Goal: Task Accomplishment & Management: Manage account settings

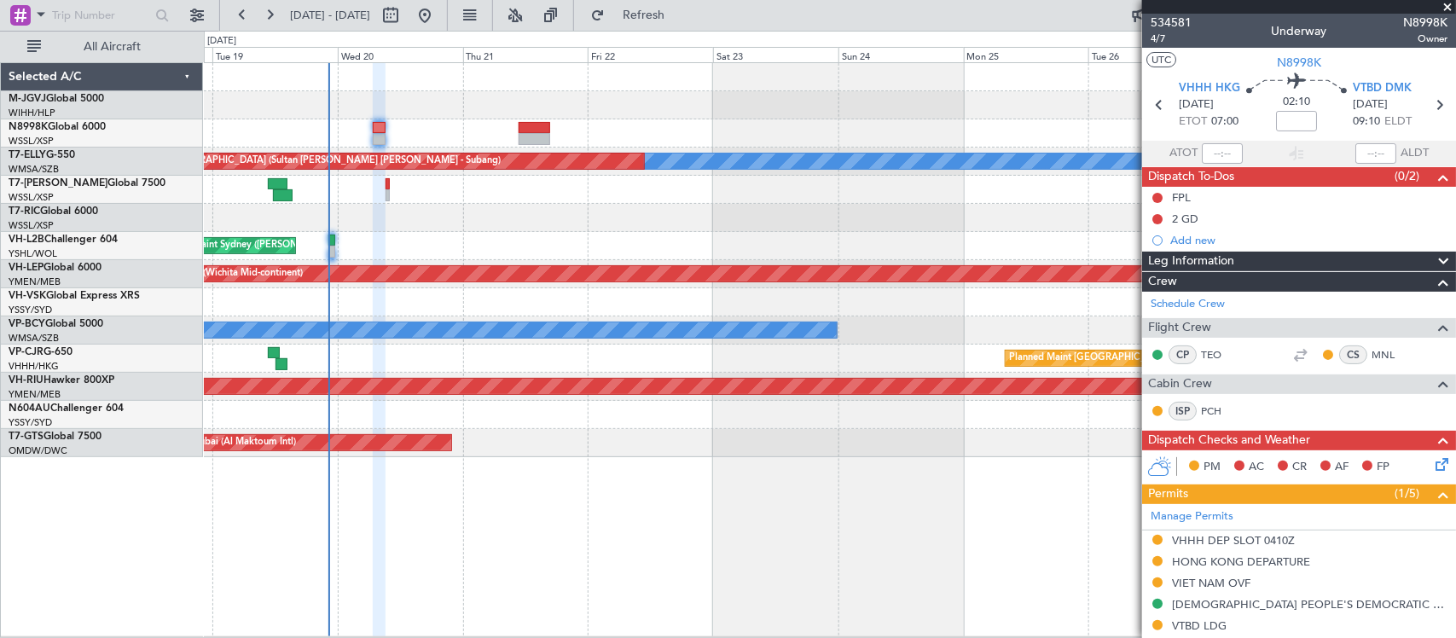
scroll to position [403, 0]
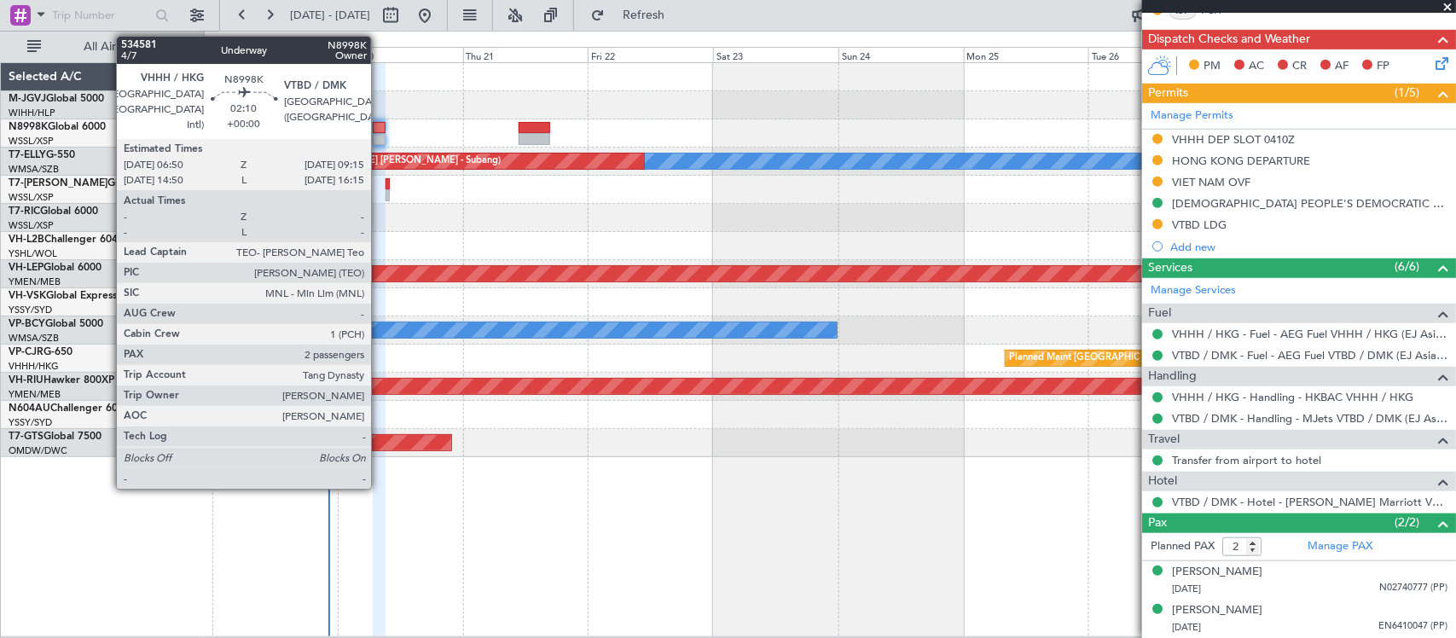
click at [380, 136] on div at bounding box center [379, 139] width 13 height 12
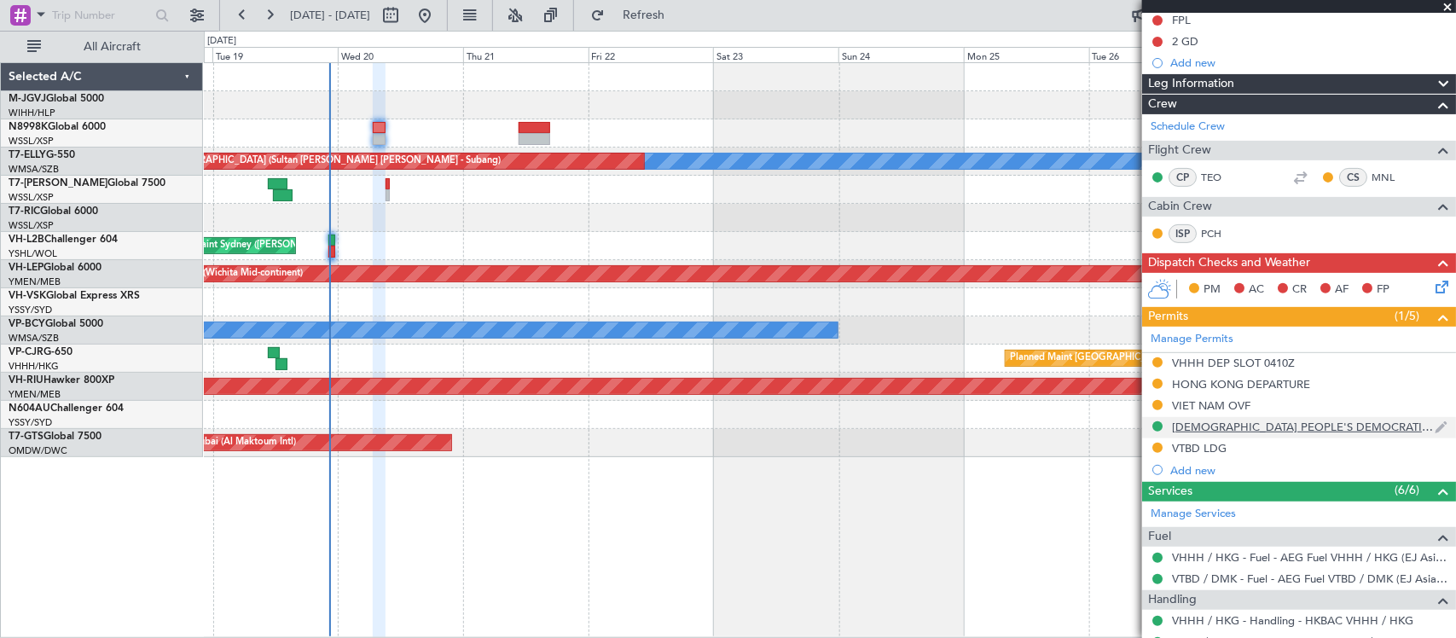
scroll to position [0, 0]
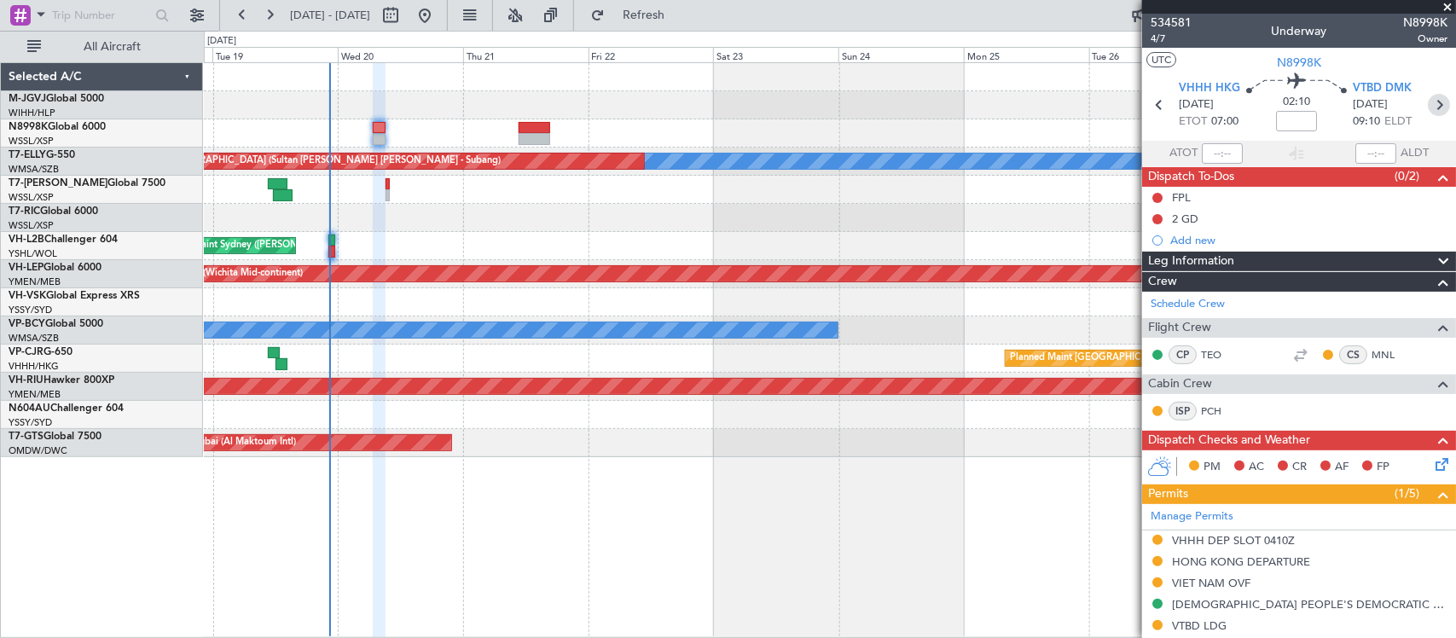
click at [1429, 101] on icon at bounding box center [1439, 105] width 22 height 22
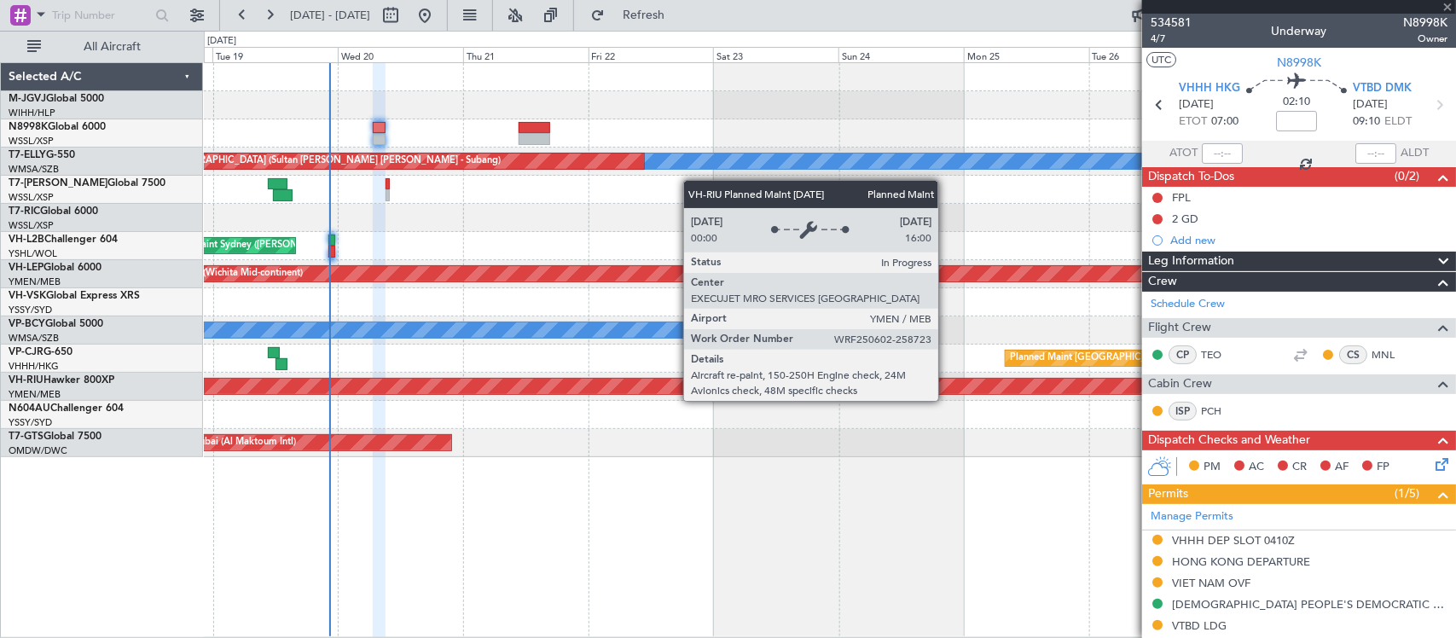
type input "+00:15"
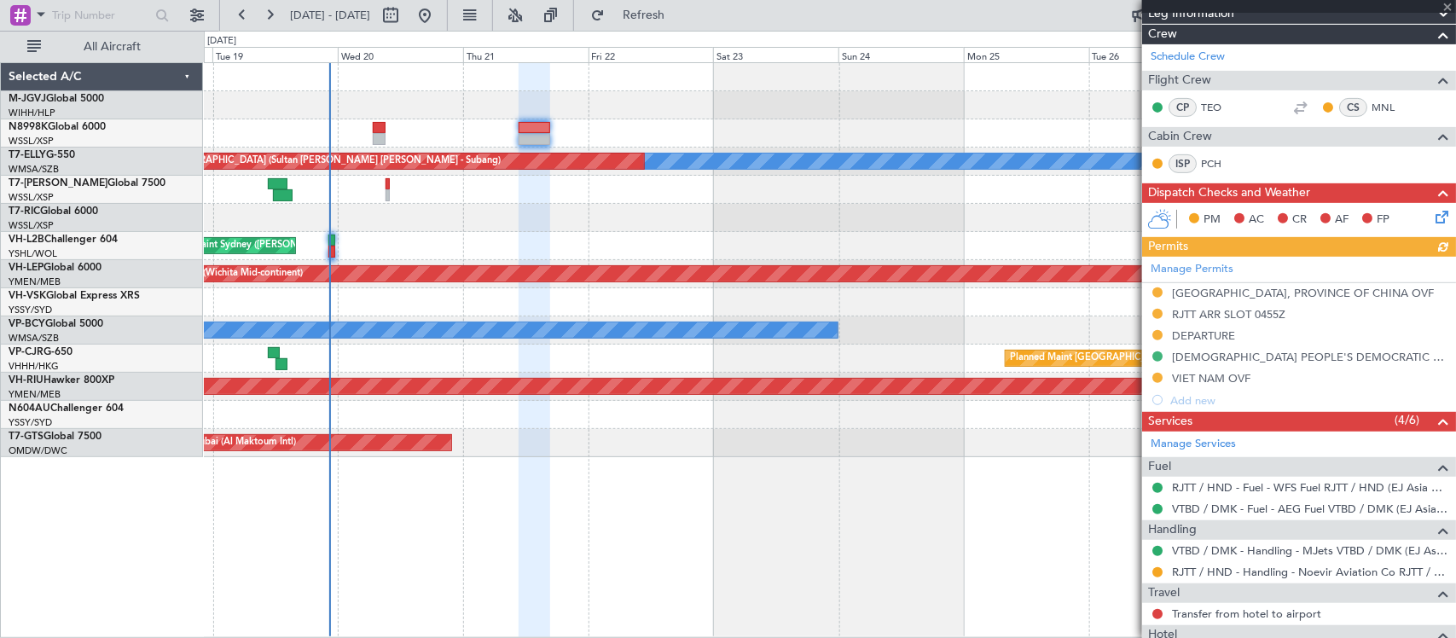
scroll to position [355, 0]
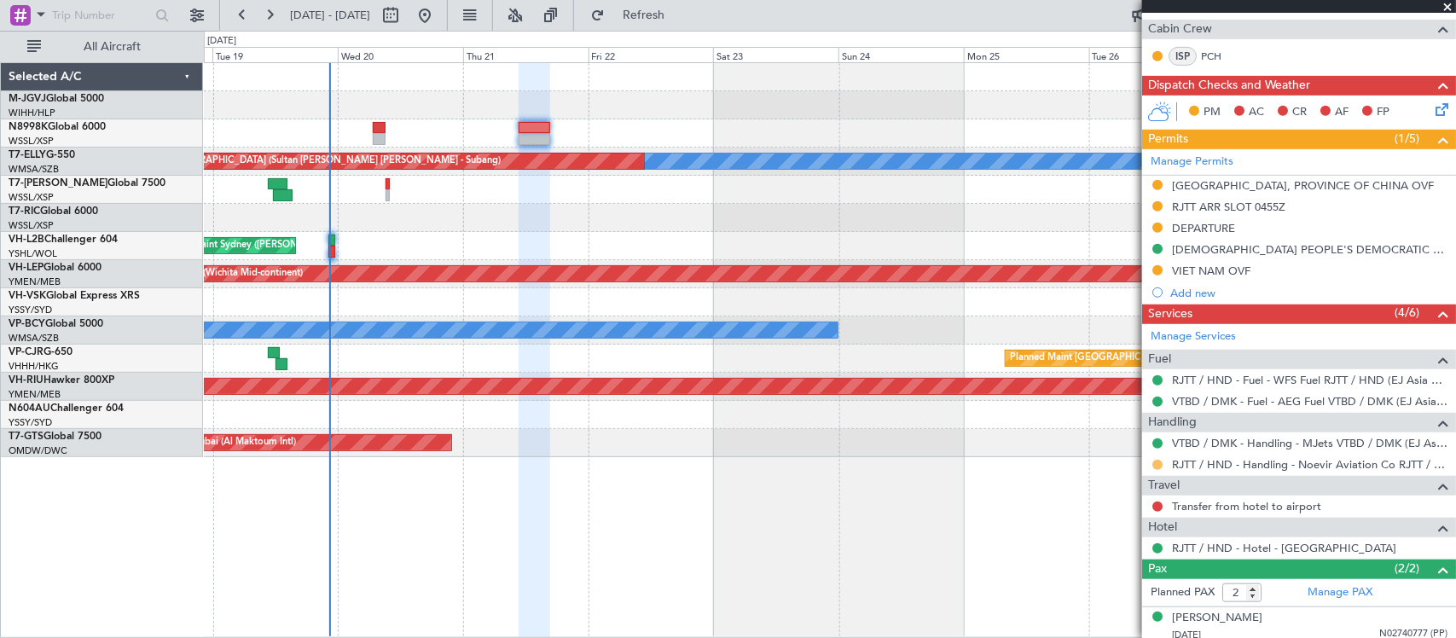
click at [1157, 467] on button at bounding box center [1157, 465] width 10 height 10
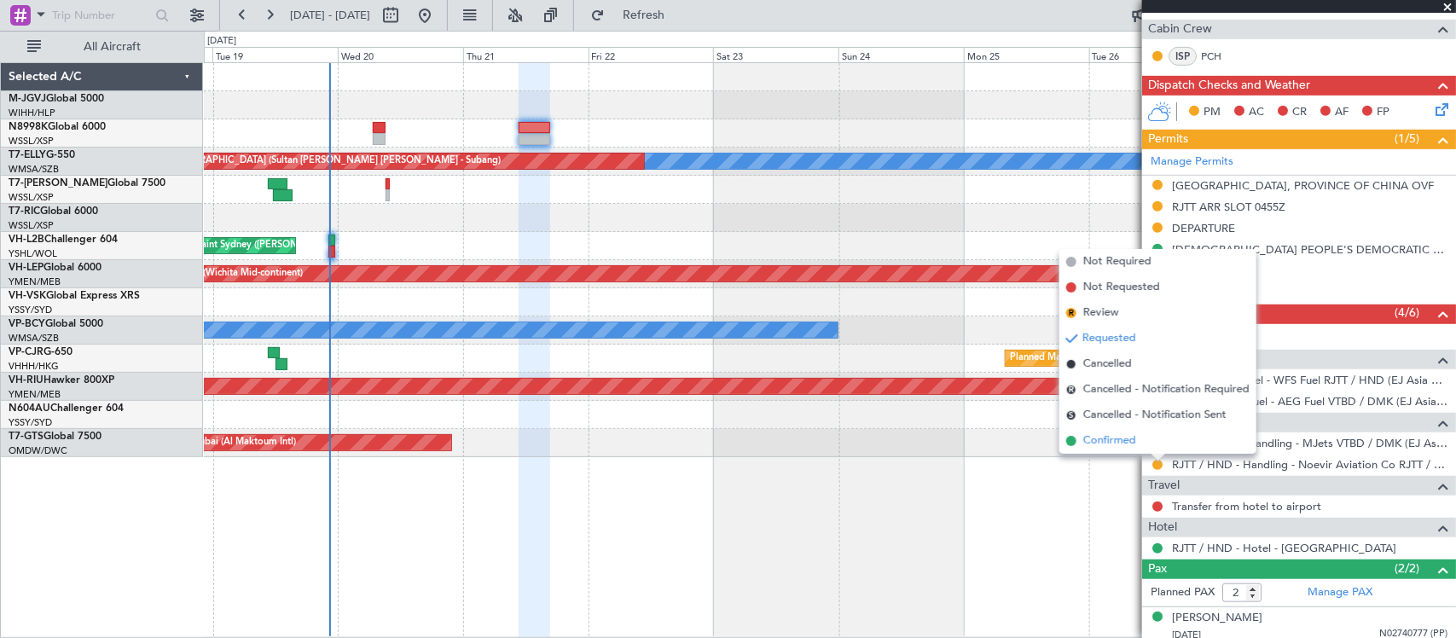
click at [1156, 437] on li "Confirmed" at bounding box center [1157, 441] width 197 height 26
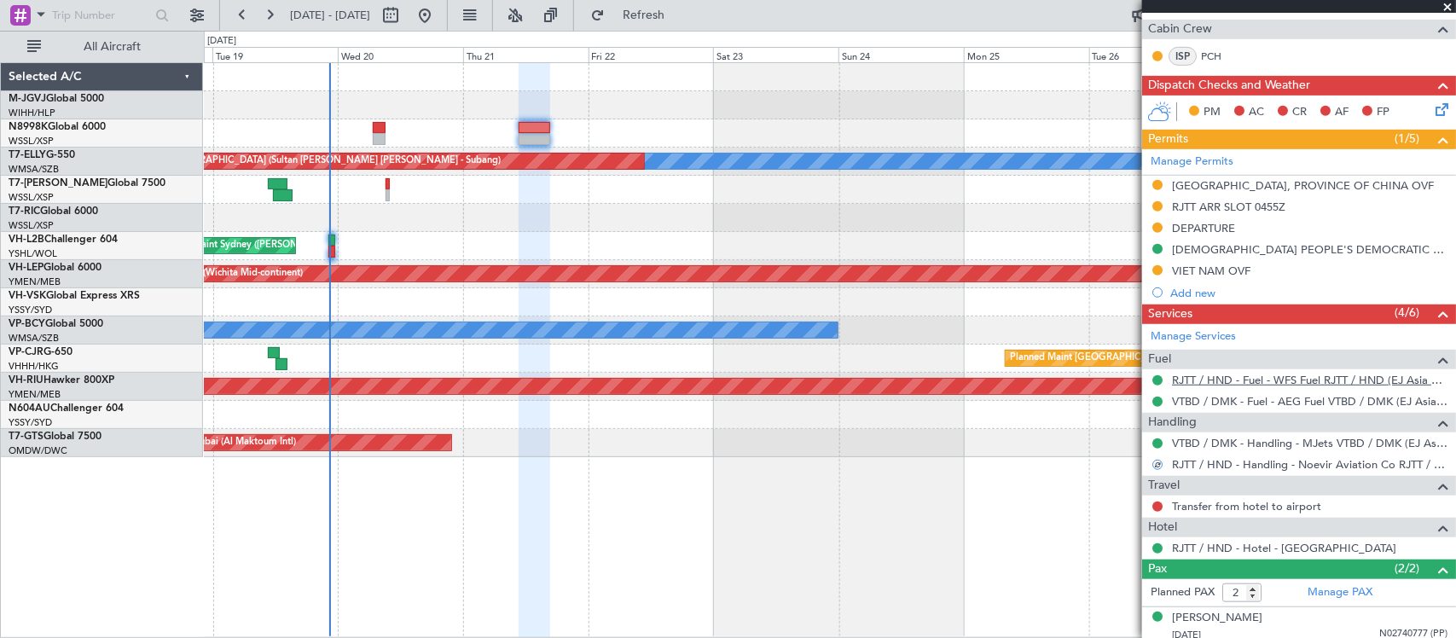
scroll to position [0, 0]
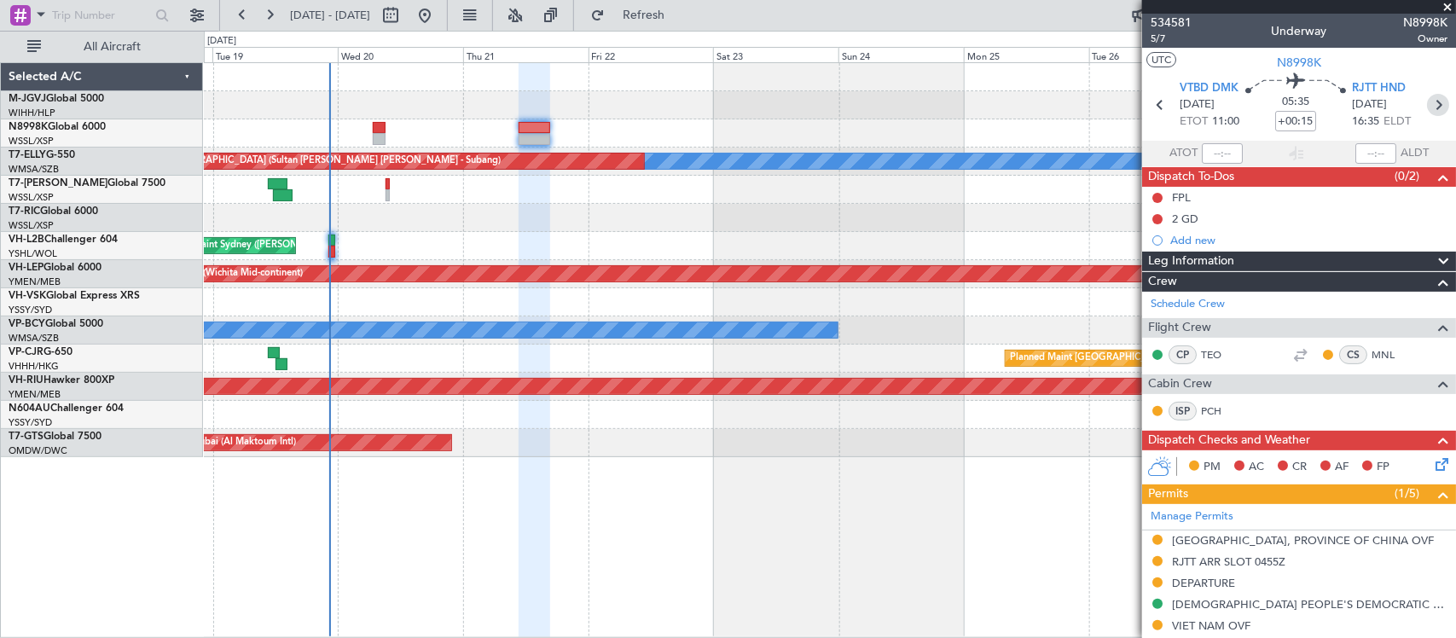
click at [1427, 99] on icon at bounding box center [1438, 105] width 22 height 22
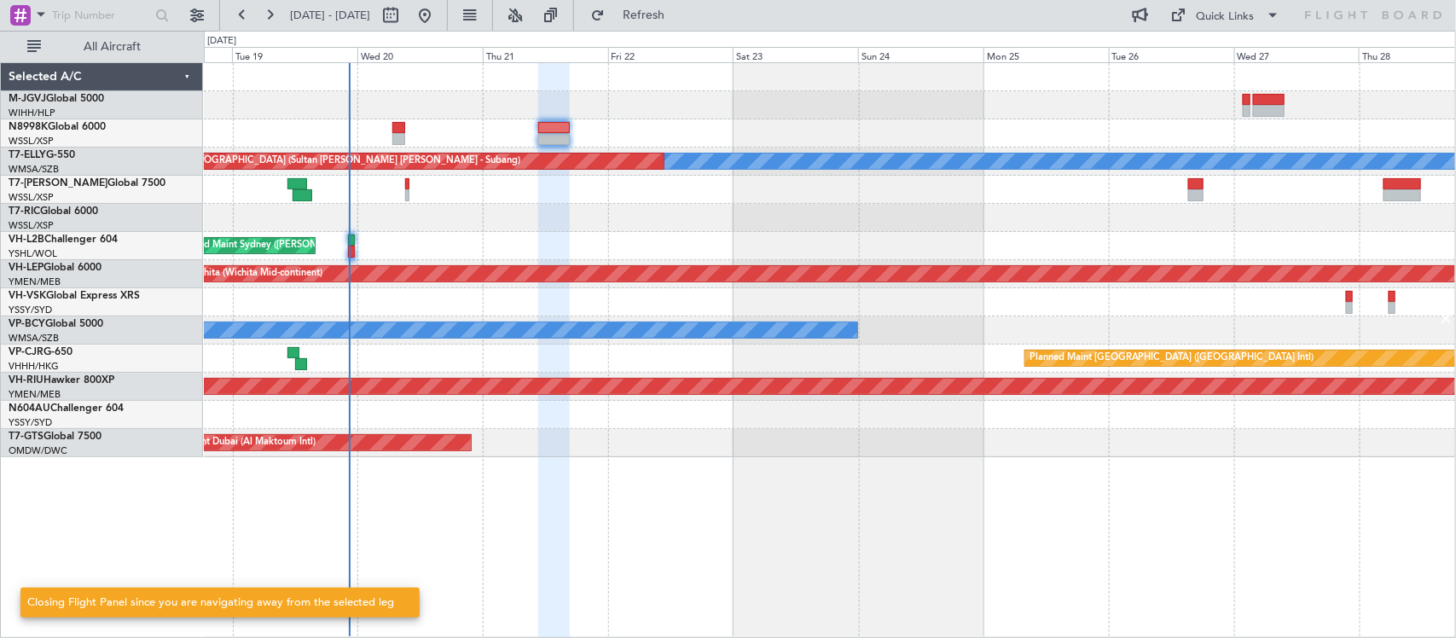
click at [880, 486] on div "Planned Maint [GEOGRAPHIC_DATA] (Seletar) [PERSON_NAME] Unplanned Maint [GEOGRA…" at bounding box center [830, 350] width 1252 height 576
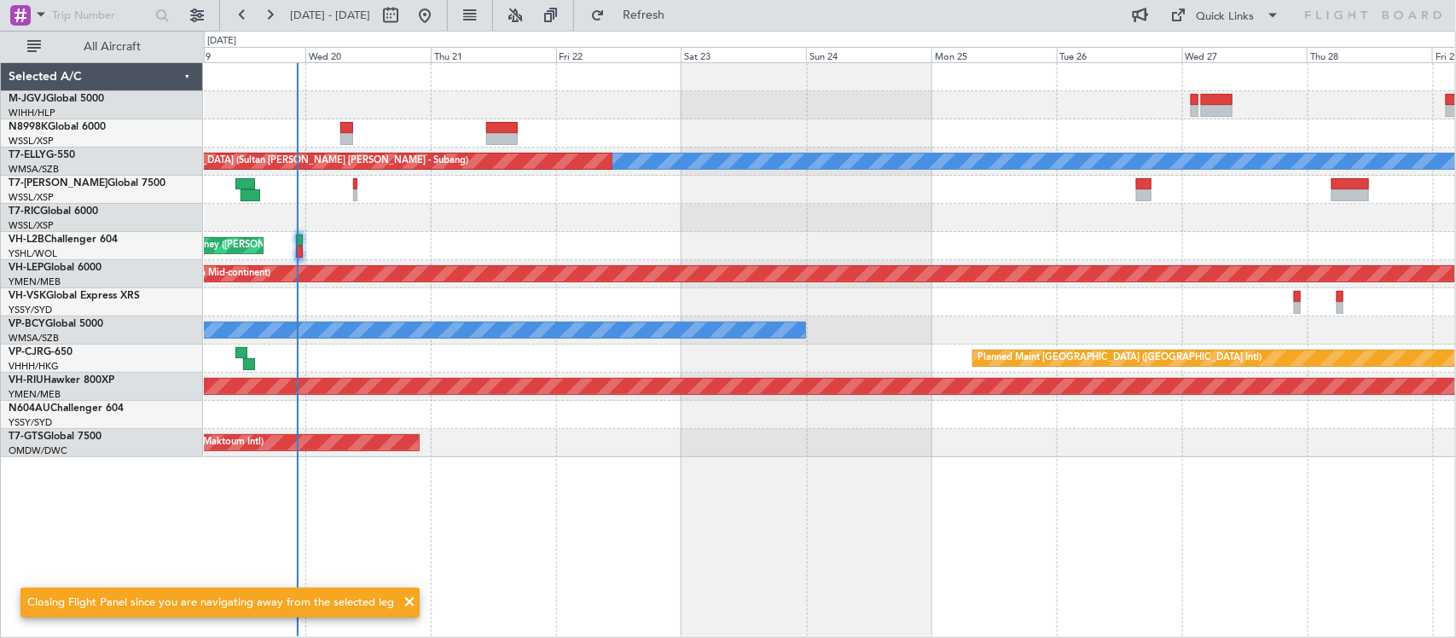
click at [753, 493] on div "Planned Maint [GEOGRAPHIC_DATA] (Seletar) [PERSON_NAME] Unplanned Maint [GEOGRA…" at bounding box center [830, 350] width 1252 height 576
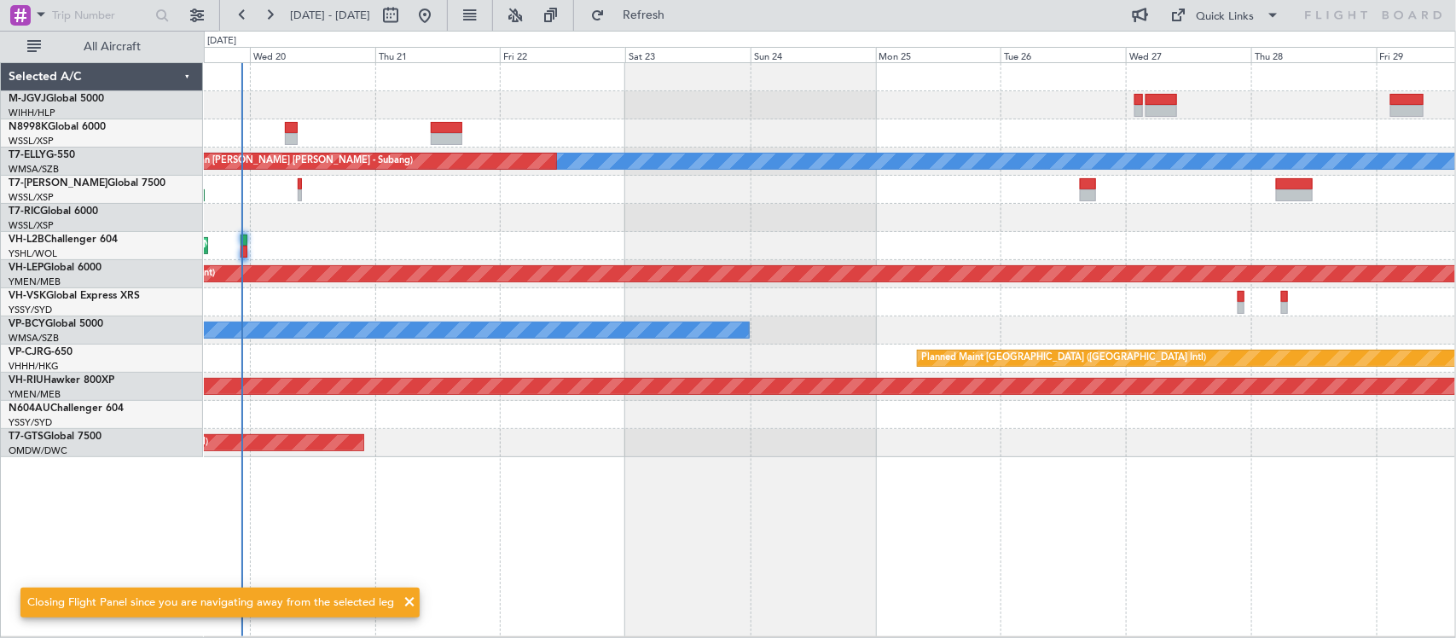
click at [873, 461] on div "Planned Maint [GEOGRAPHIC_DATA] (Seletar) [PERSON_NAME] Unplanned Maint [GEOGRA…" at bounding box center [830, 349] width 1252 height 575
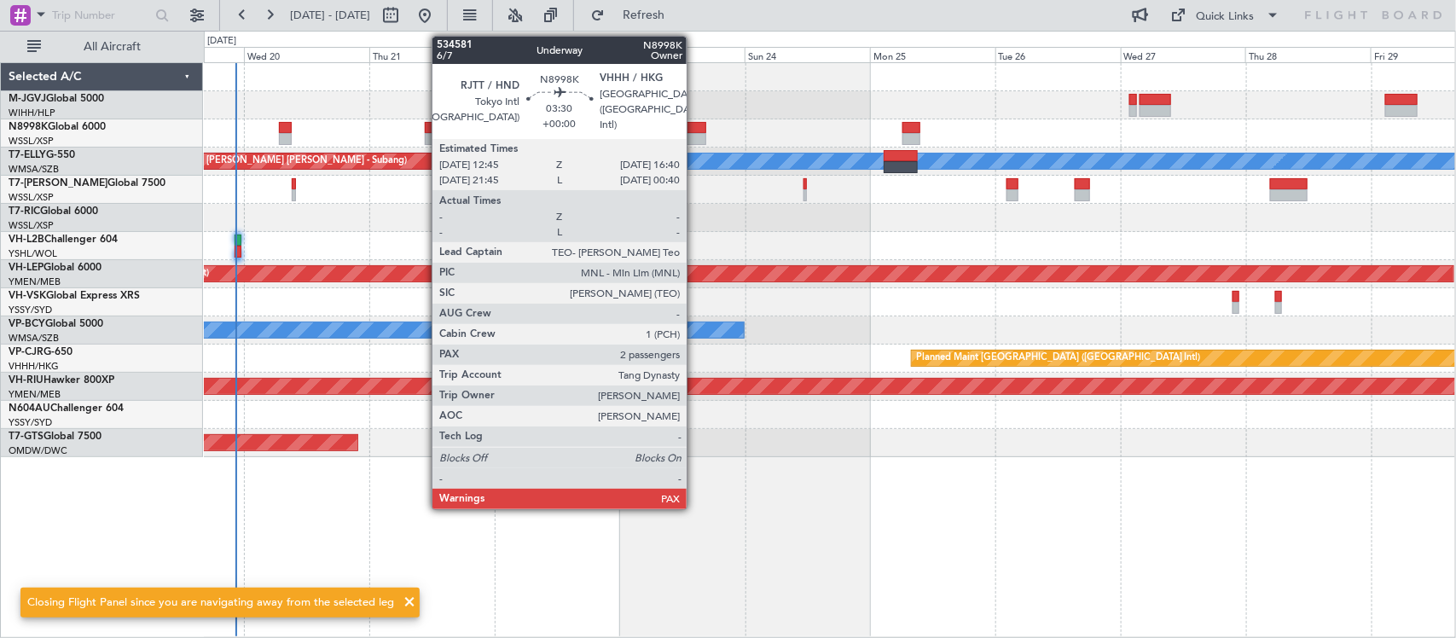
click at [695, 131] on div at bounding box center [695, 128] width 20 height 12
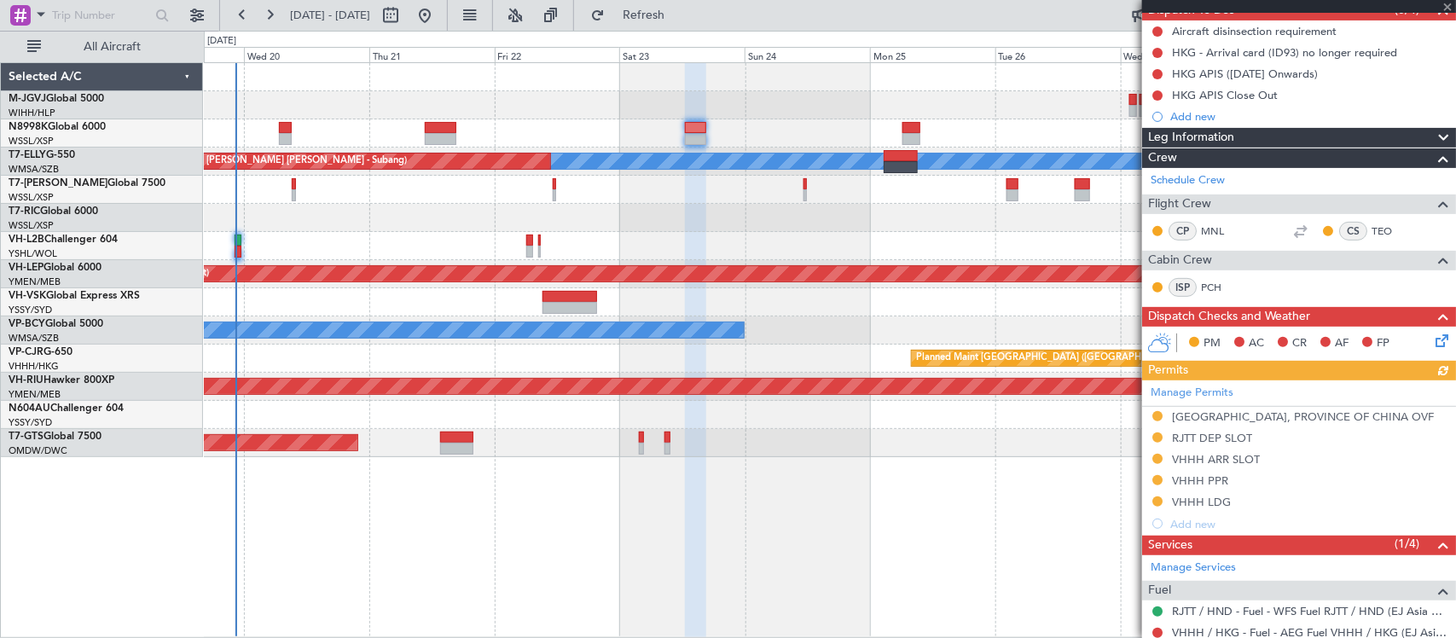
scroll to position [305, 0]
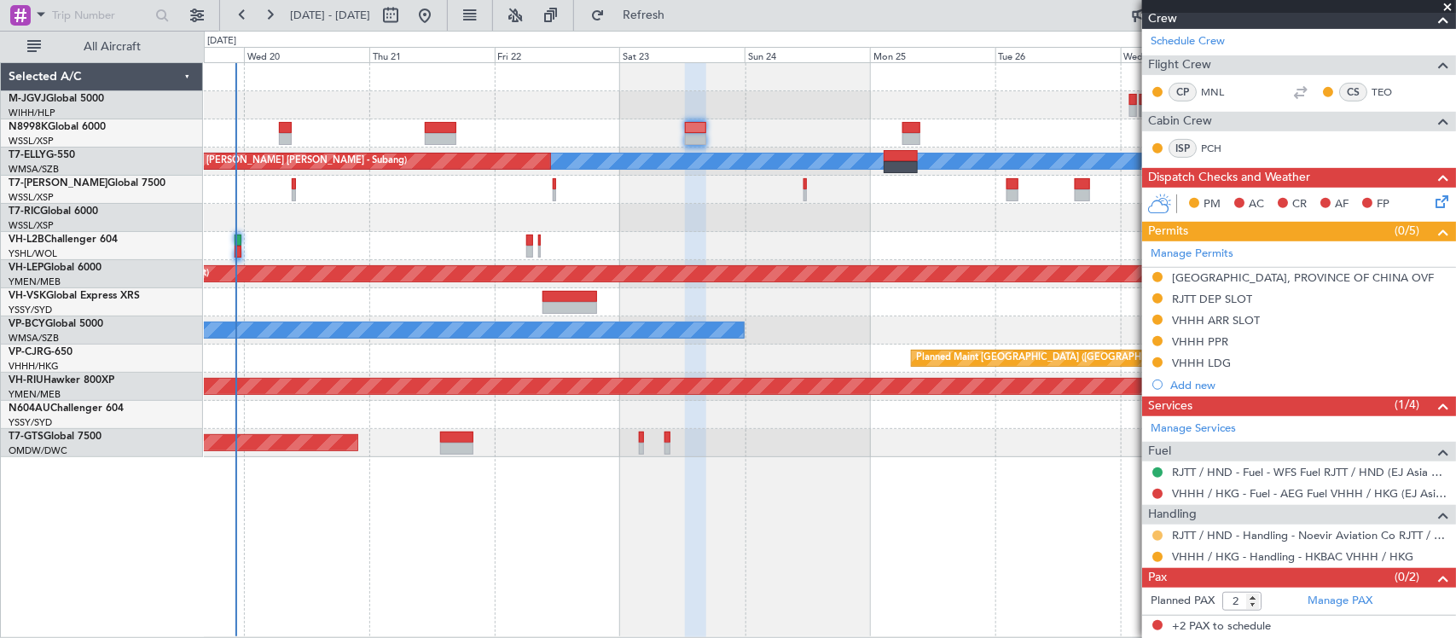
click at [1154, 537] on button at bounding box center [1157, 536] width 10 height 10
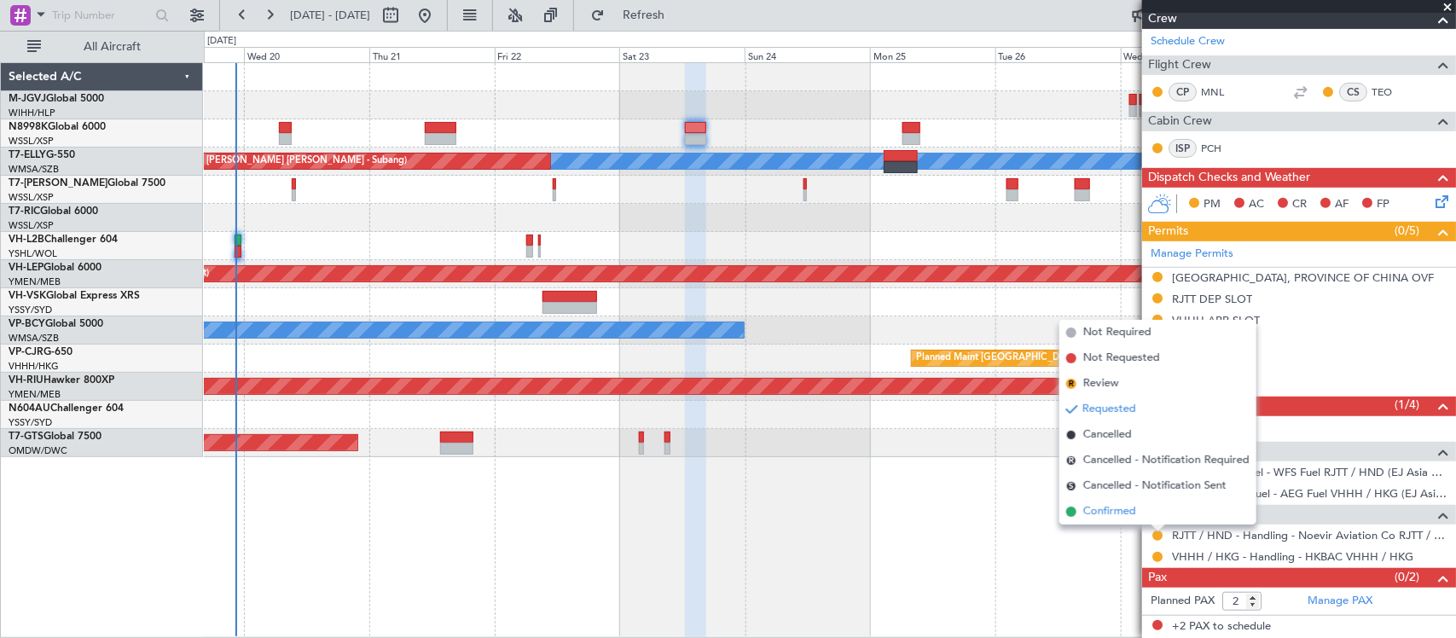
click at [1161, 517] on li "Confirmed" at bounding box center [1157, 512] width 197 height 26
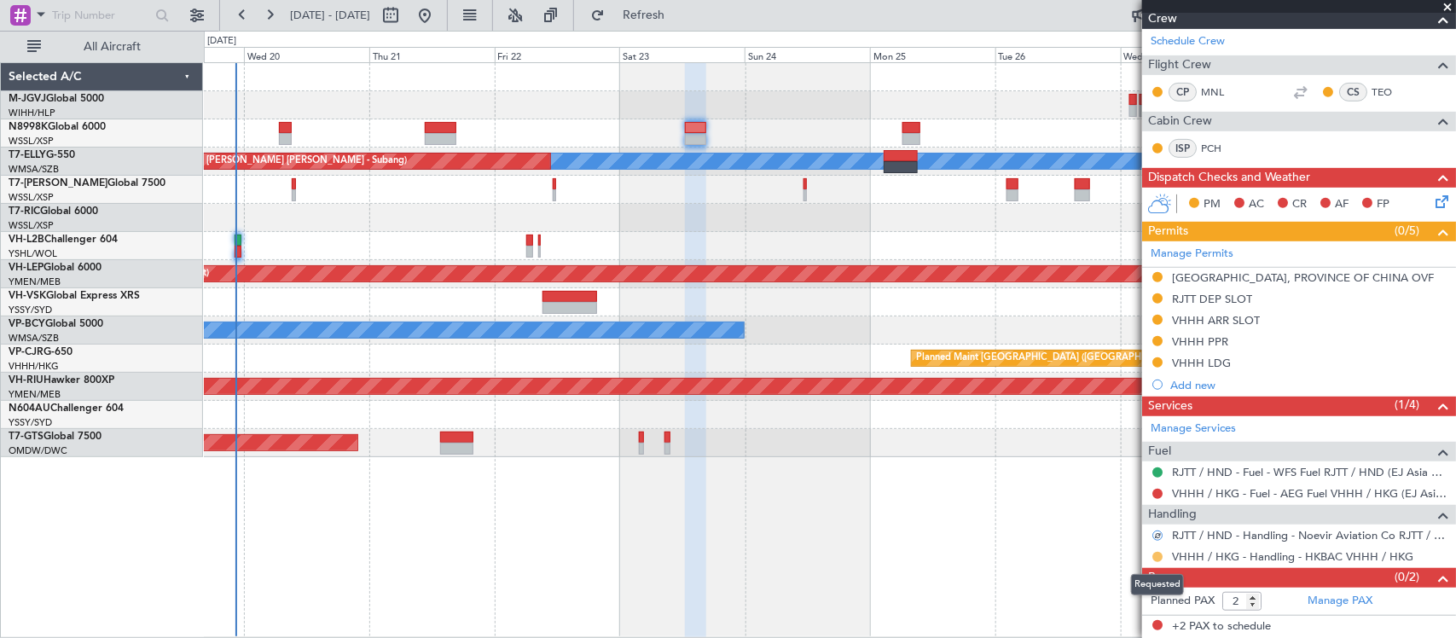
click at [1156, 560] on button at bounding box center [1157, 557] width 10 height 10
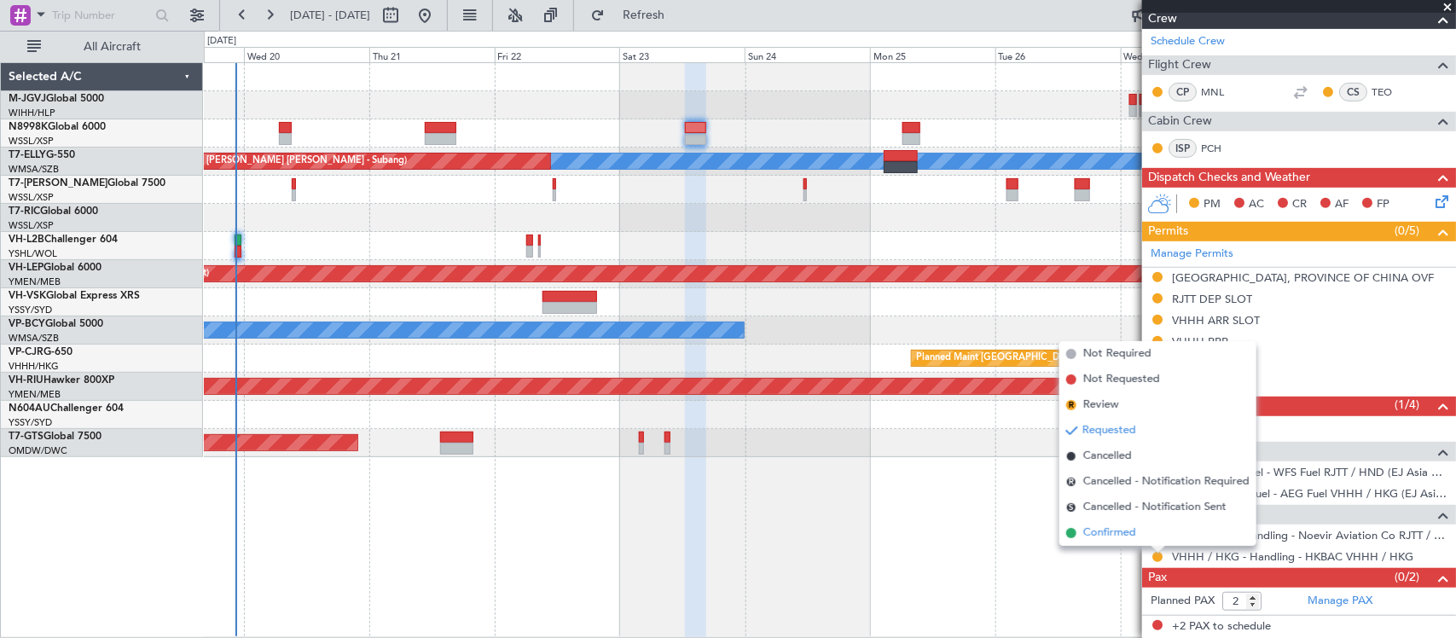
click at [1161, 531] on li "Confirmed" at bounding box center [1157, 533] width 197 height 26
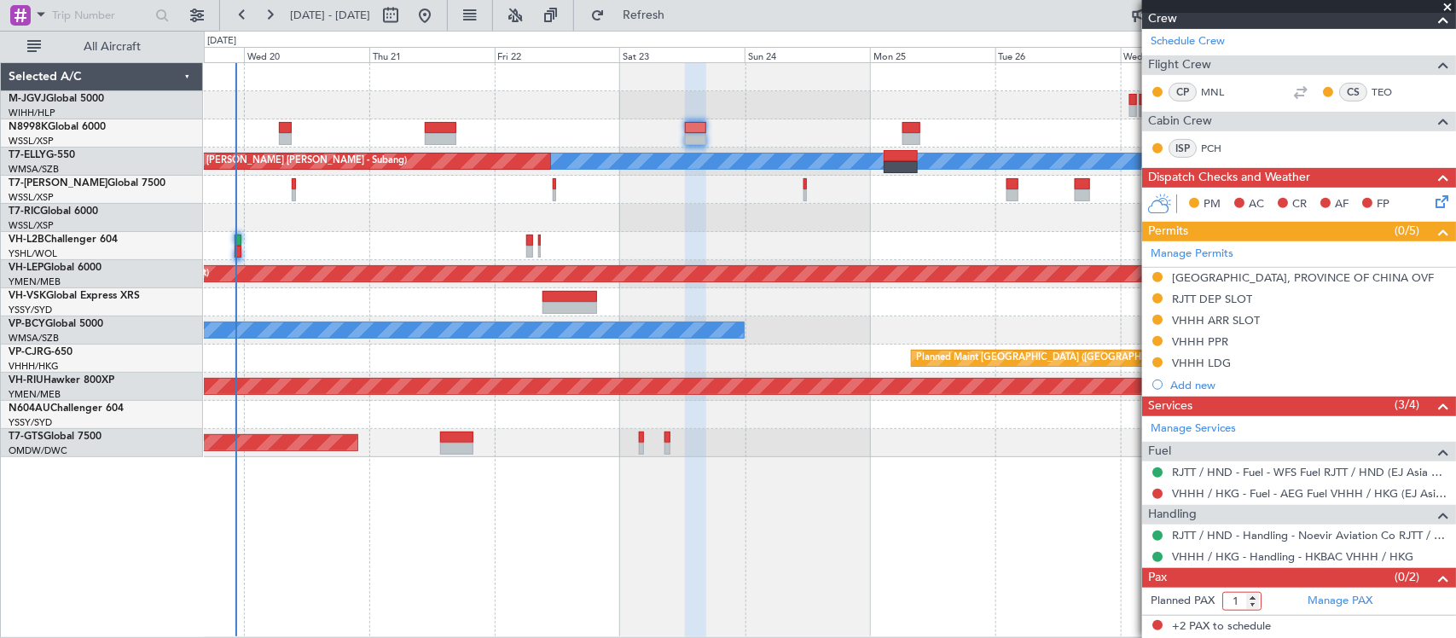
click at [1252, 606] on input "1" at bounding box center [1241, 601] width 39 height 19
type input "0"
click at [1252, 606] on input "0" at bounding box center [1241, 601] width 39 height 19
click at [1268, 597] on form "Planned PAX 0" at bounding box center [1220, 601] width 157 height 27
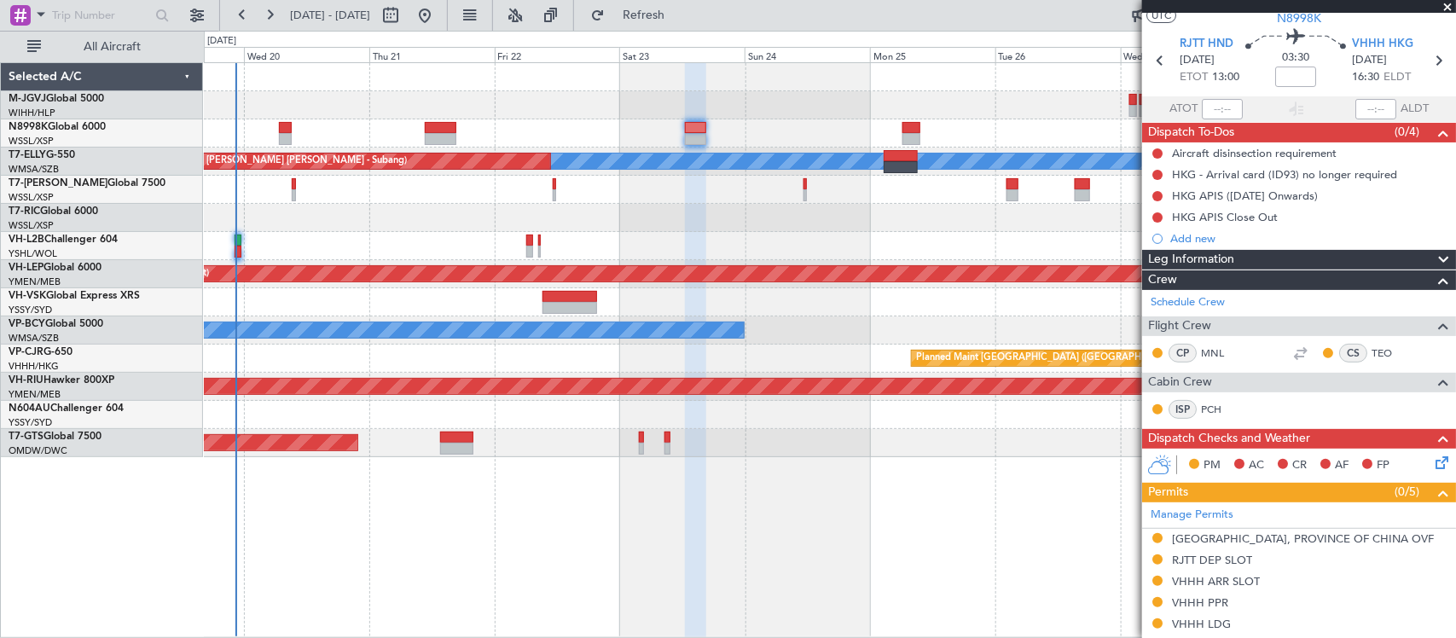
scroll to position [0, 0]
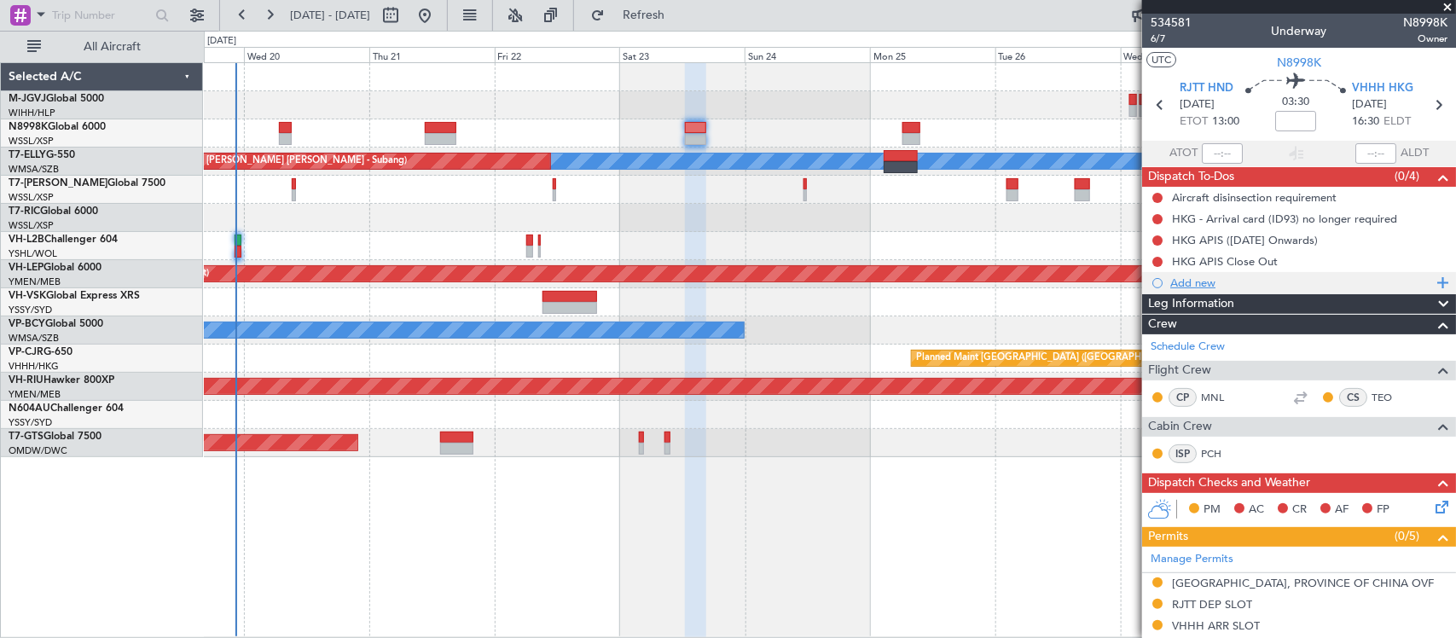
click at [1182, 281] on div "Add new" at bounding box center [1301, 283] width 262 height 15
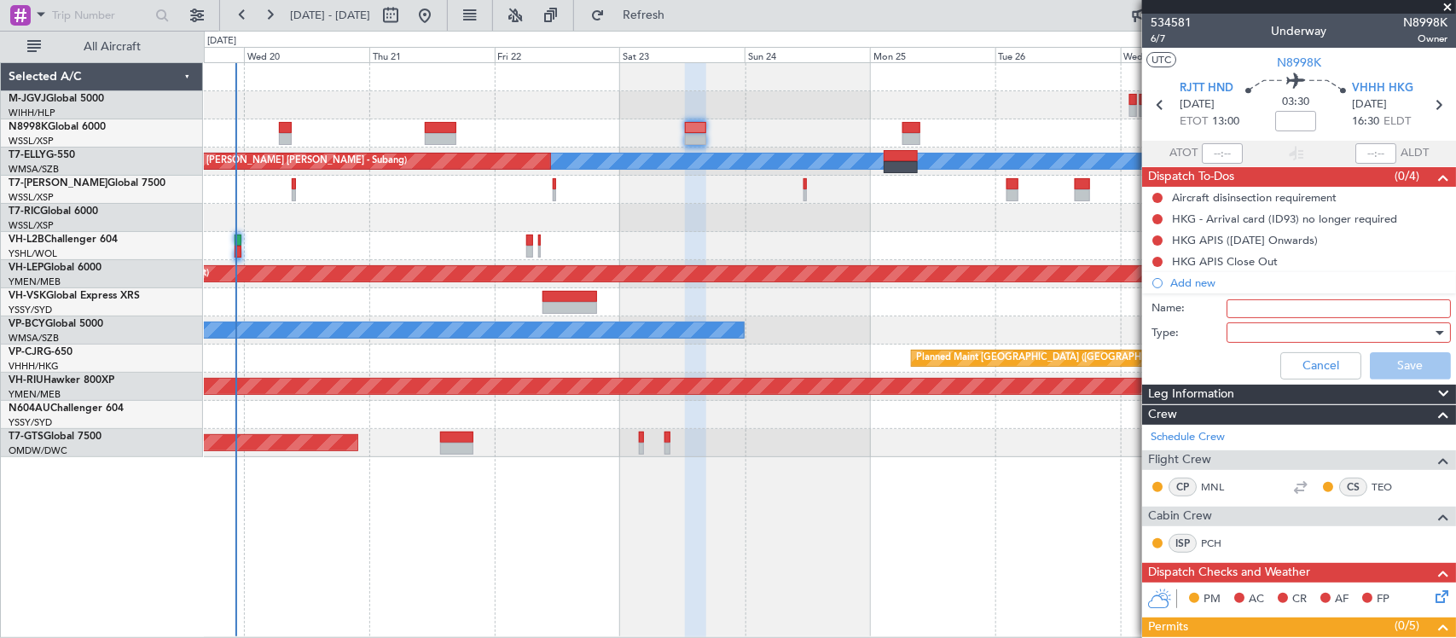
click at [1262, 299] on input "Name:" at bounding box center [1339, 308] width 224 height 19
type input "FPL"
click at [1248, 333] on div at bounding box center [1332, 333] width 199 height 26
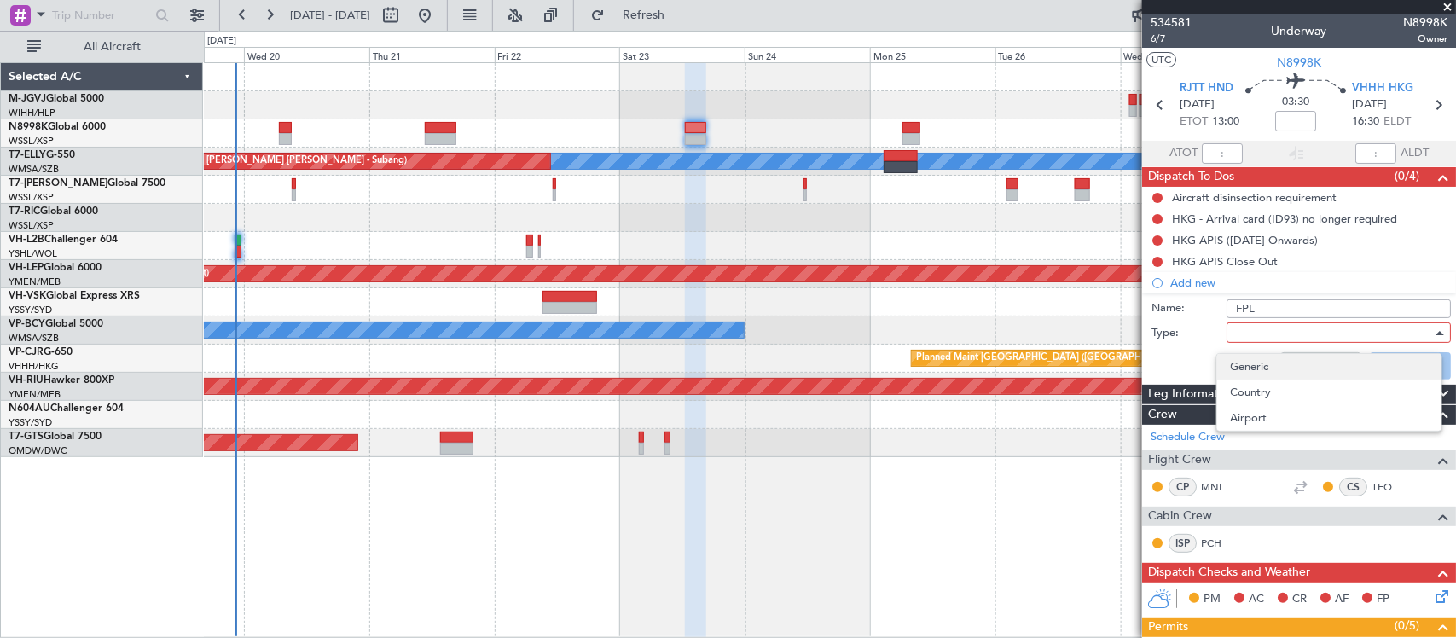
click at [1256, 365] on span "Generic" at bounding box center [1329, 367] width 197 height 26
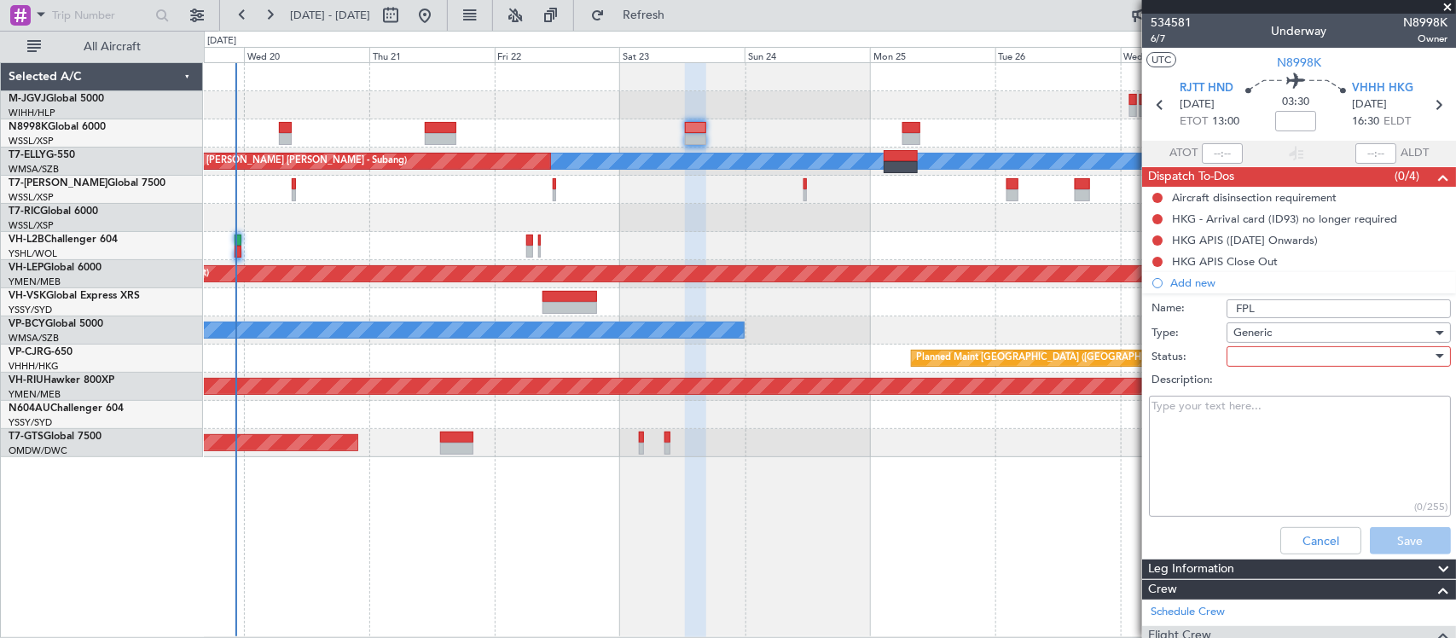
click at [1256, 356] on div at bounding box center [1332, 357] width 199 height 26
click at [1273, 393] on span "Not Started" at bounding box center [1329, 390] width 197 height 26
click at [1173, 427] on textarea "Description:" at bounding box center [1300, 457] width 302 height 122
type textarea "24000lbs"
click at [1373, 533] on button "Save" at bounding box center [1410, 540] width 81 height 27
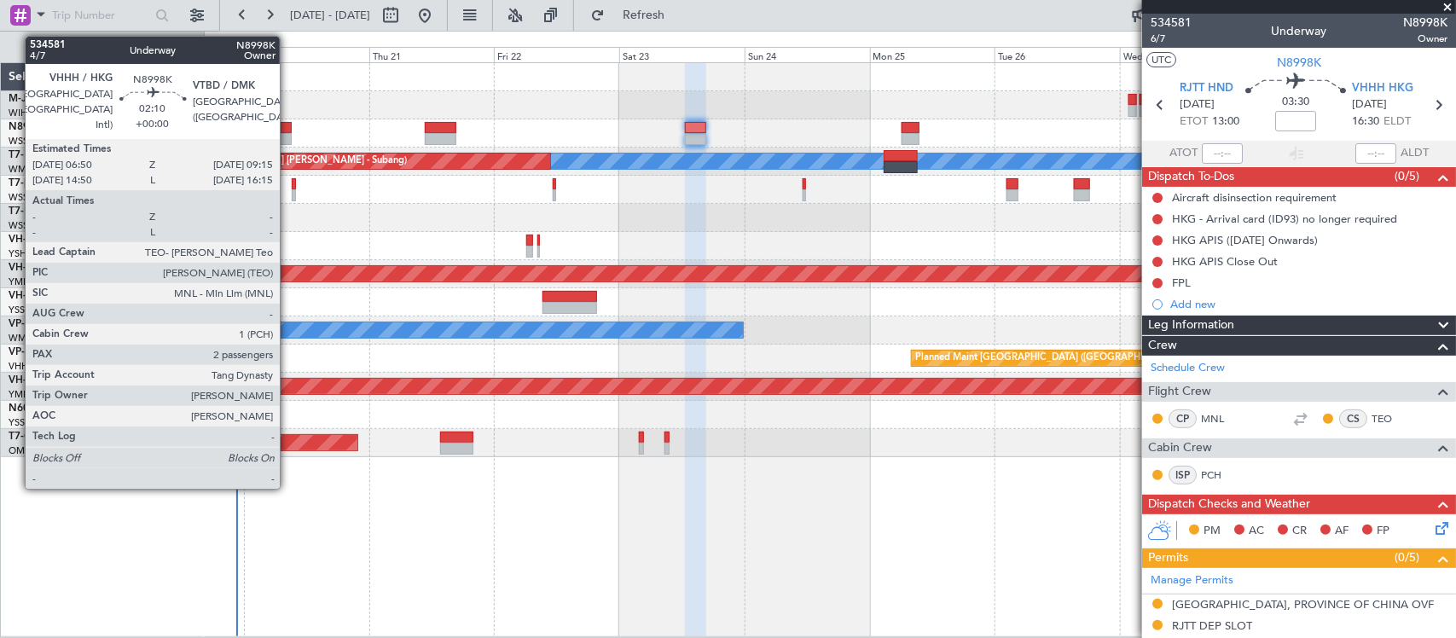
click at [288, 130] on div at bounding box center [285, 128] width 13 height 12
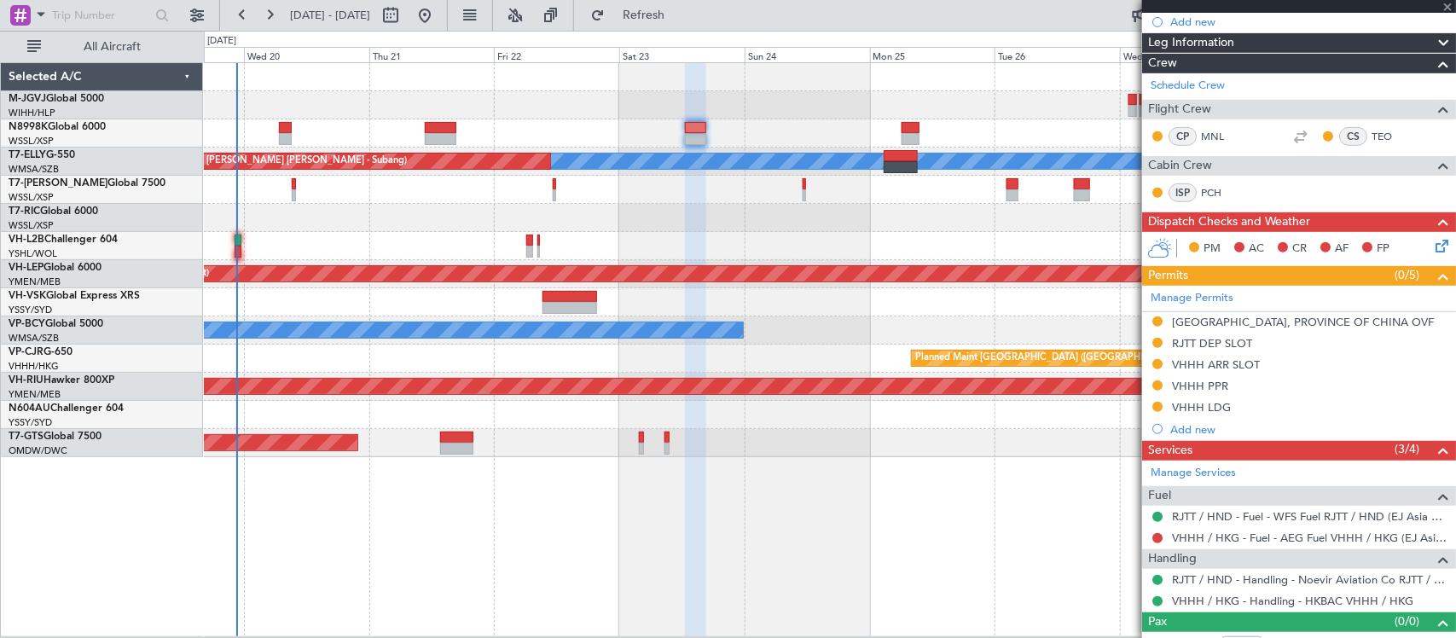
scroll to position [305, 0]
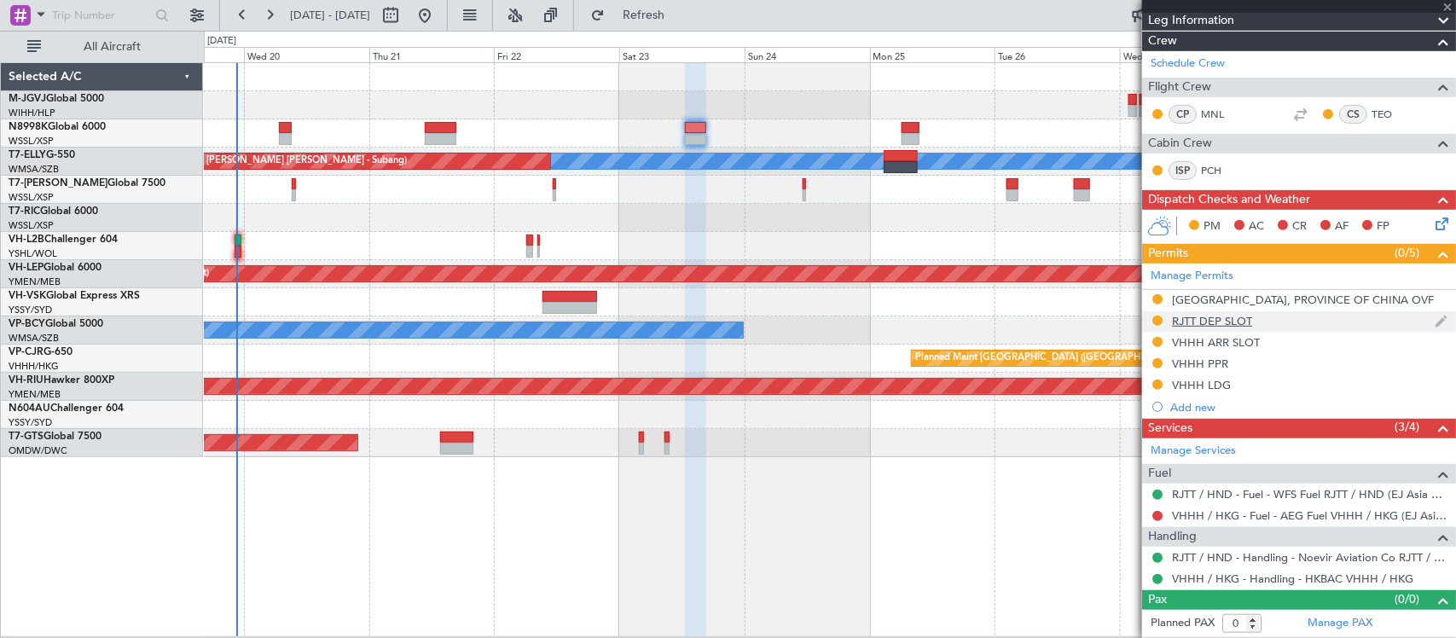
type input "2"
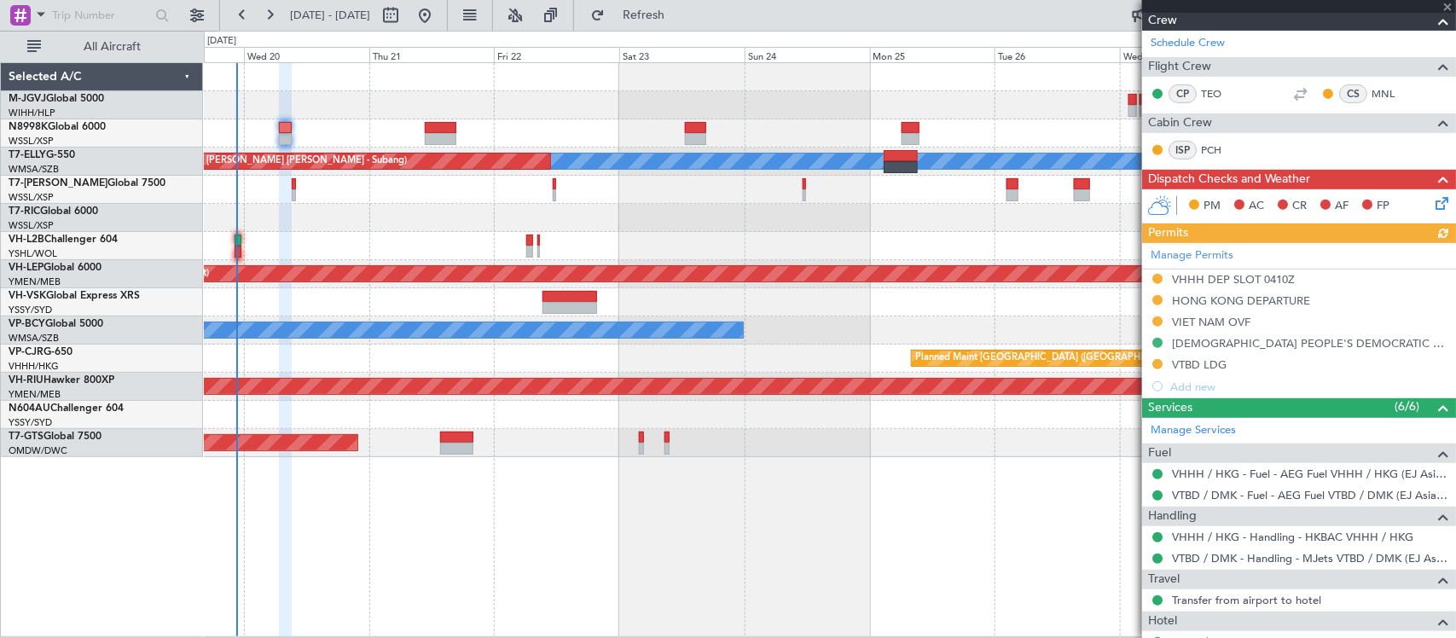
scroll to position [403, 0]
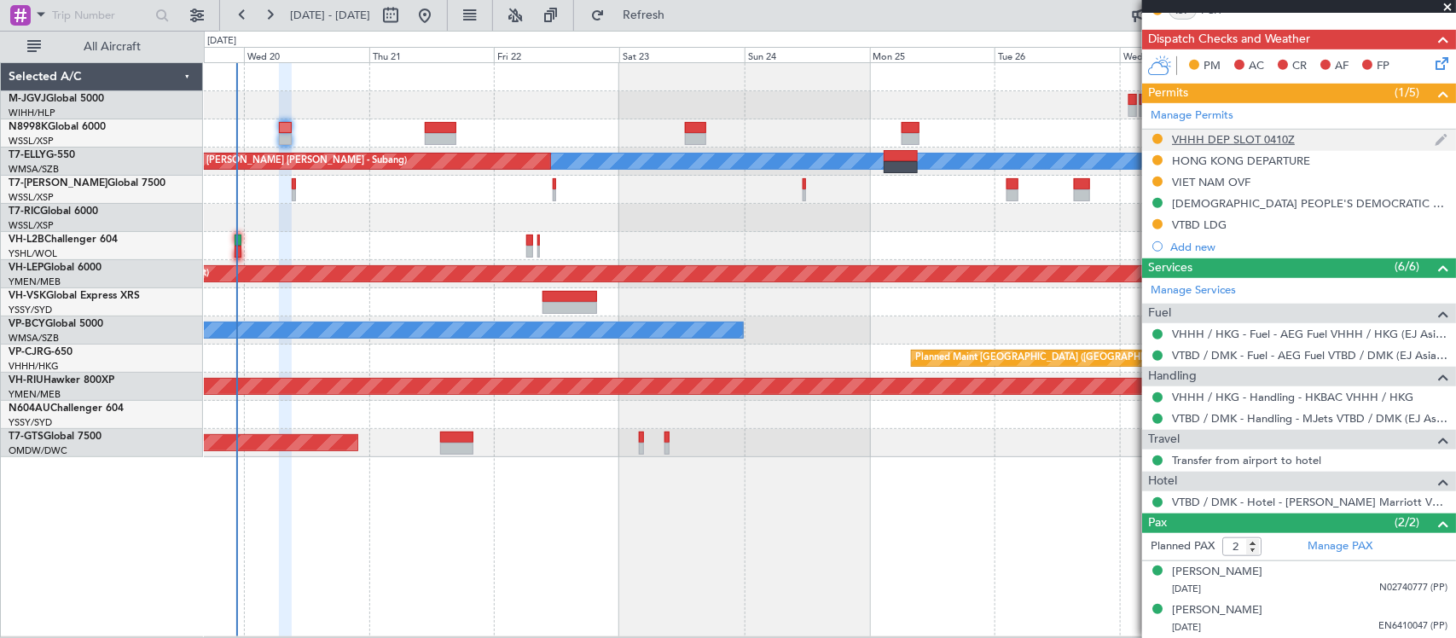
click at [1242, 133] on div "VHHH DEP SLOT 0410Z" at bounding box center [1233, 139] width 123 height 15
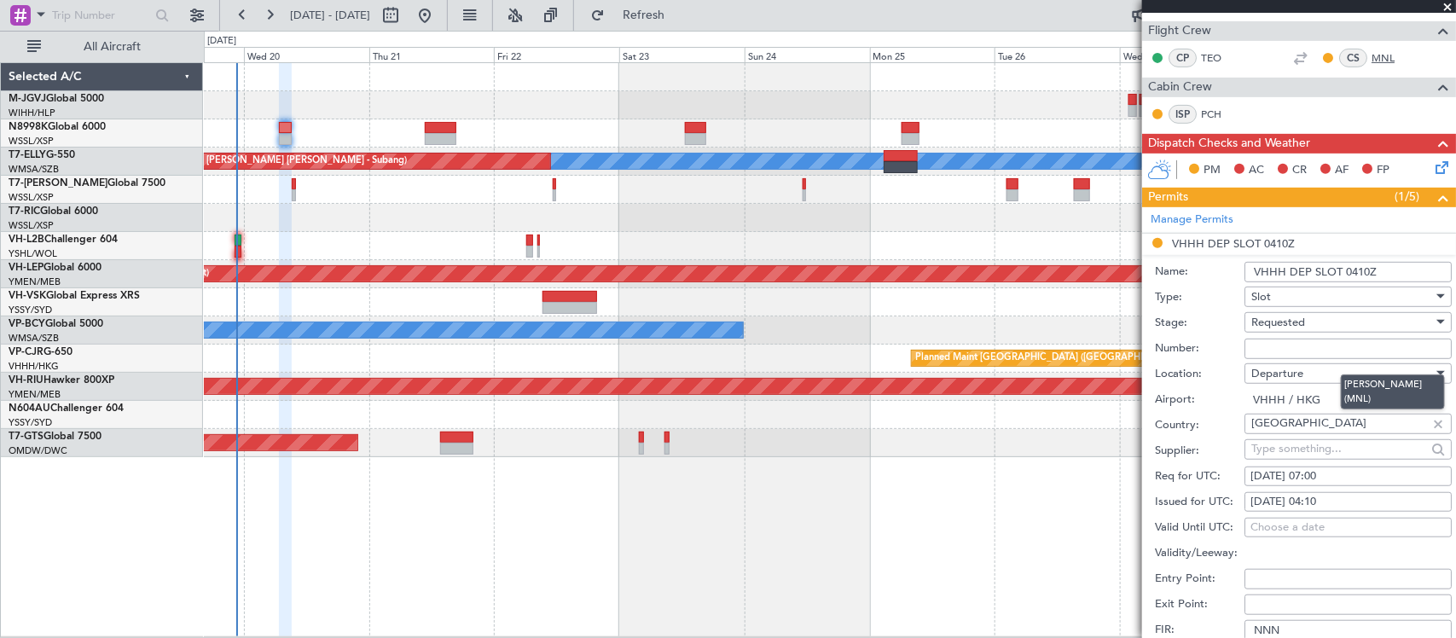
scroll to position [533, 0]
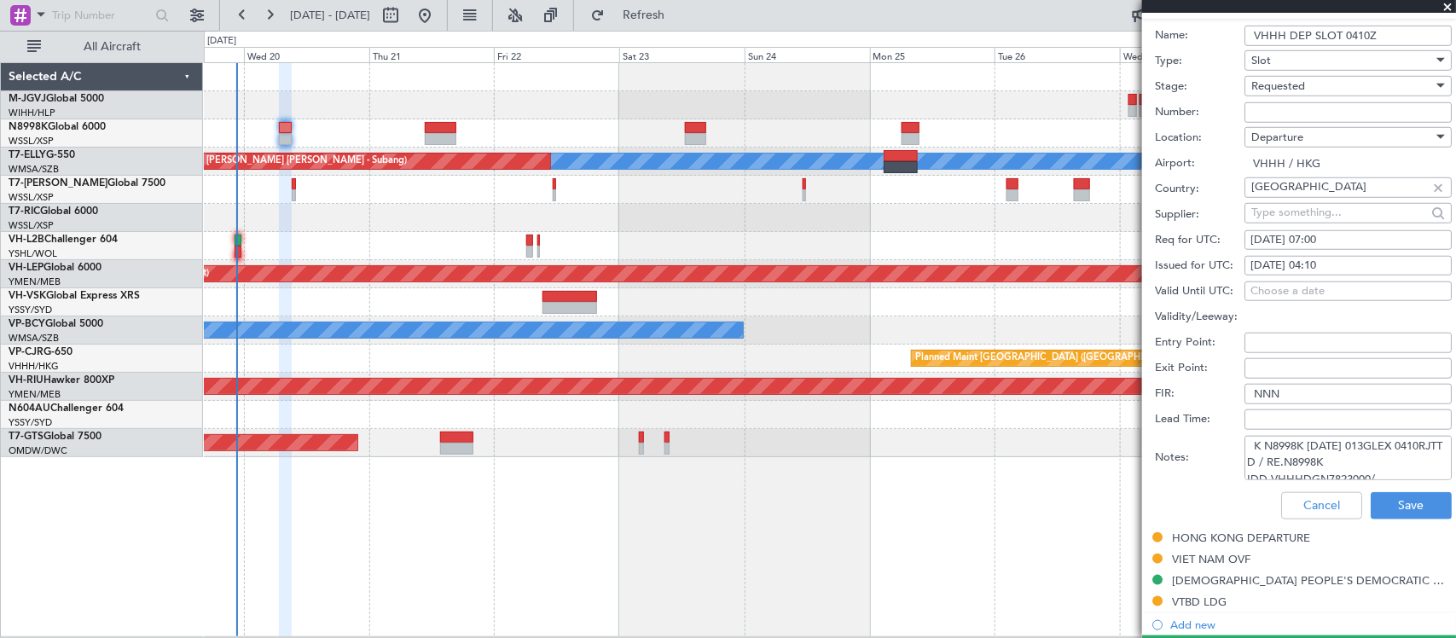
click at [1350, 266] on div "[DATE] 04:10" at bounding box center [1348, 266] width 195 height 17
select select "8"
select select "2025"
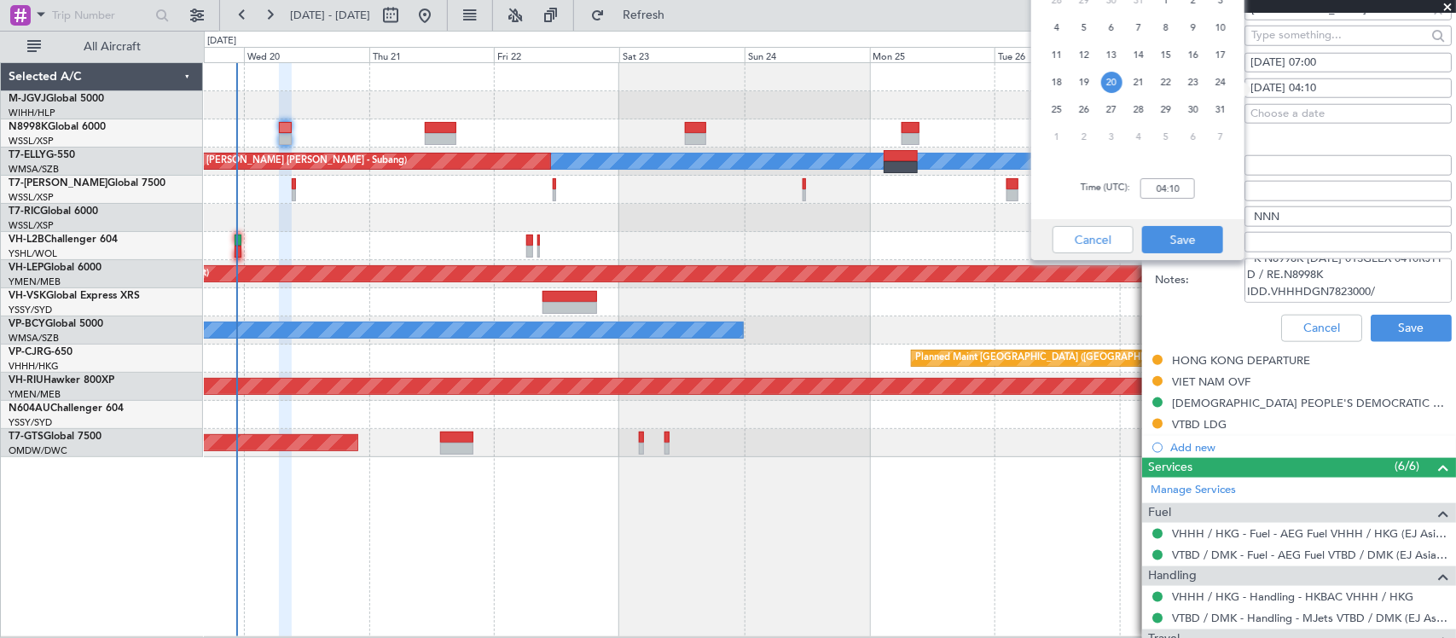
scroll to position [0, 0]
click at [1311, 283] on textarea "K N8998K [DATE] 013GLEX 0410RJTT D / RE.N8998K IDD.VHHHDGN7823000/" at bounding box center [1348, 280] width 207 height 44
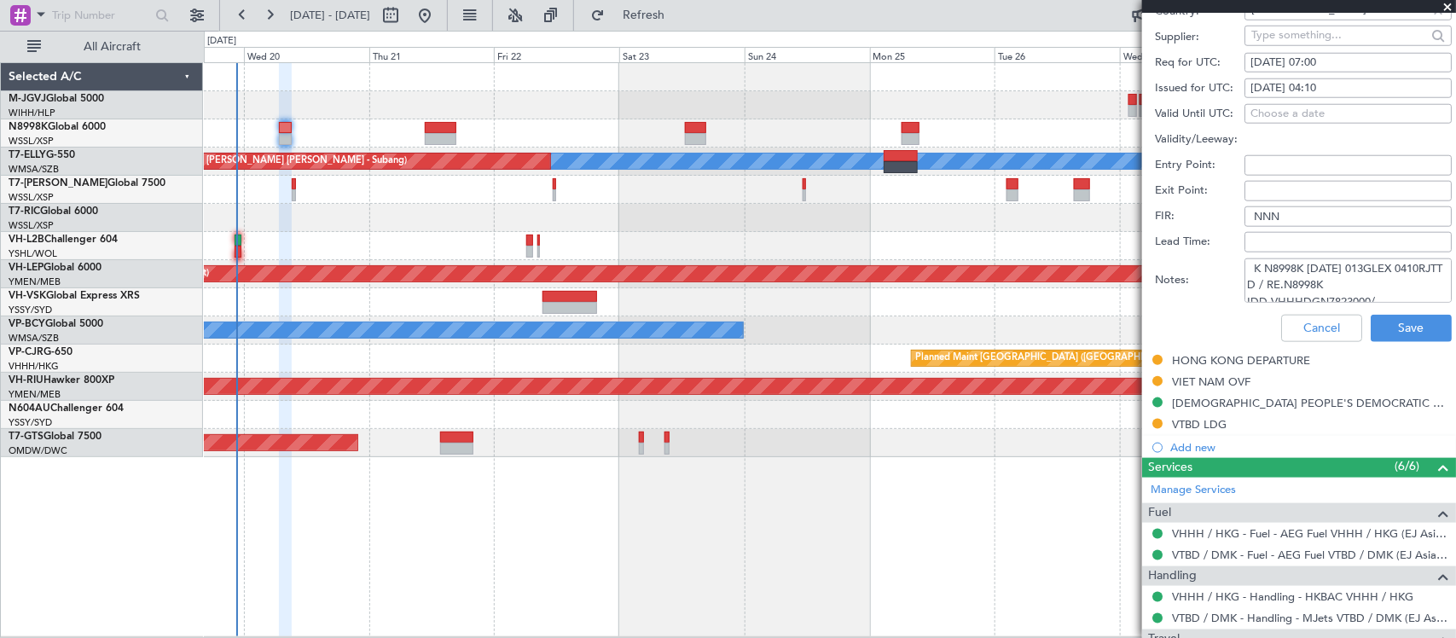
paste textarea "T N8998K [DATE] 014GLEX 0750VTBD D / ID.VHHHDGN786"
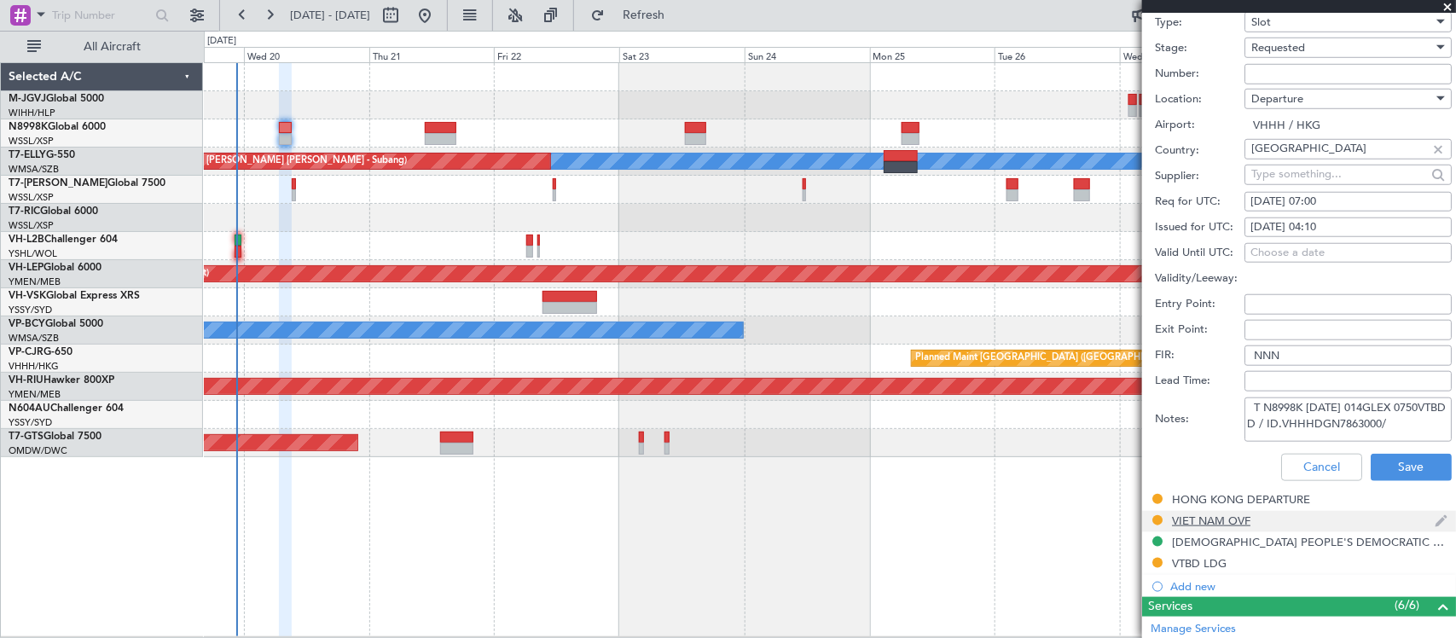
scroll to position [533, 0]
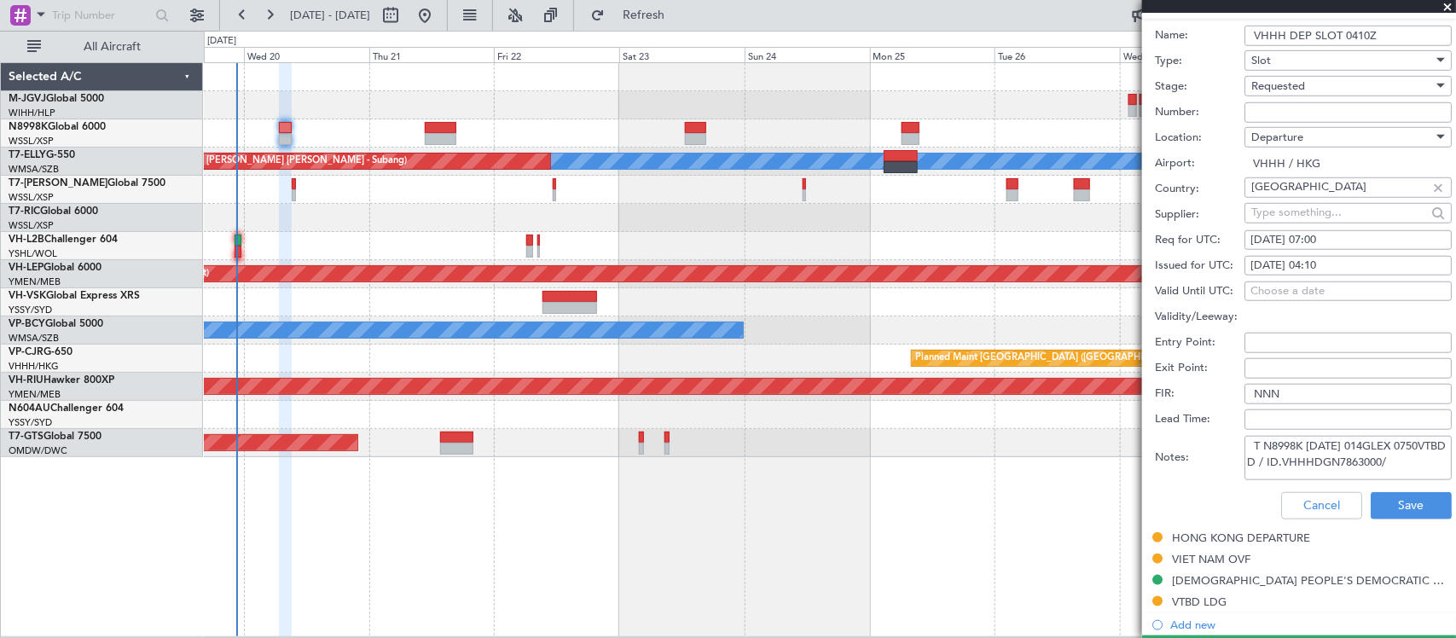
type textarea "T N8998K [DATE] 014GLEX 0750VTBD D / ID.VHHHDGN7863000/"
click at [1343, 270] on div "[DATE] 04:10" at bounding box center [1348, 266] width 195 height 17
select select "8"
select select "2025"
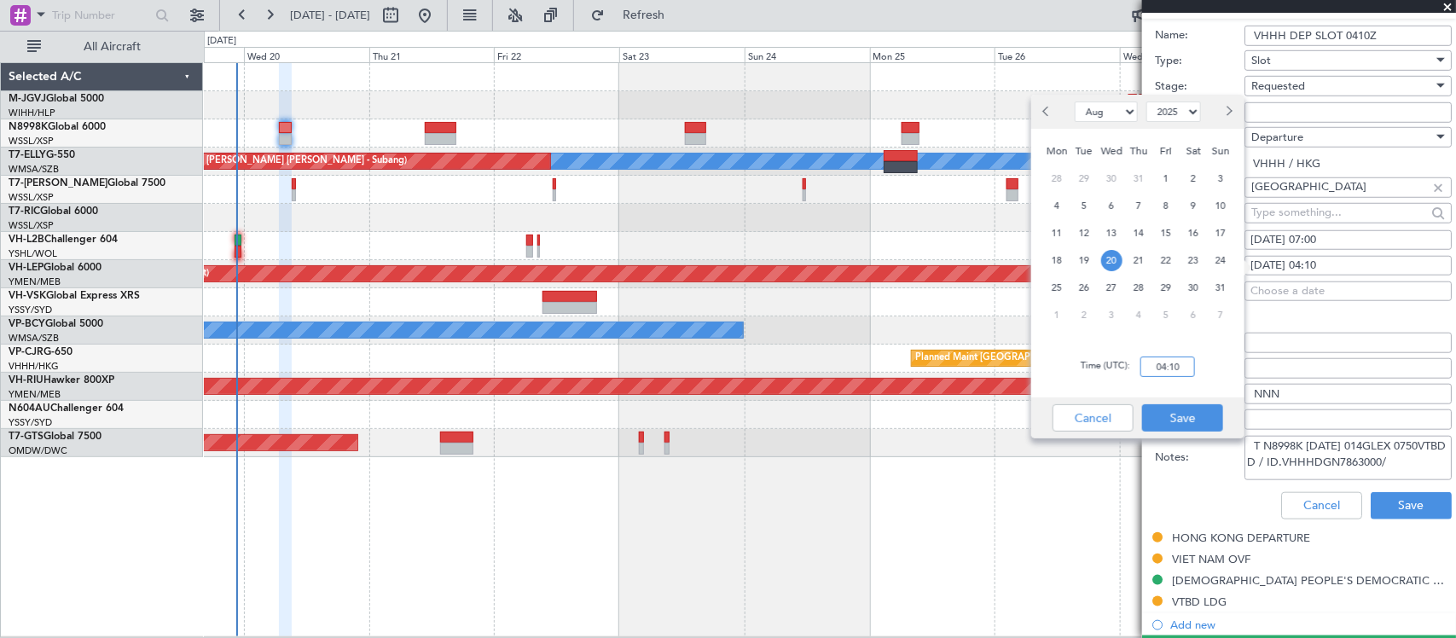
click at [1194, 367] on input "04:10" at bounding box center [1167, 367] width 55 height 20
type input "07:50"
click at [1190, 412] on button "Save" at bounding box center [1182, 417] width 81 height 27
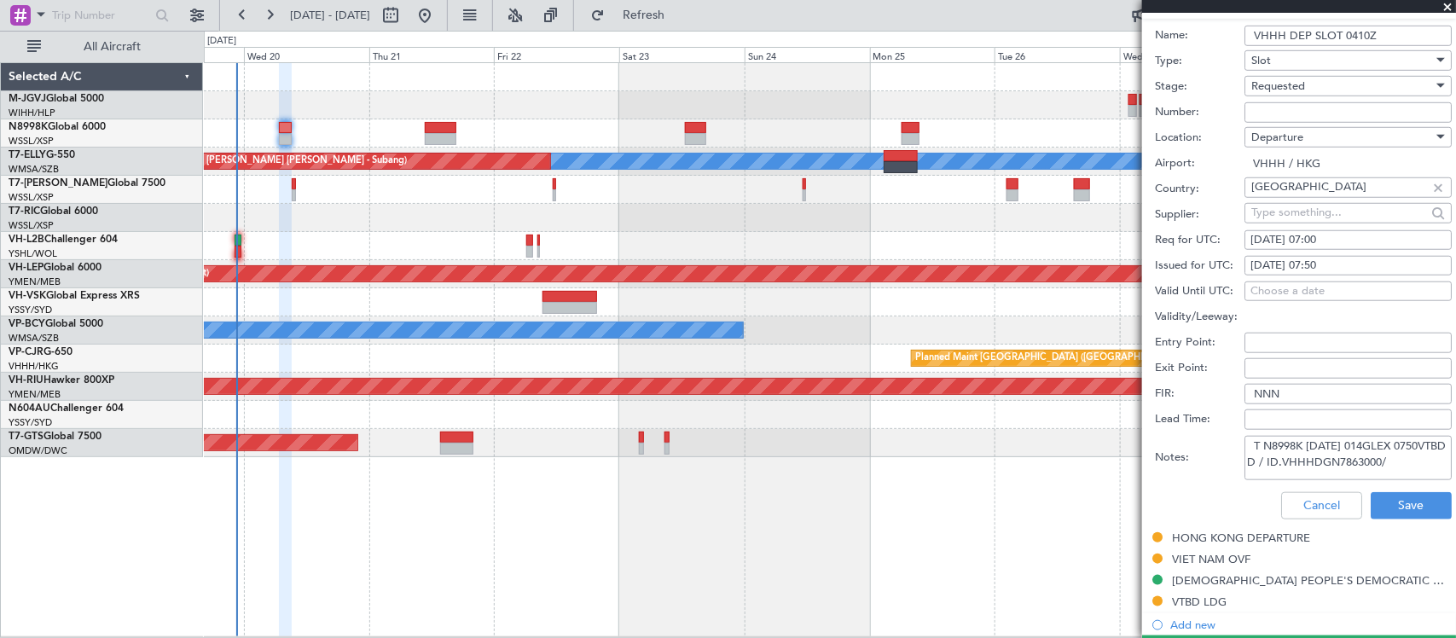
scroll to position [177, 0]
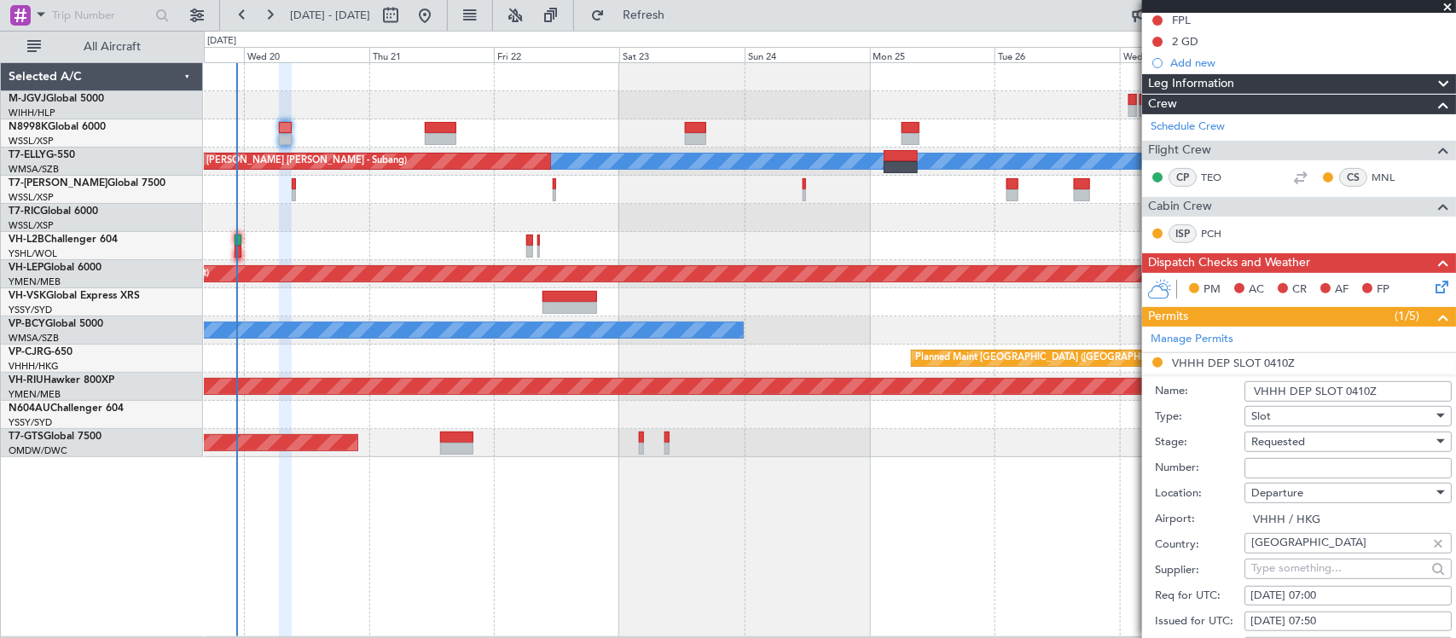
drag, startPoint x: 1354, startPoint y: 392, endPoint x: 1365, endPoint y: 393, distance: 11.1
click at [1365, 393] on input "VHHH DEP SLOT 0410Z" at bounding box center [1348, 391] width 207 height 20
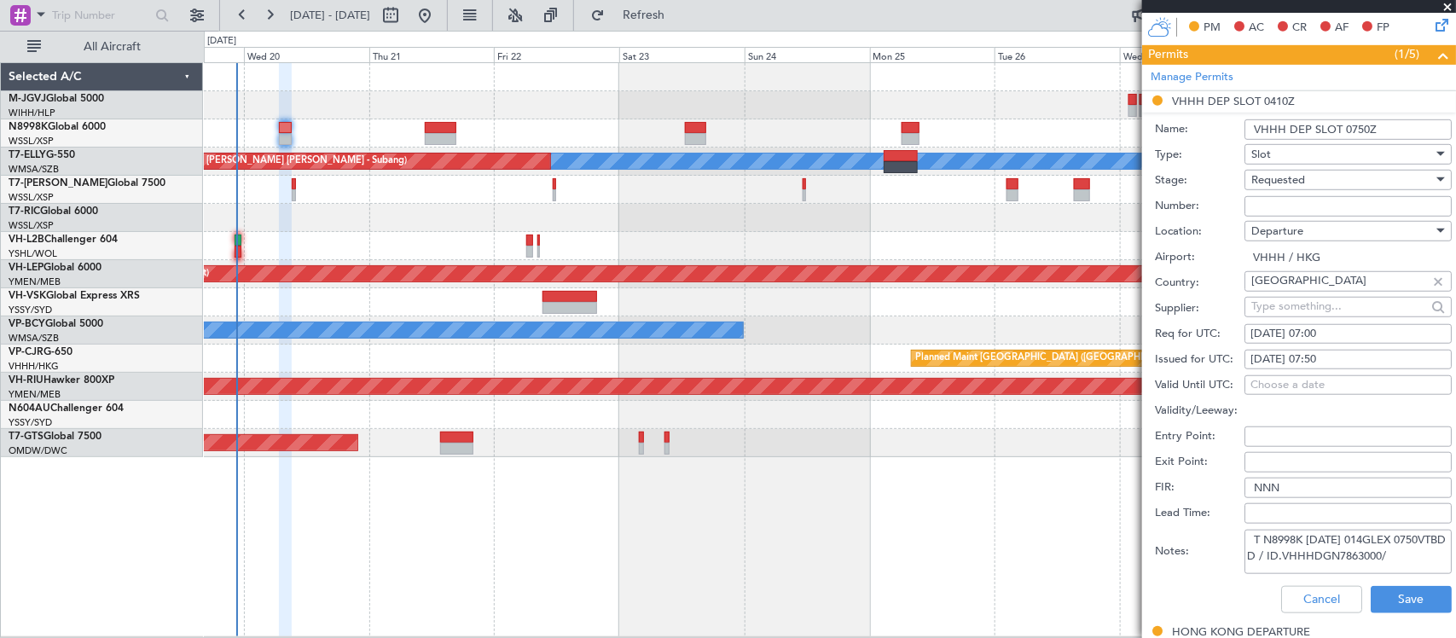
scroll to position [533, 0]
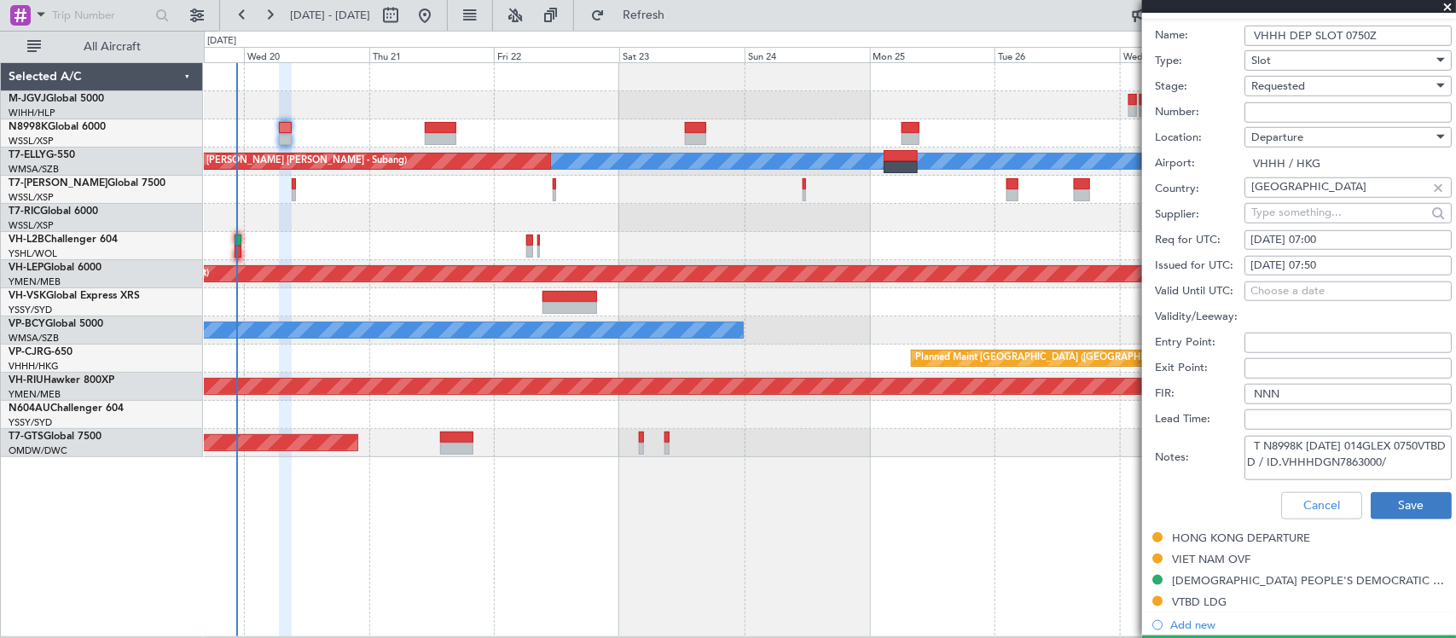
type input "VHHH DEP SLOT 0750Z"
click at [1420, 495] on button "Save" at bounding box center [1411, 505] width 81 height 27
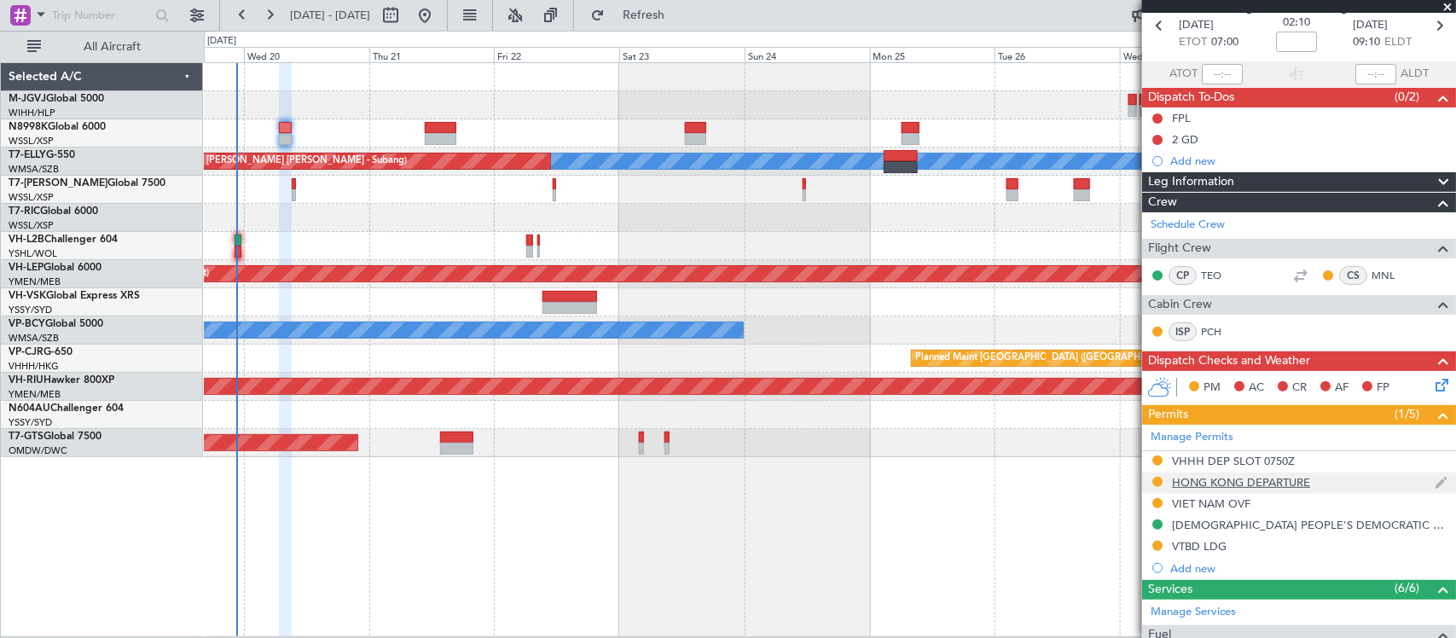
scroll to position [0, 0]
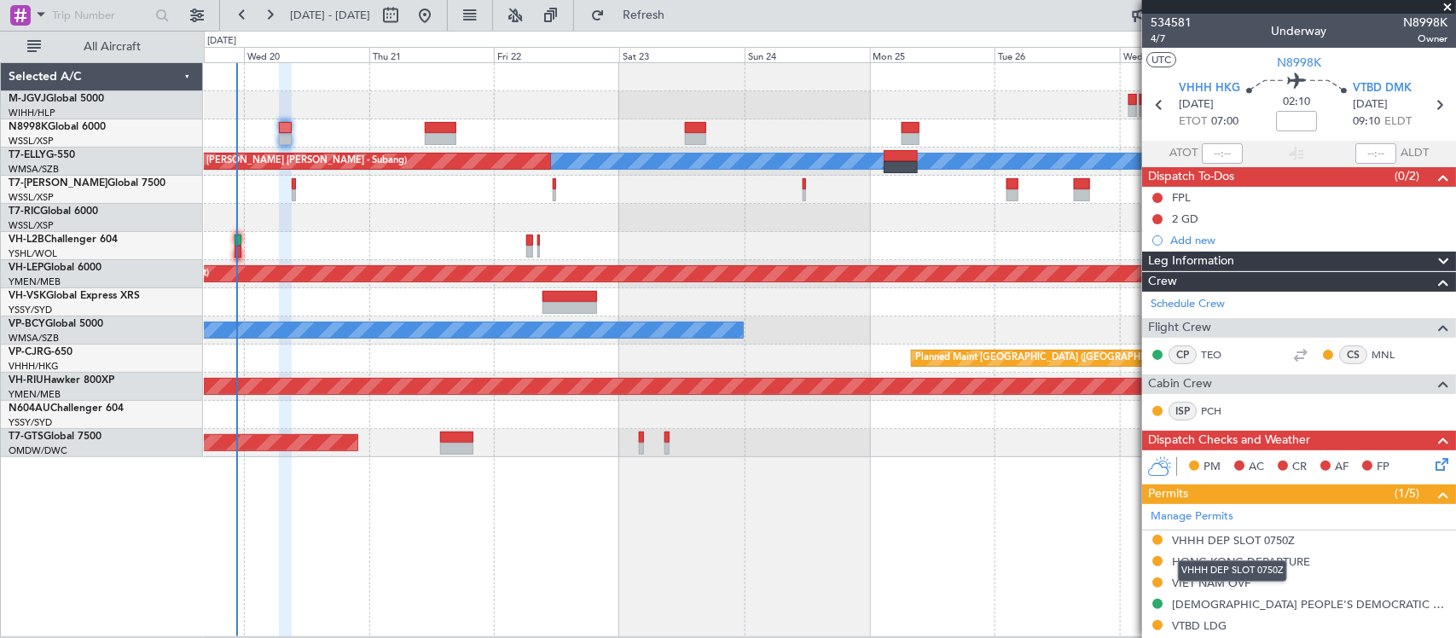
click at [1230, 559] on mat-tooltip-component "VHHH DEP SLOT 0750Z" at bounding box center [1232, 570] width 133 height 45
click at [1200, 566] on div "HONG KONG DEPARTURE" at bounding box center [1241, 561] width 138 height 15
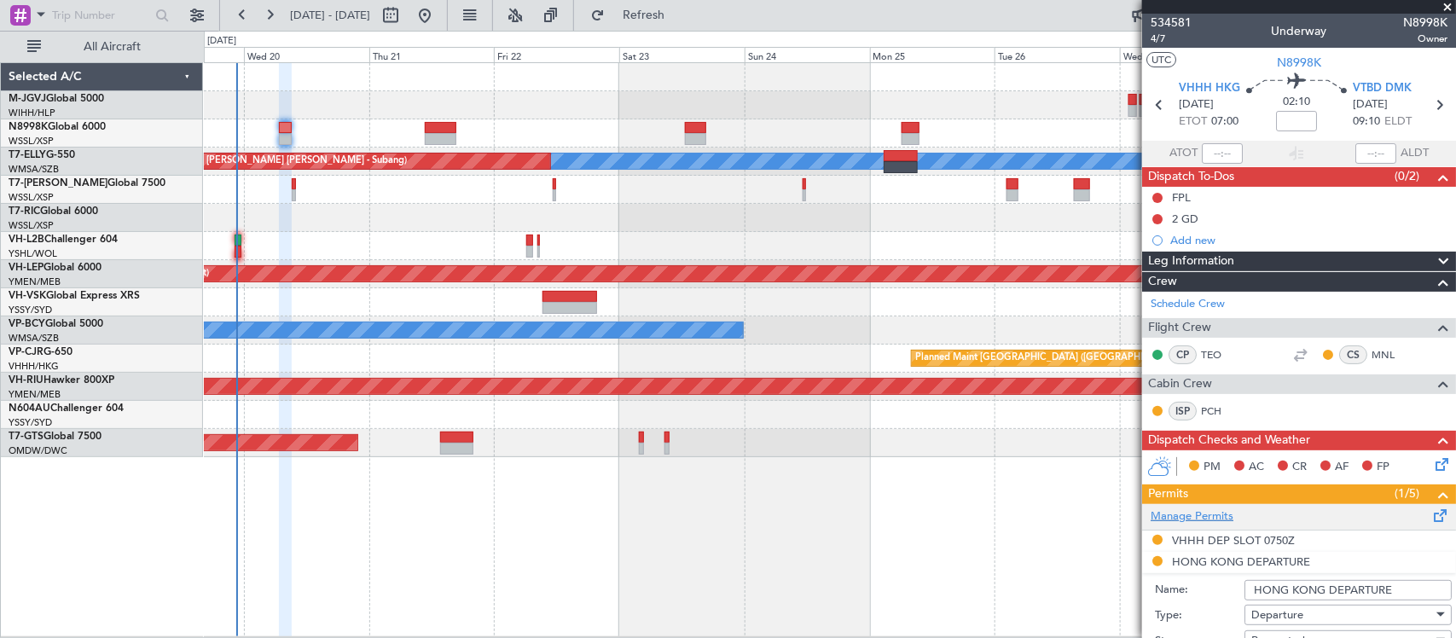
scroll to position [177, 0]
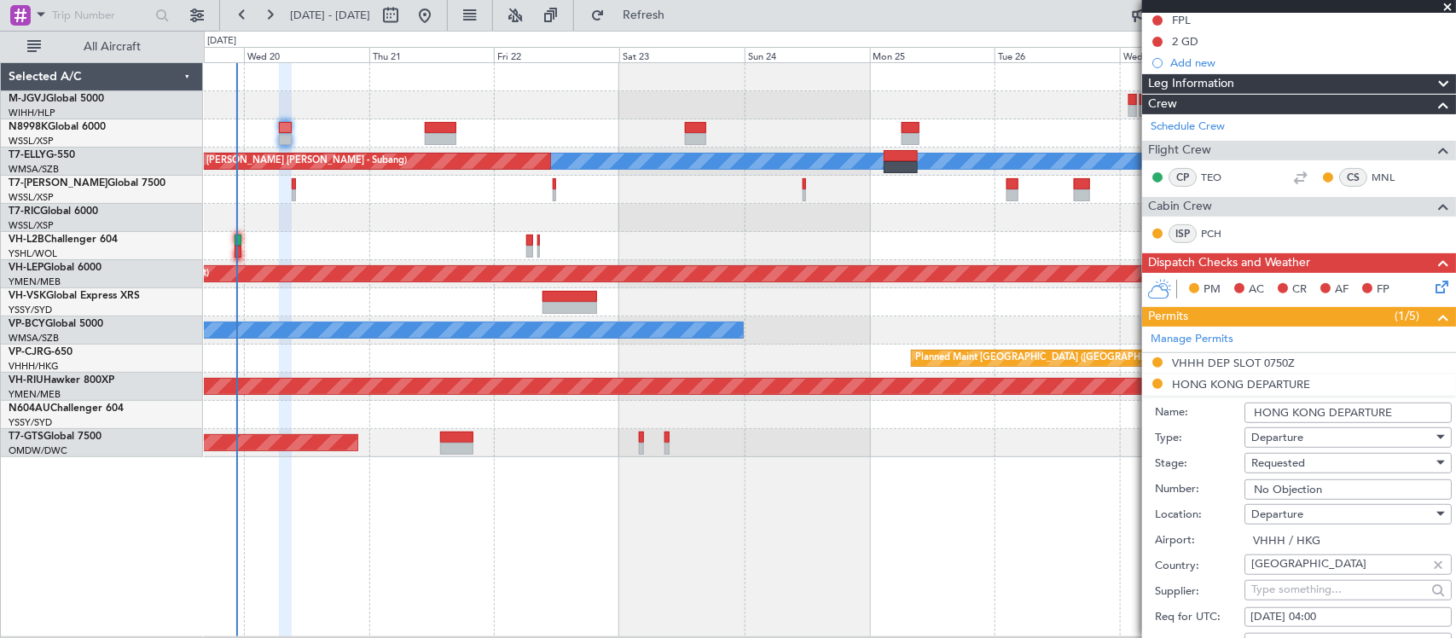
click at [1293, 493] on input "No Objection" at bounding box center [1348, 489] width 207 height 20
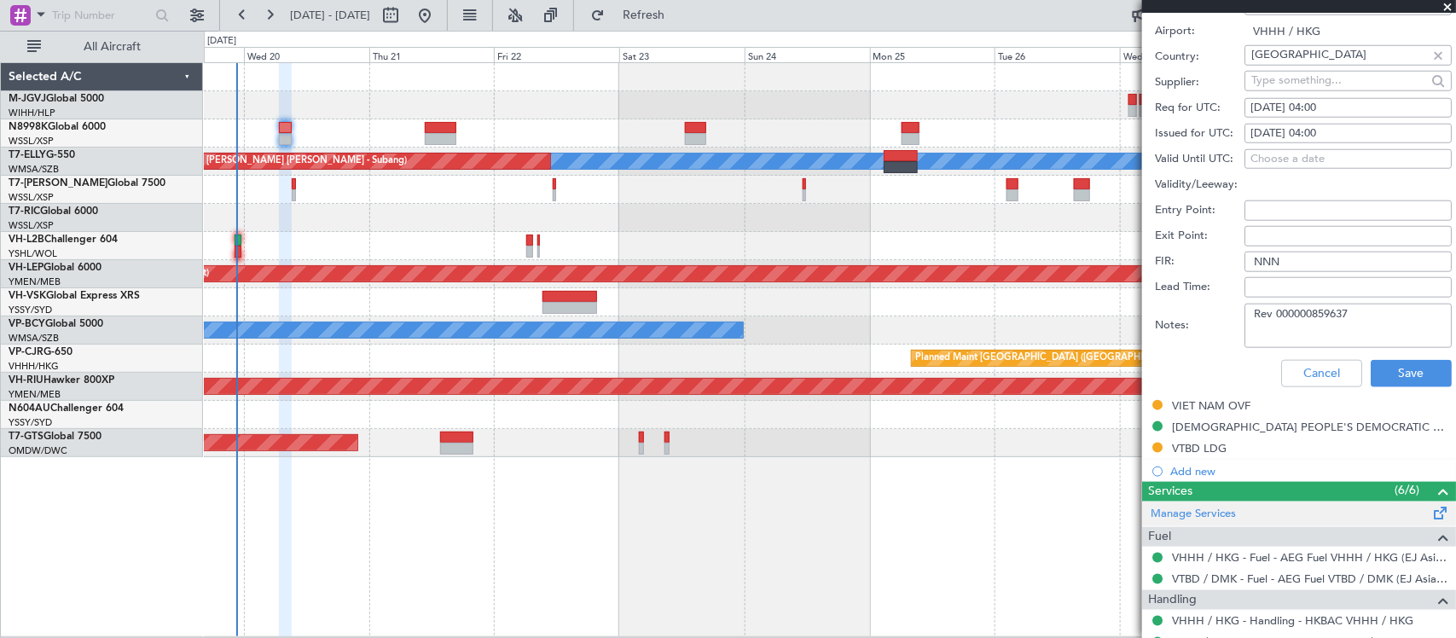
scroll to position [711, 0]
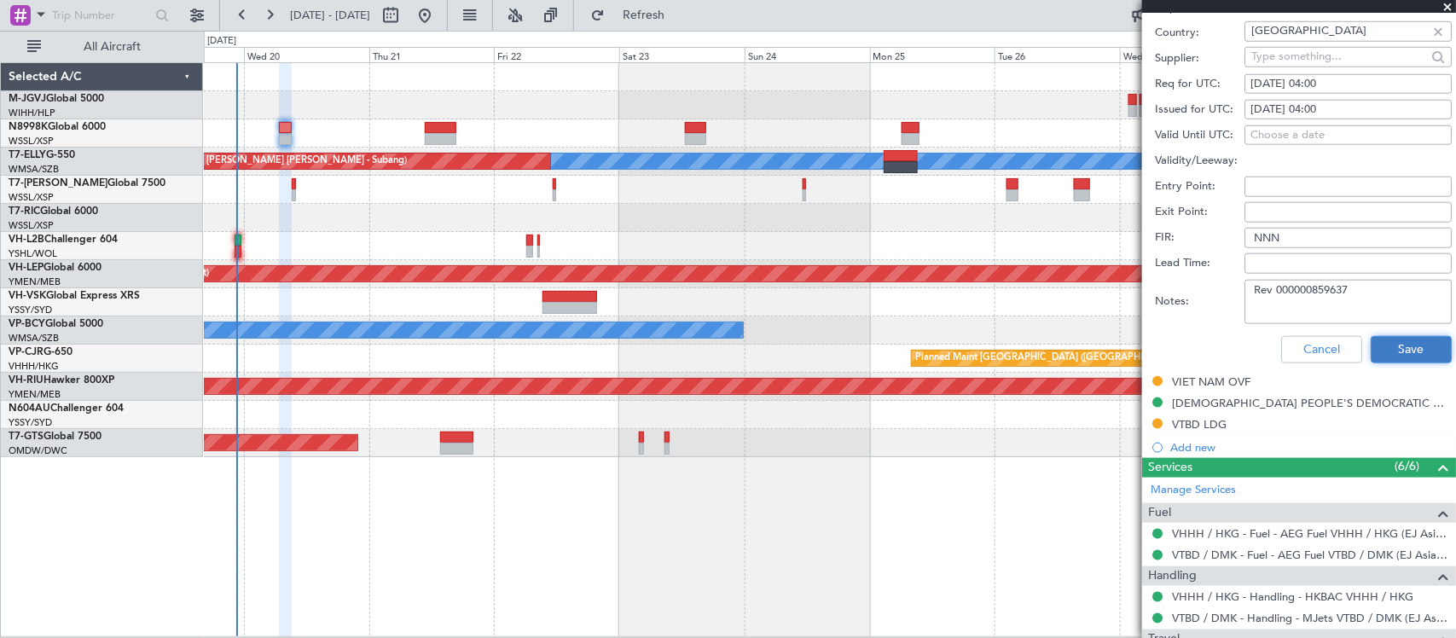
click at [1371, 344] on button "Save" at bounding box center [1411, 349] width 81 height 27
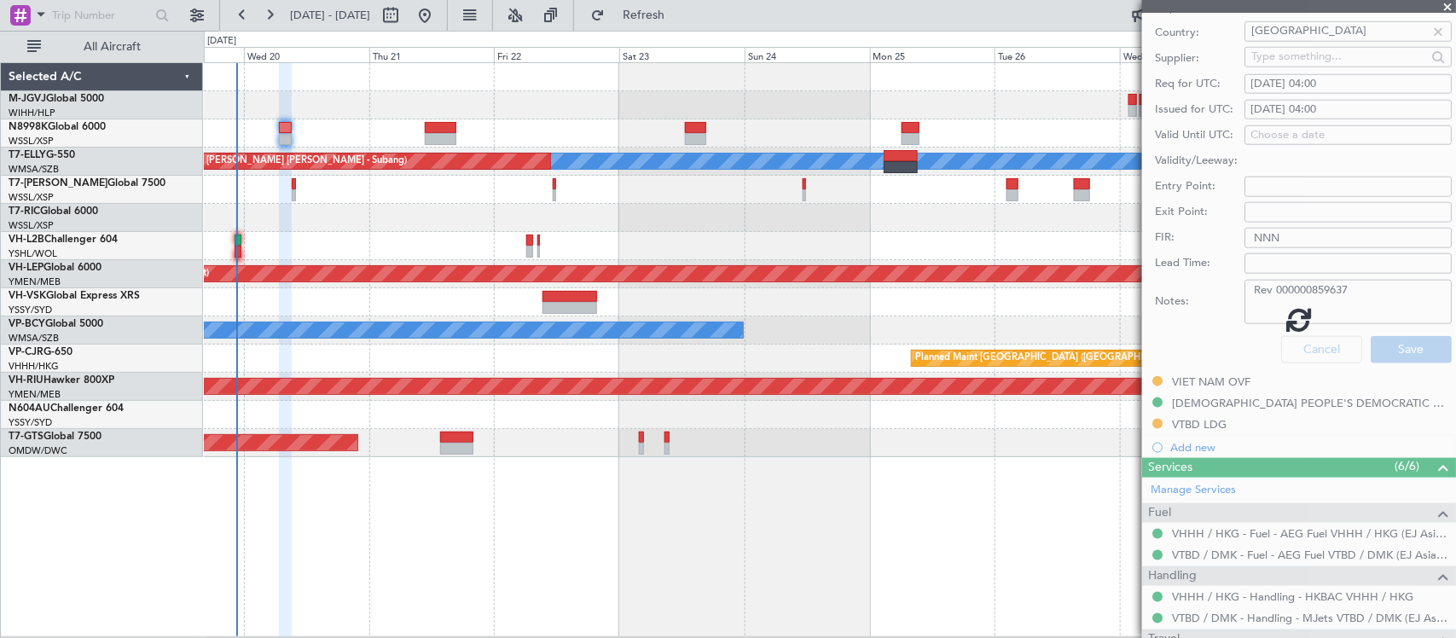
scroll to position [201, 0]
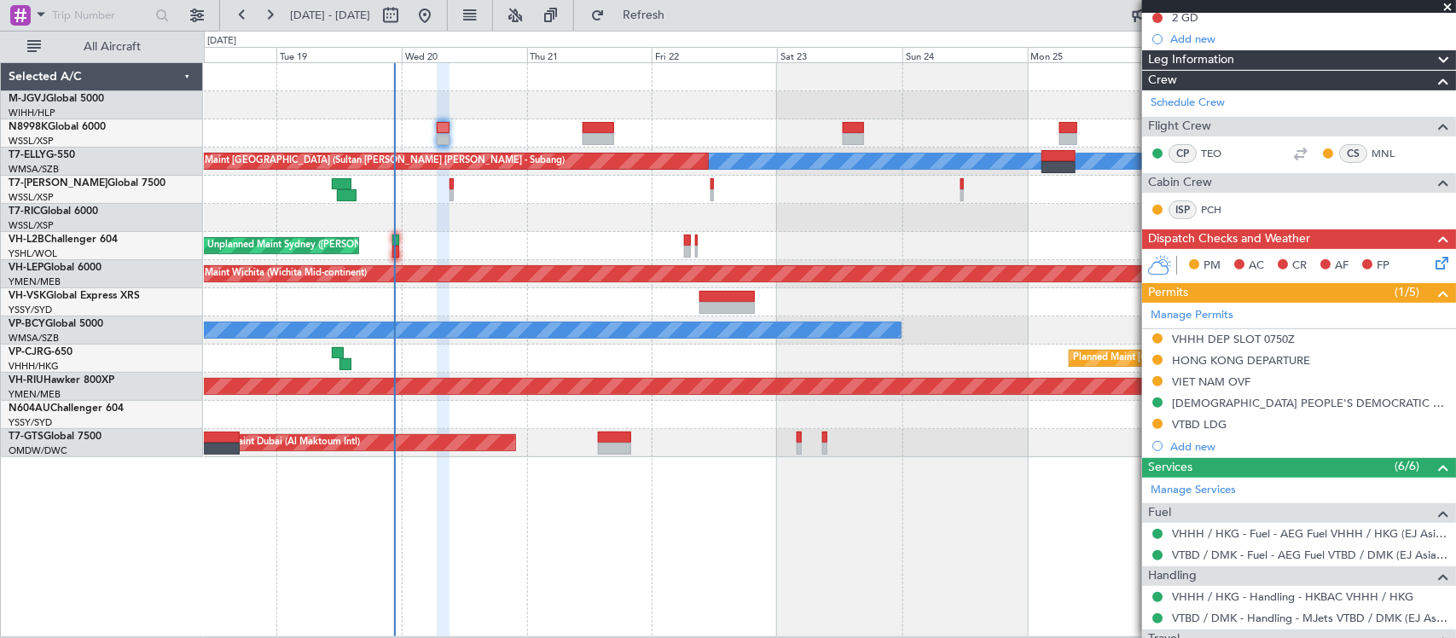
click at [966, 252] on div "Unplanned Maint Sydney ([PERSON_NAME] Intl)" at bounding box center [829, 246] width 1251 height 28
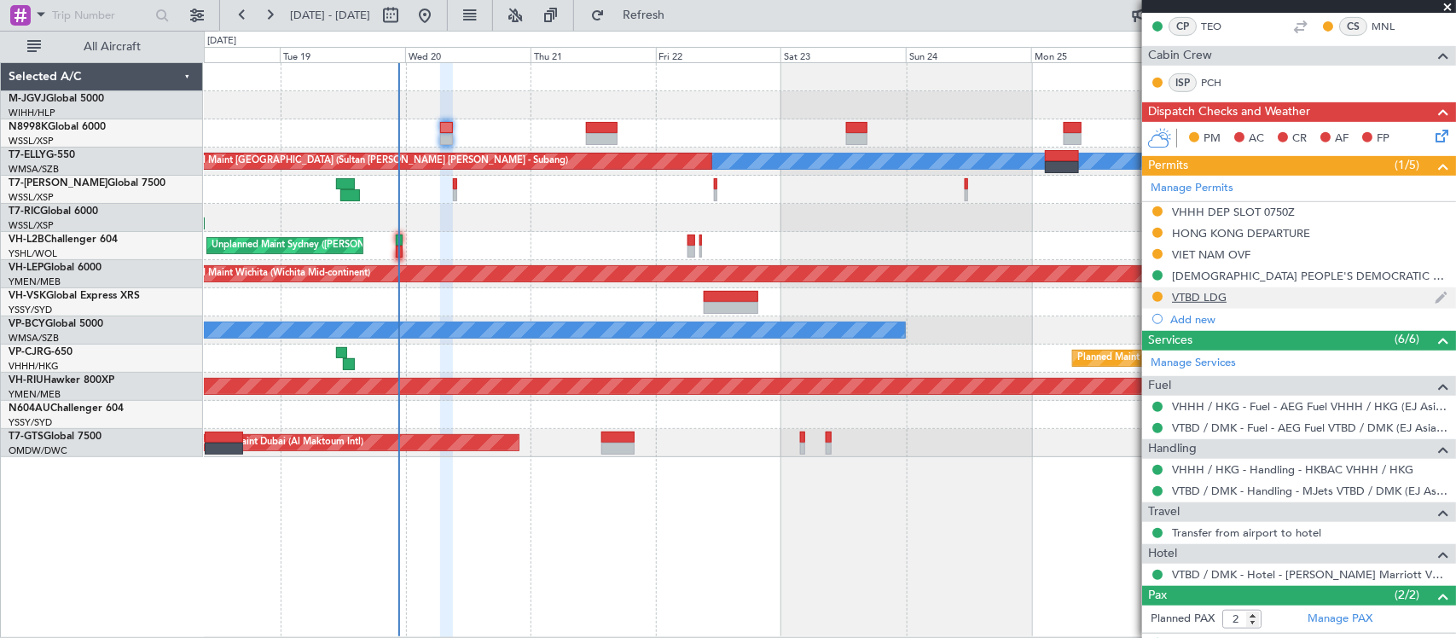
scroll to position [403, 0]
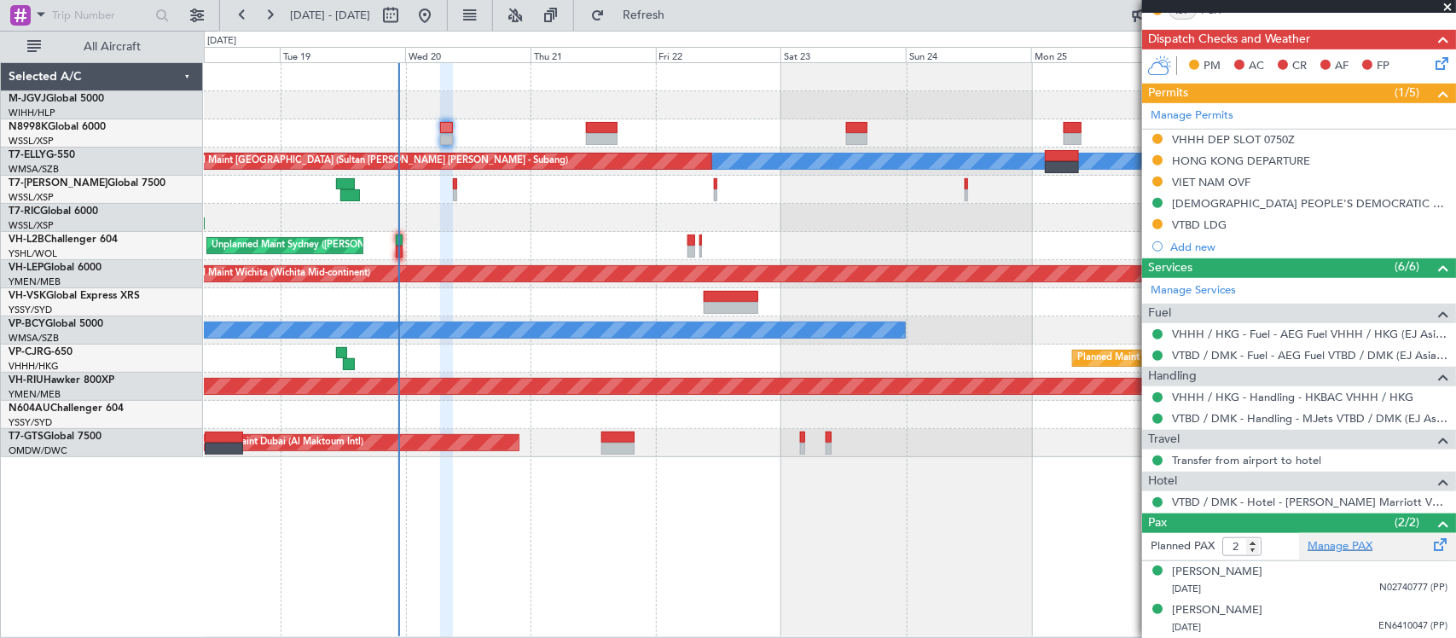
click at [1324, 548] on link "Manage PAX" at bounding box center [1340, 546] width 65 height 17
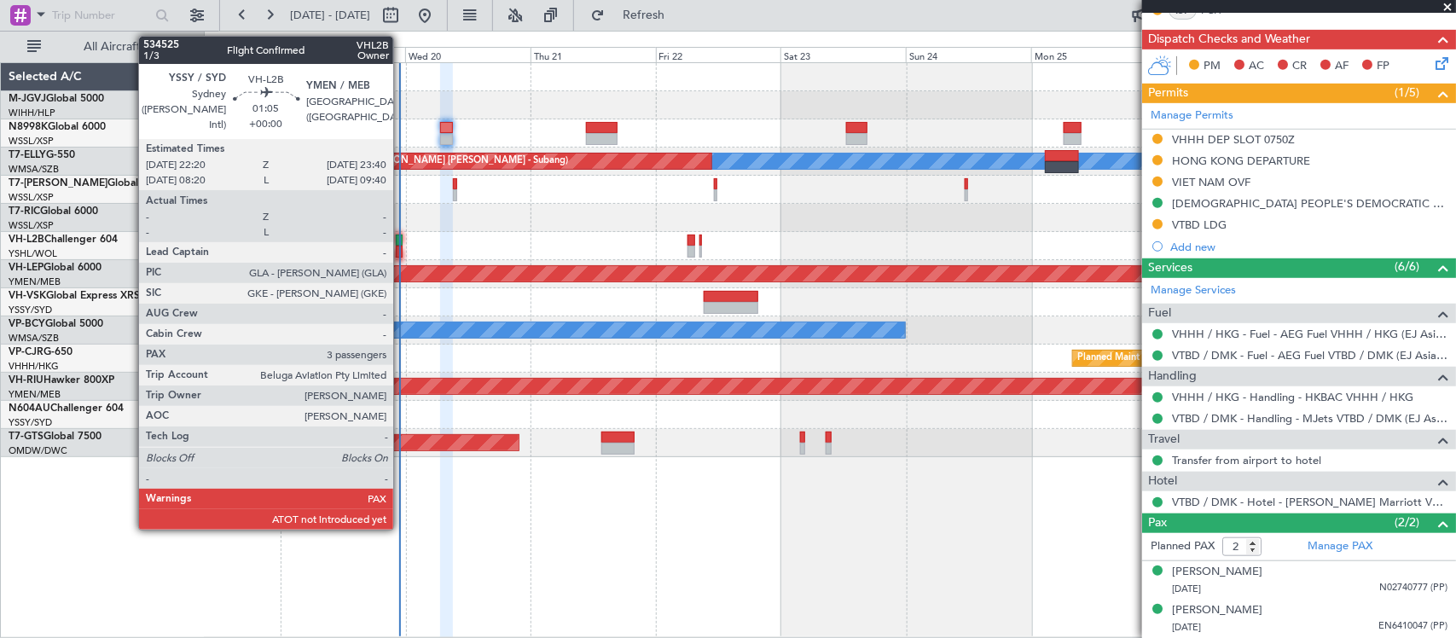
click at [402, 250] on div at bounding box center [400, 252] width 8 height 12
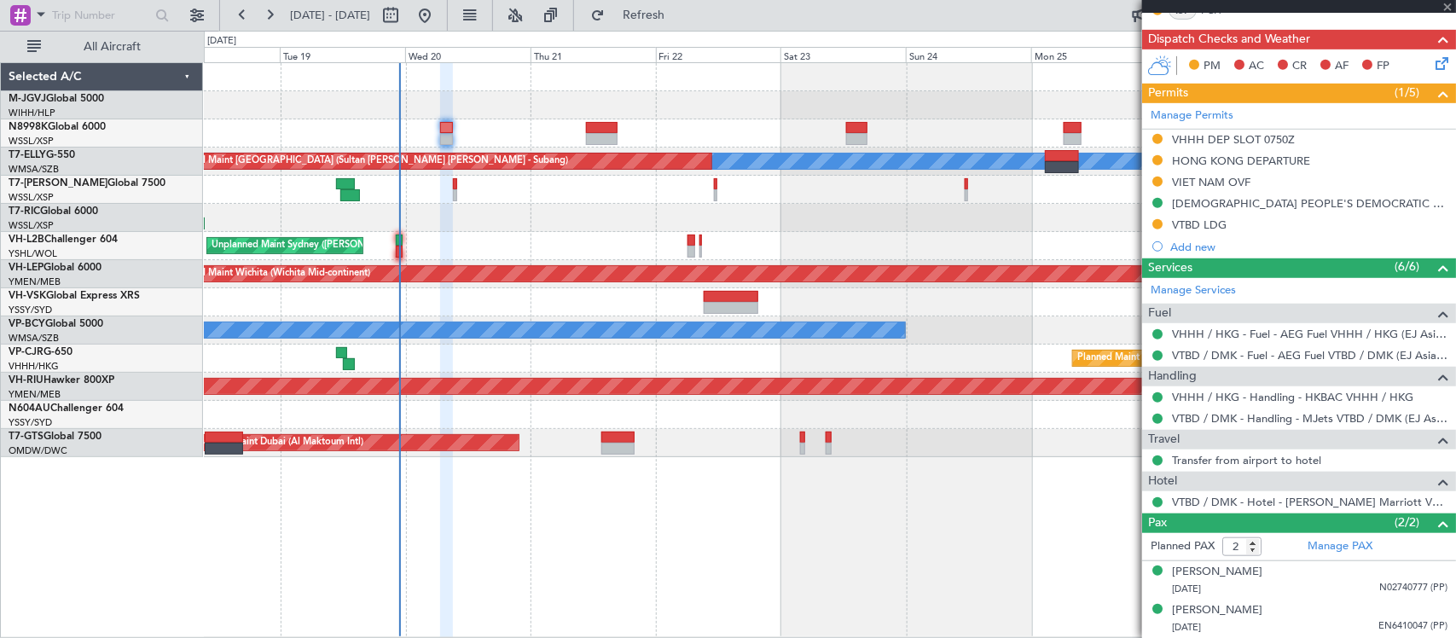
type input "3"
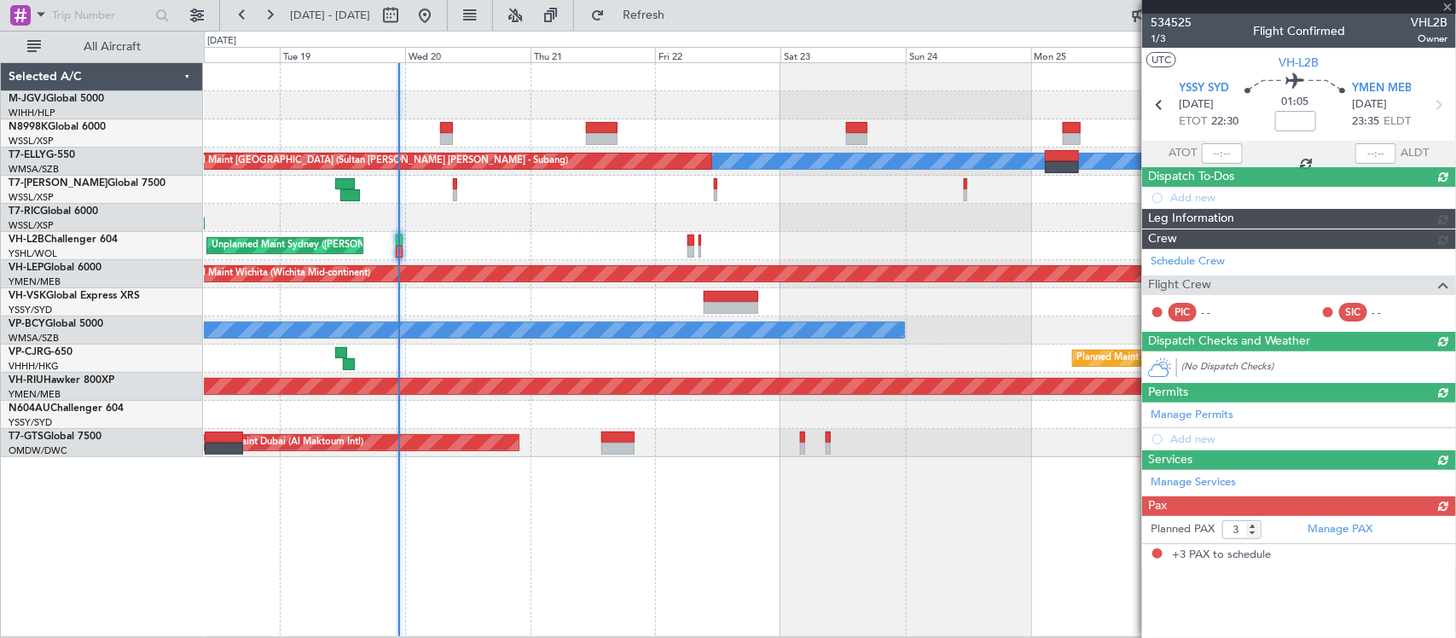
scroll to position [0, 0]
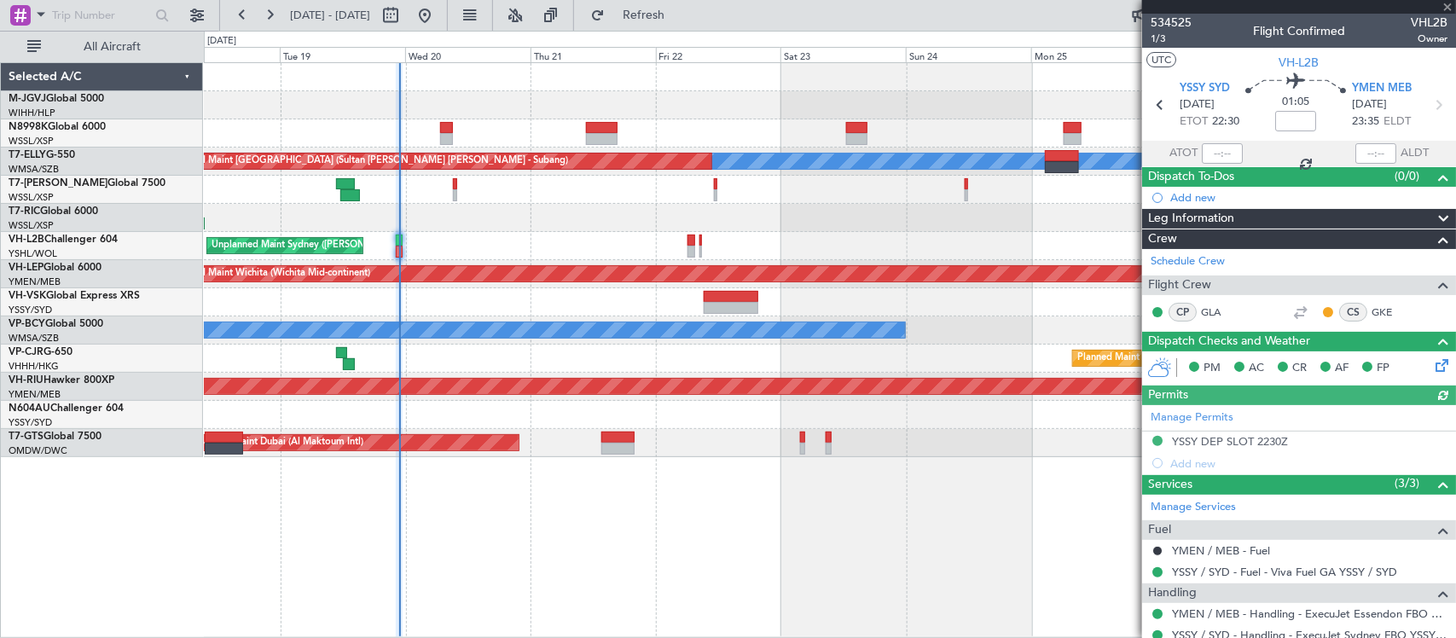
click at [1226, 148] on div at bounding box center [1222, 153] width 41 height 20
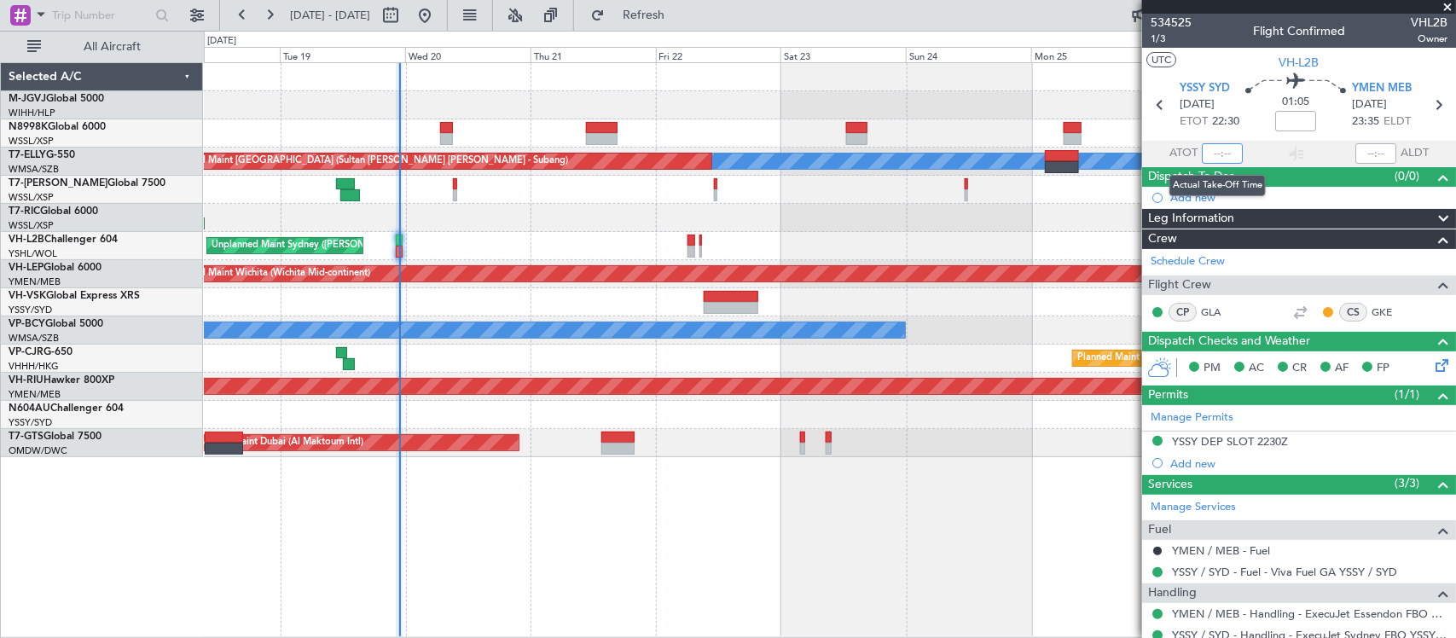
click at [1225, 148] on input "text" at bounding box center [1222, 153] width 41 height 20
type input "22:44"
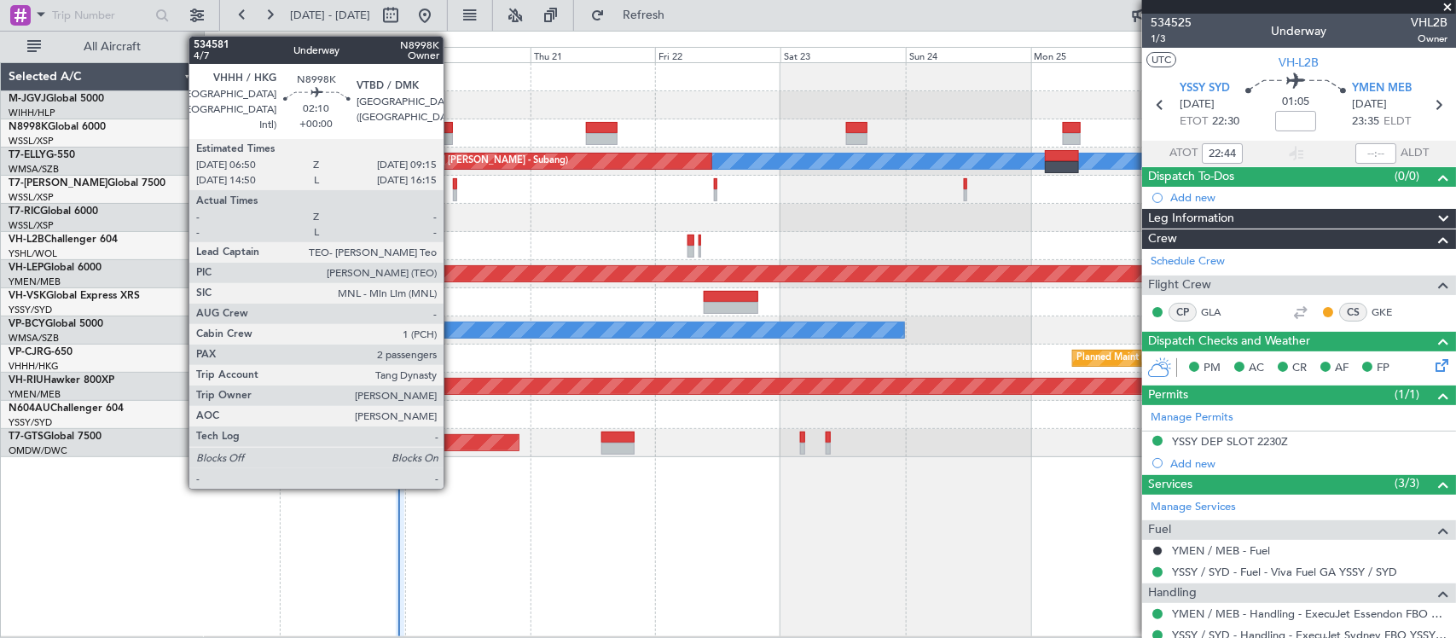
click at [452, 128] on div at bounding box center [446, 128] width 13 height 12
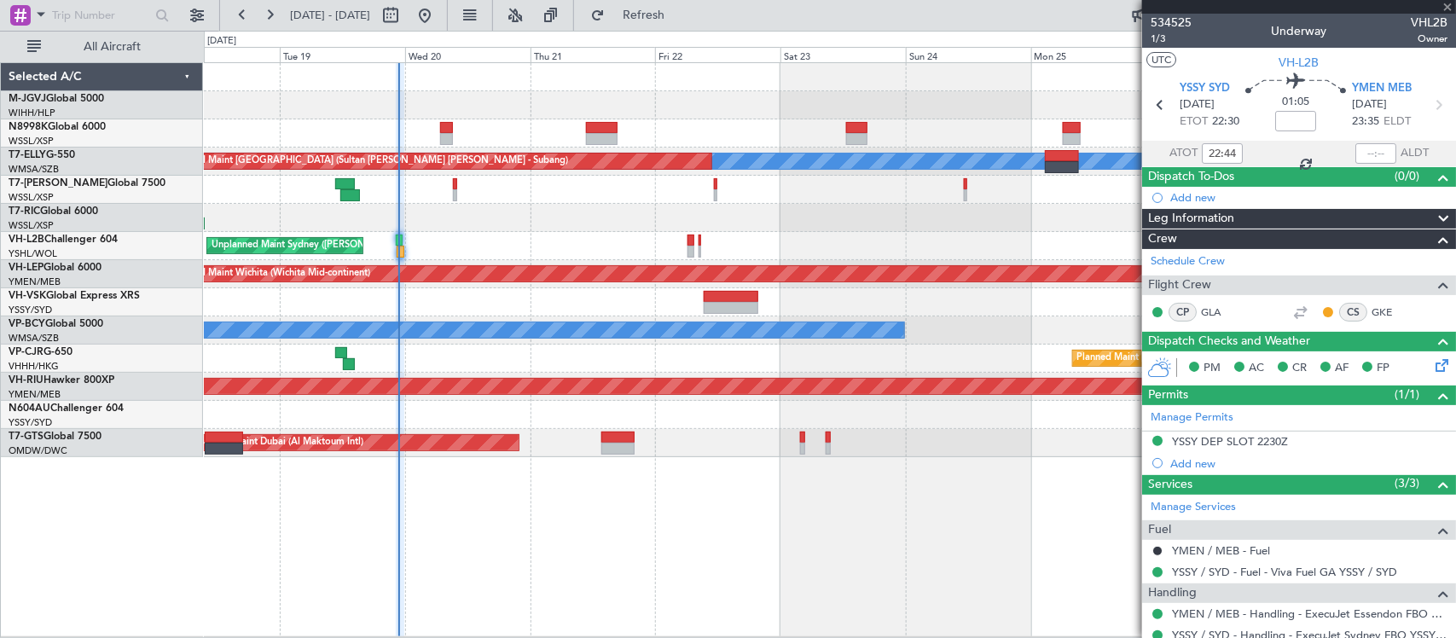
type input "2"
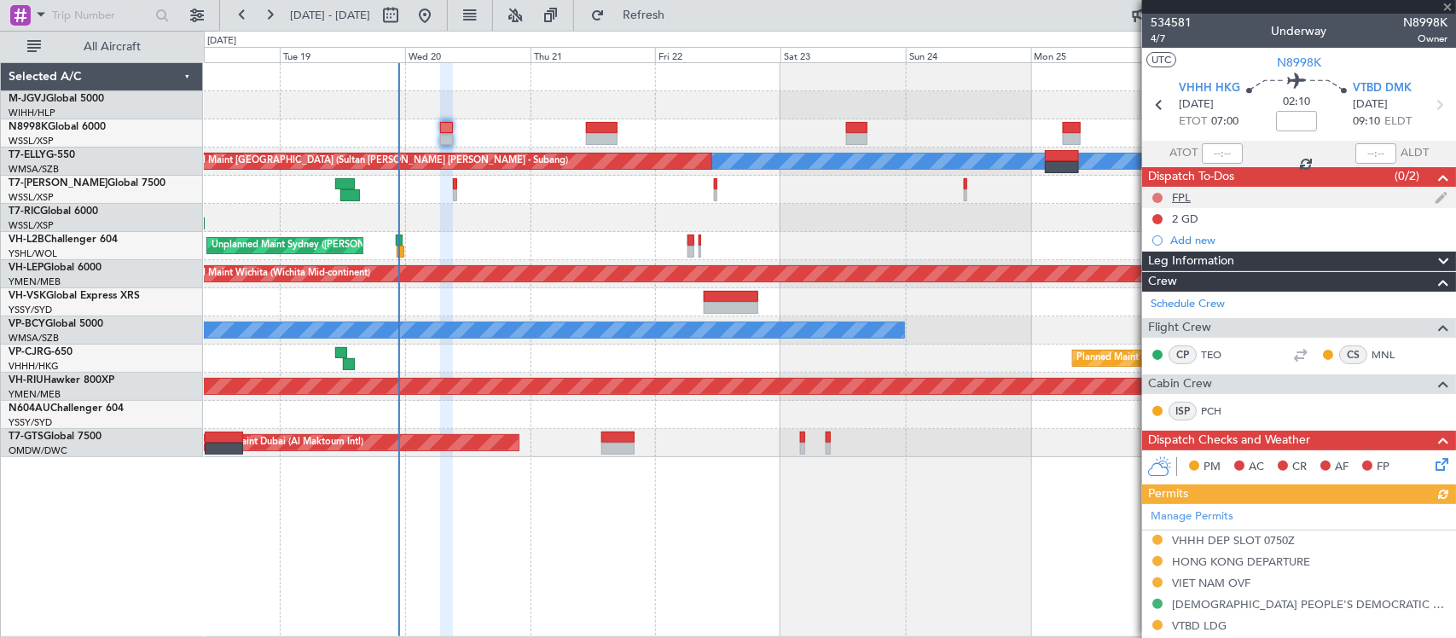
click at [1156, 193] on button at bounding box center [1157, 198] width 10 height 10
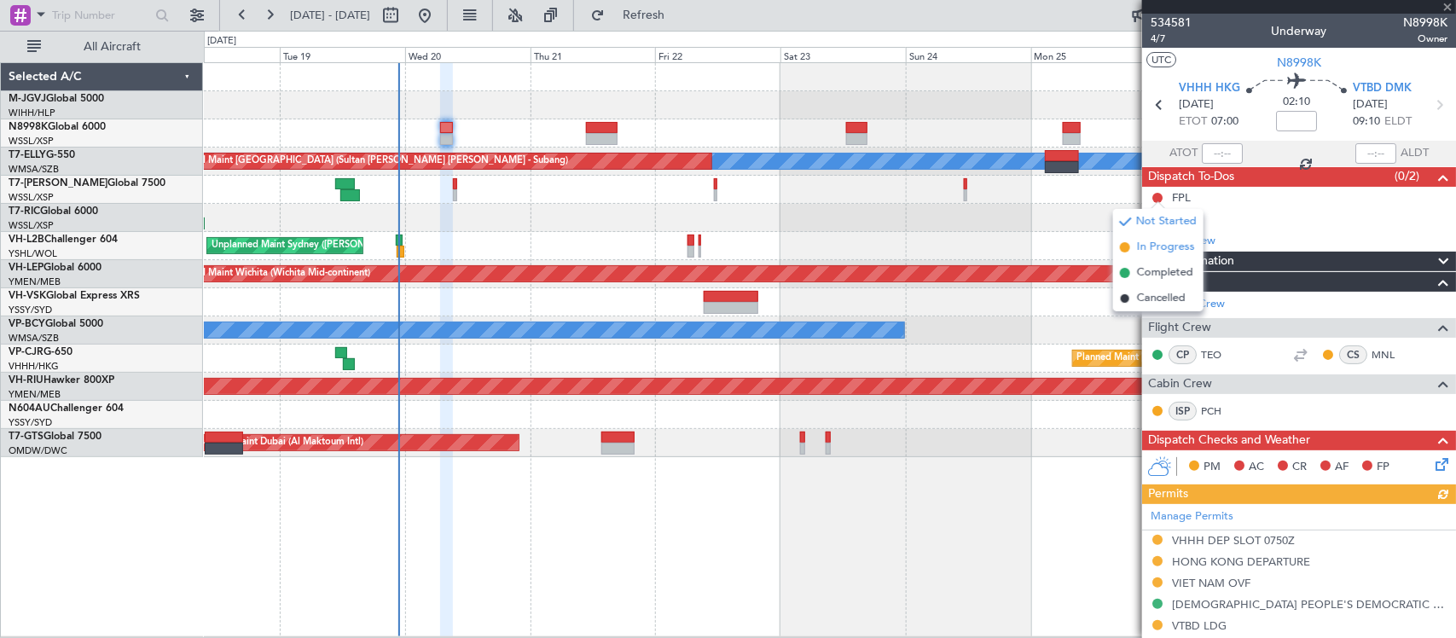
click at [1150, 252] on span "In Progress" at bounding box center [1166, 247] width 58 height 17
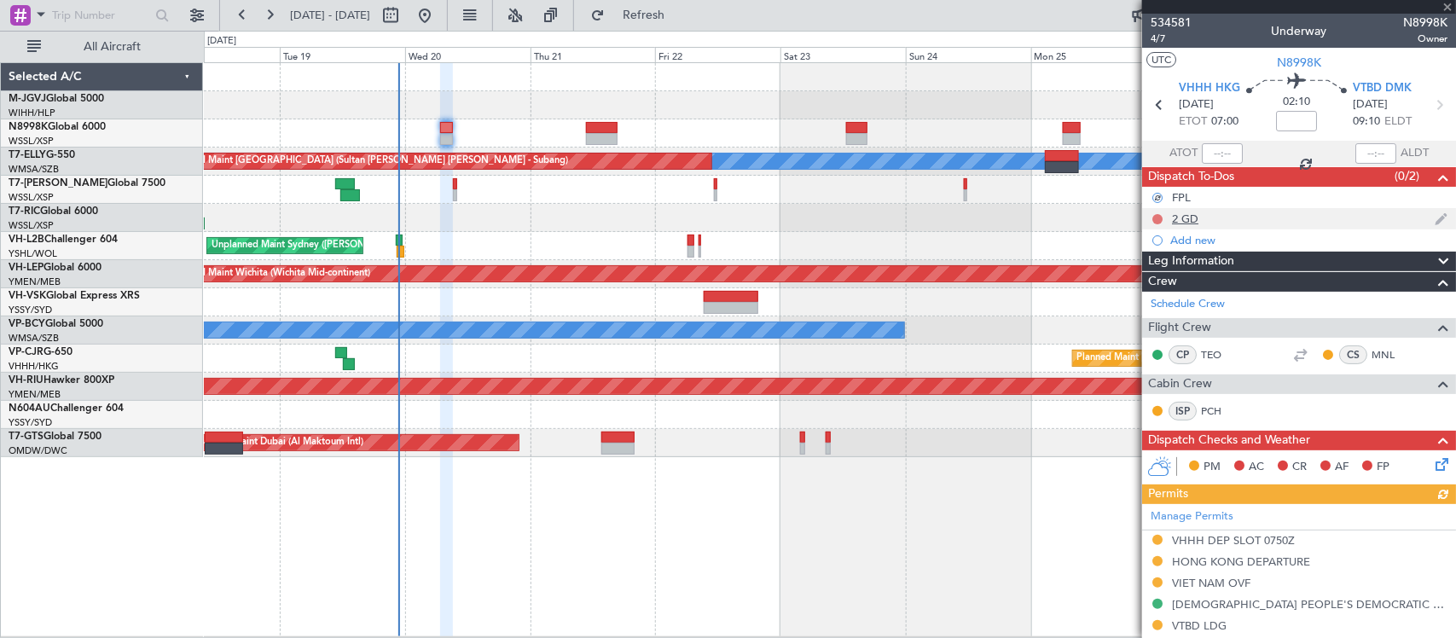
click at [1157, 218] on button at bounding box center [1157, 219] width 10 height 10
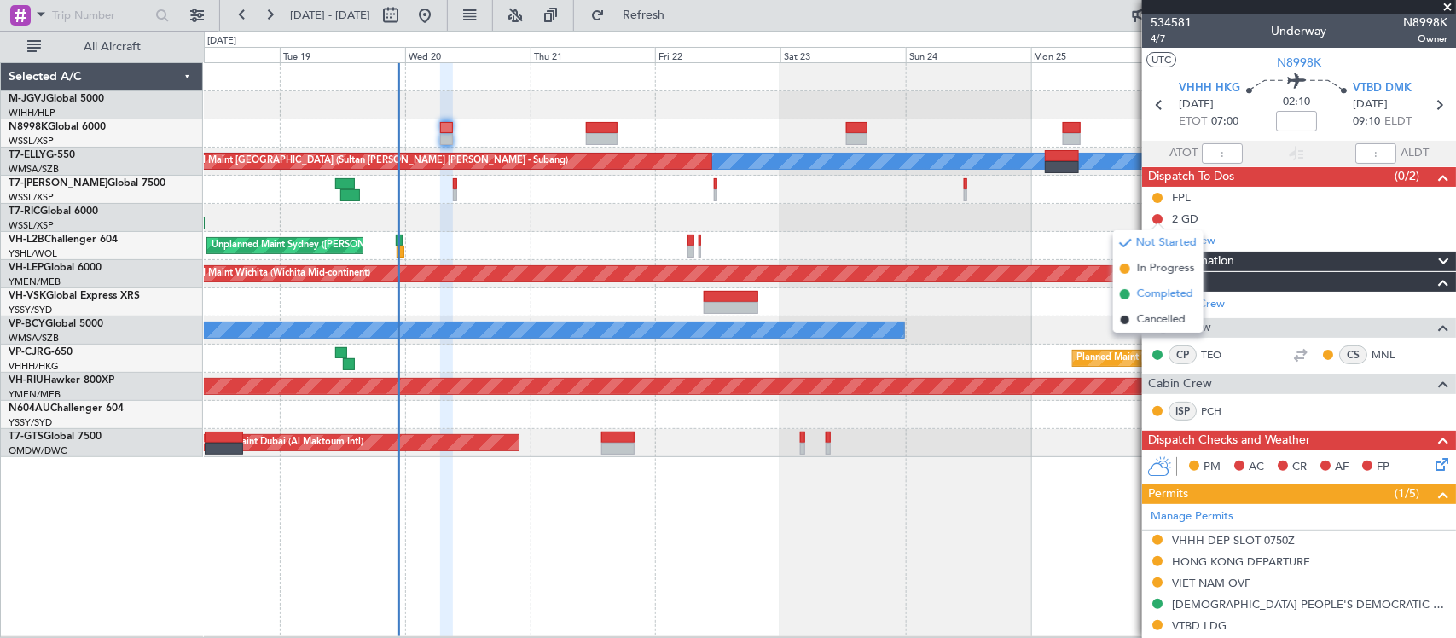
click at [1152, 297] on span "Completed" at bounding box center [1165, 294] width 56 height 17
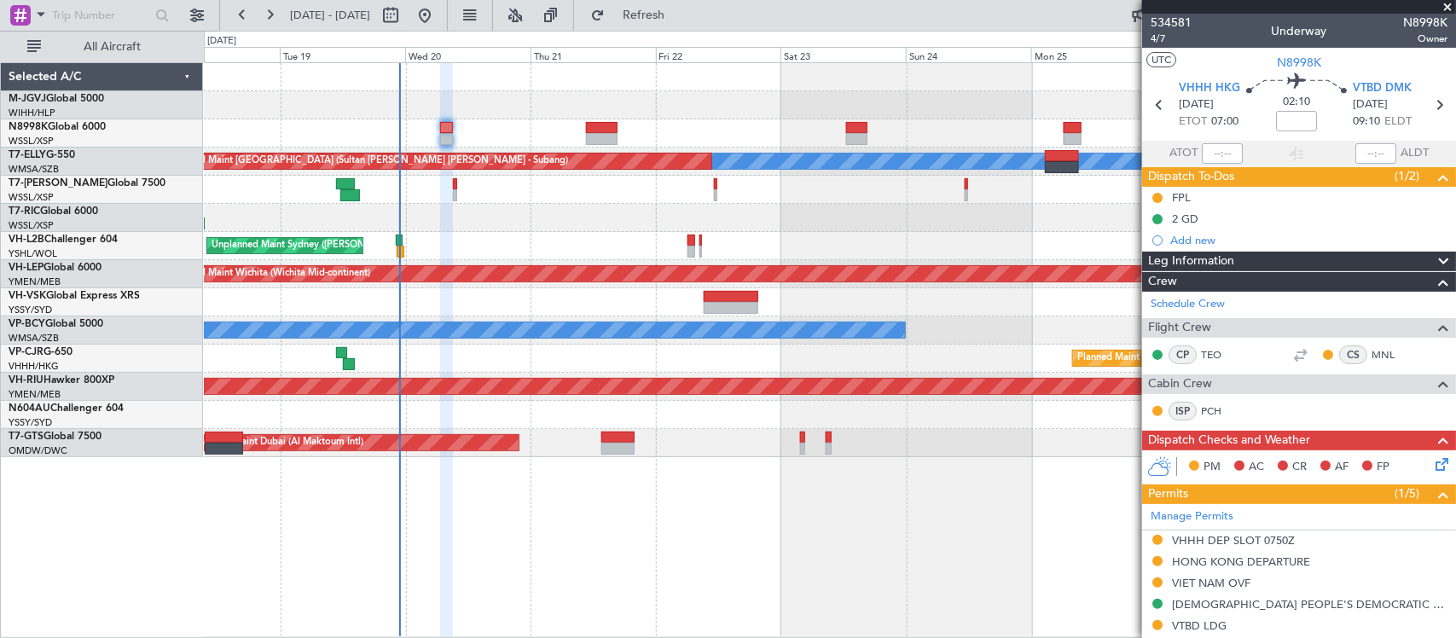
click at [1432, 467] on icon at bounding box center [1439, 462] width 14 height 14
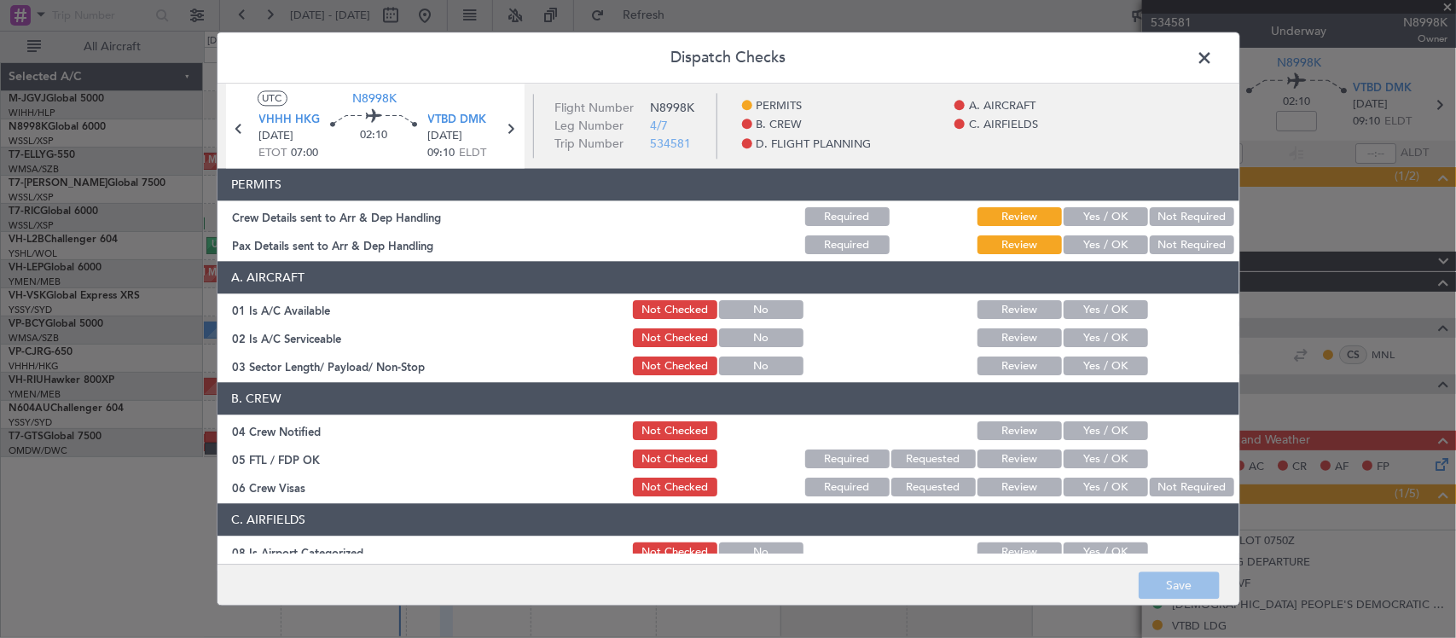
click at [1107, 213] on button "Yes / OK" at bounding box center [1106, 217] width 84 height 19
click at [1107, 232] on section "PERMITS Crew Details sent to Arr & Dep Handling Required Review Yes / OK Not Re…" at bounding box center [729, 213] width 1022 height 89
click at [1107, 243] on button "Yes / OK" at bounding box center [1106, 245] width 84 height 19
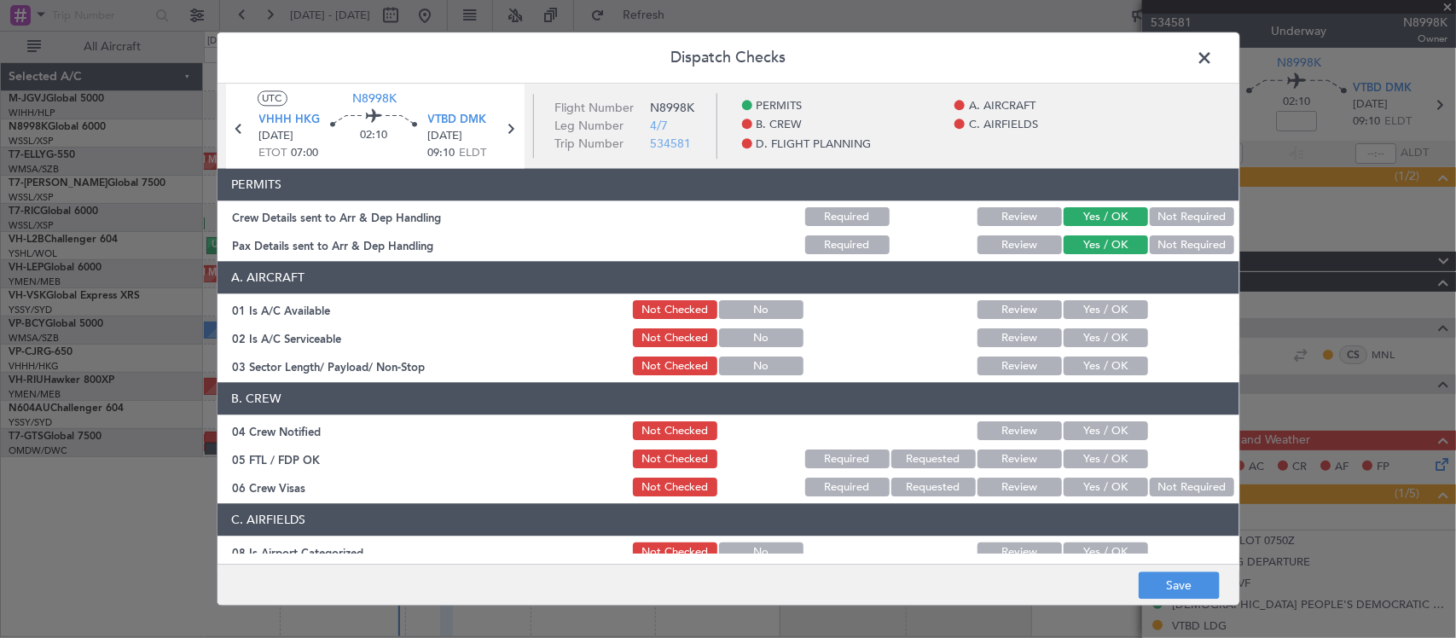
click at [1109, 309] on button "Yes / OK" at bounding box center [1106, 310] width 84 height 19
click at [1109, 335] on button "Yes / OK" at bounding box center [1106, 338] width 84 height 19
drag, startPoint x: 1109, startPoint y: 360, endPoint x: 1110, endPoint y: 376, distance: 16.2
click at [1109, 361] on button "Yes / OK" at bounding box center [1106, 366] width 84 height 19
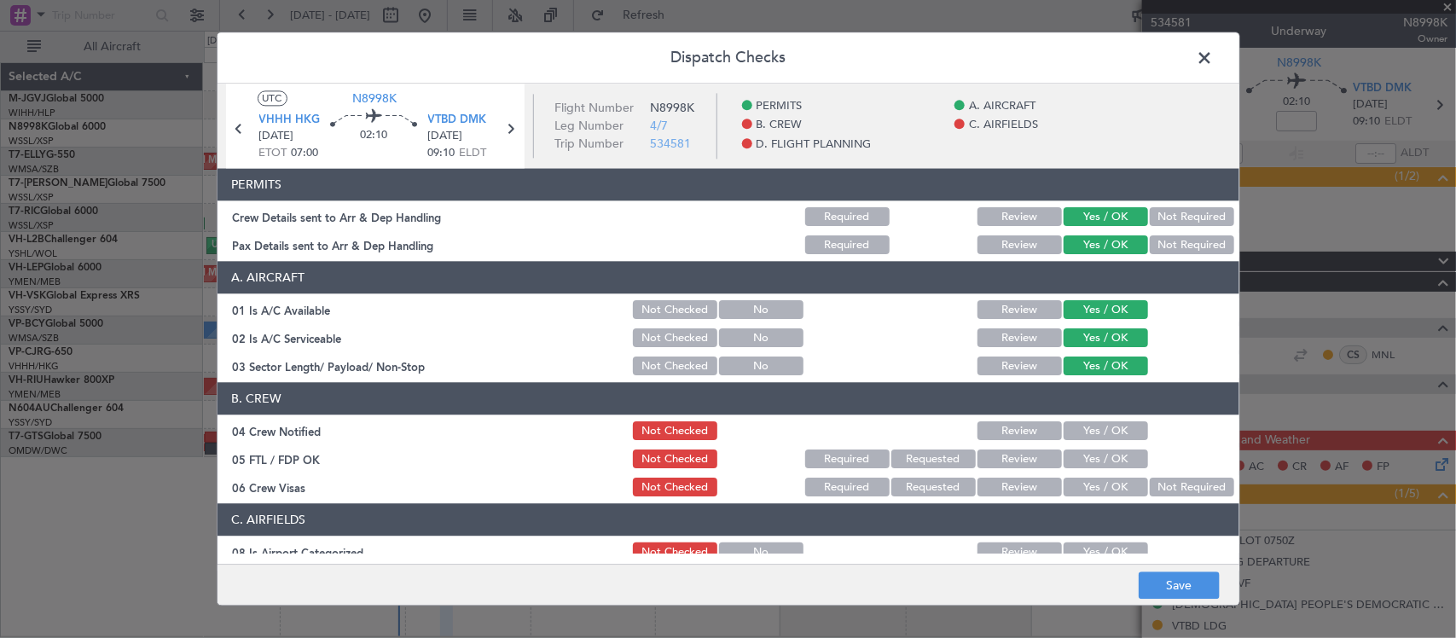
click at [1106, 432] on button "Yes / OK" at bounding box center [1106, 431] width 84 height 19
drag, startPoint x: 1106, startPoint y: 452, endPoint x: 1126, endPoint y: 466, distance: 23.9
click at [1106, 453] on button "Yes / OK" at bounding box center [1106, 459] width 84 height 19
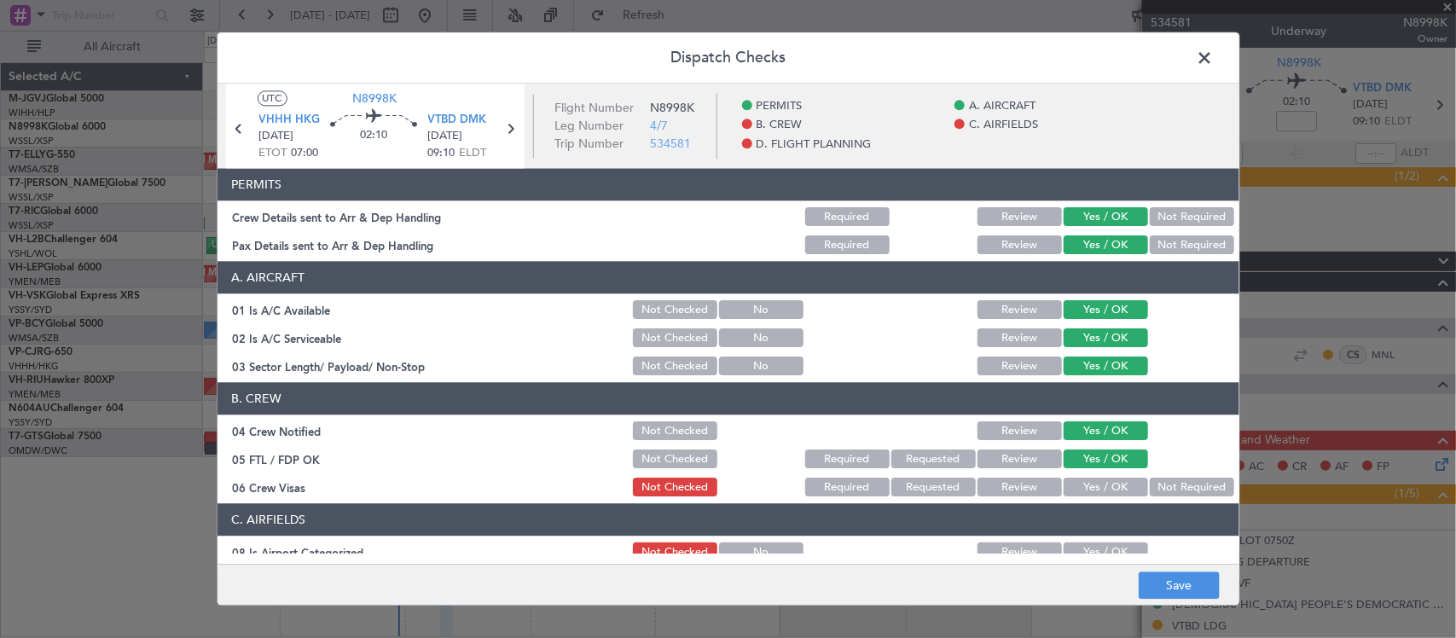
drag, startPoint x: 1154, startPoint y: 479, endPoint x: 1147, endPoint y: 486, distance: 9.7
click at [1154, 480] on button "Not Required" at bounding box center [1192, 488] width 84 height 19
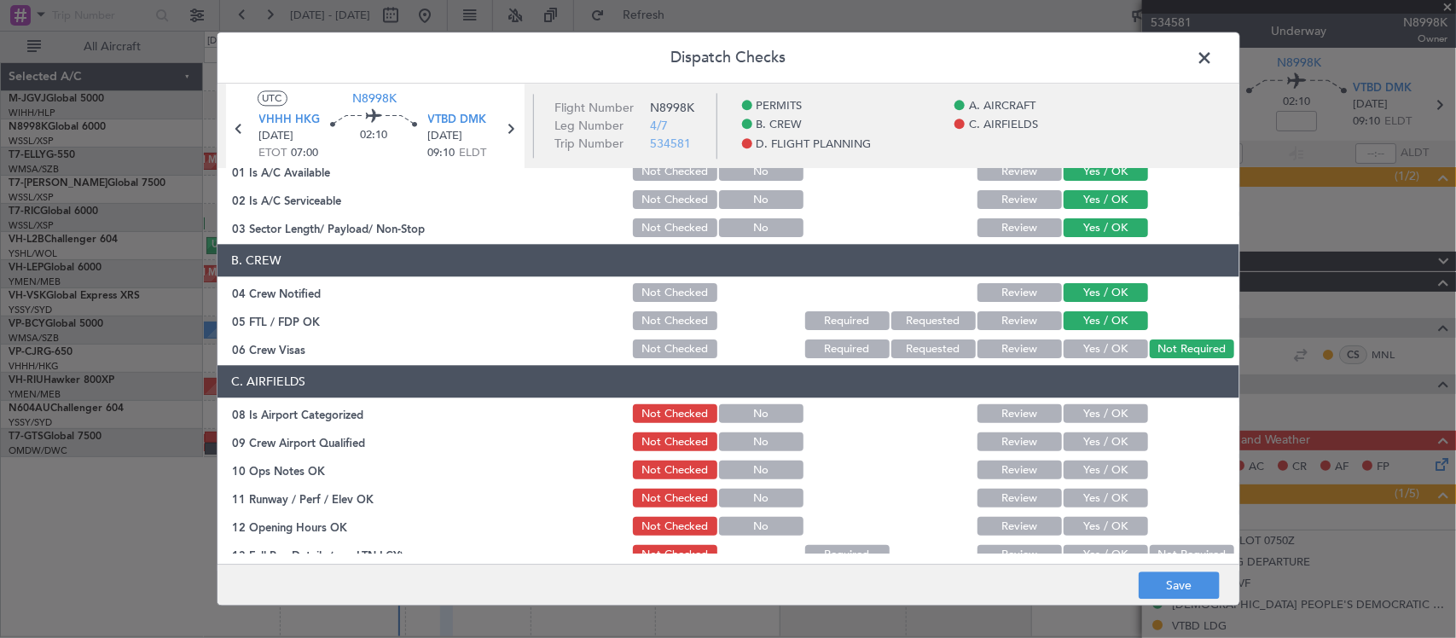
scroll to position [177, 0]
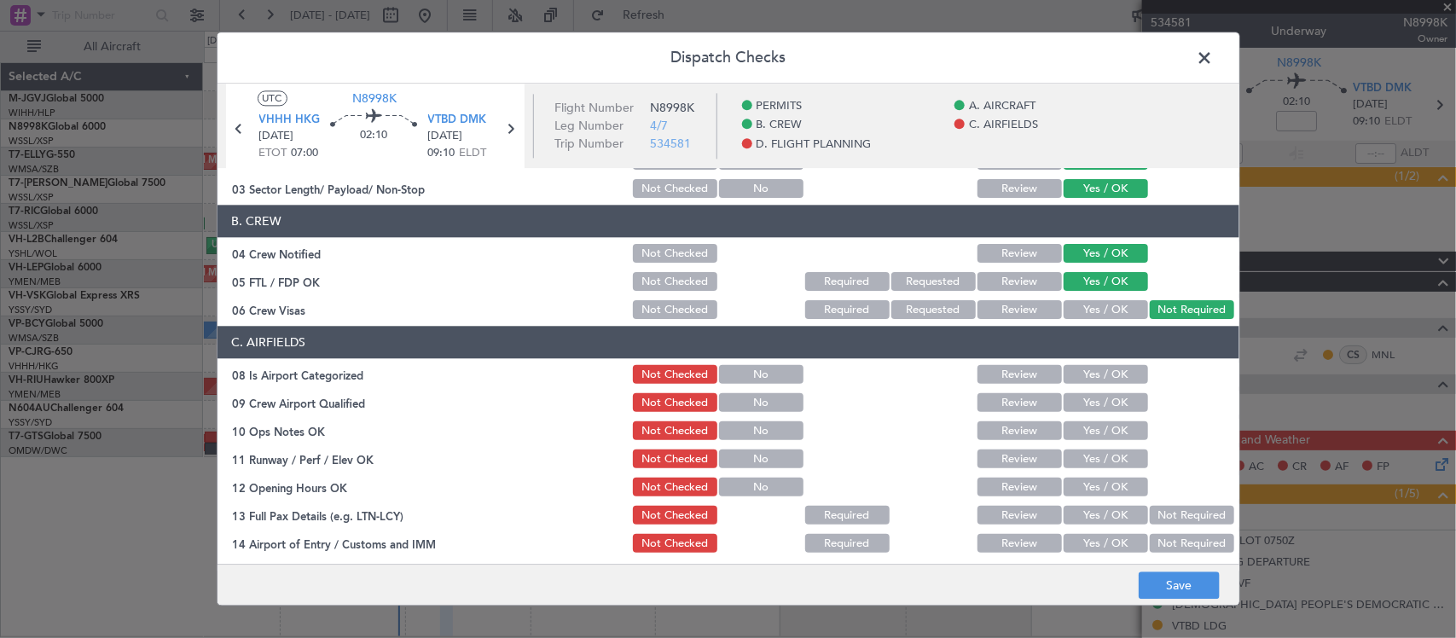
click at [1117, 377] on button "Yes / OK" at bounding box center [1106, 375] width 84 height 19
click at [1117, 402] on button "Yes / OK" at bounding box center [1106, 403] width 84 height 19
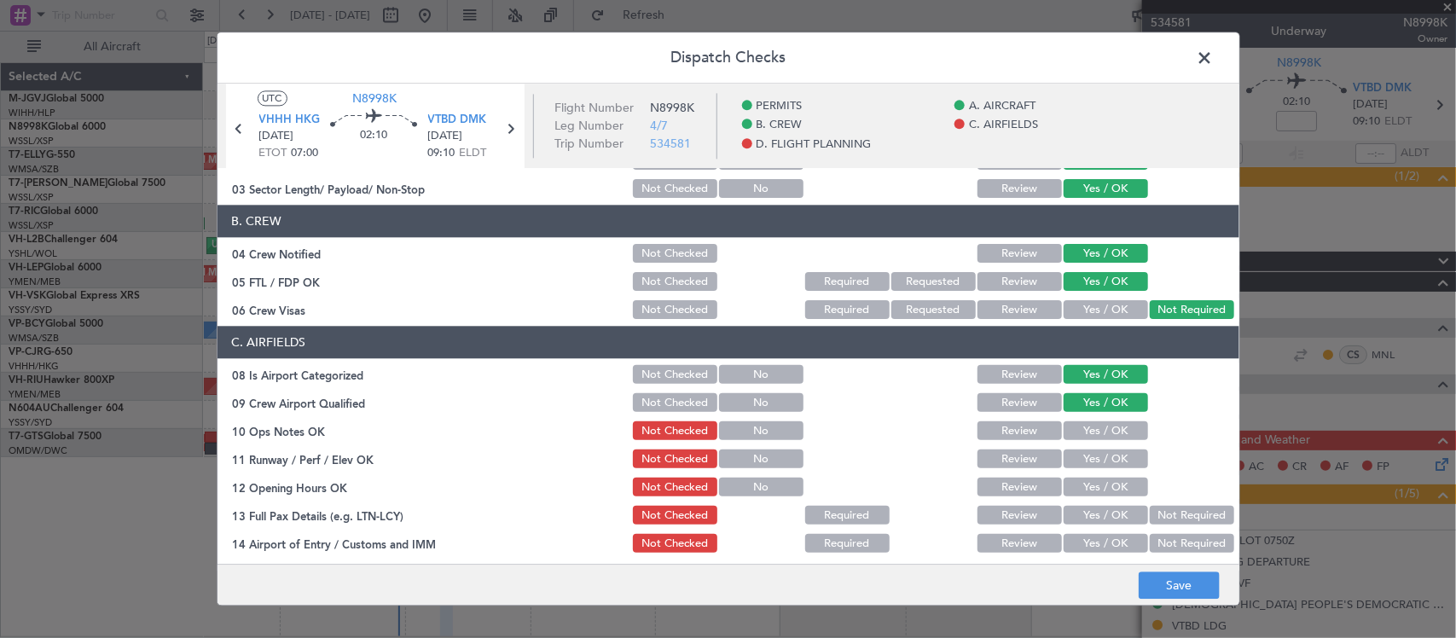
click at [1117, 427] on button "Yes / OK" at bounding box center [1106, 431] width 84 height 19
click at [1116, 458] on button "Yes / OK" at bounding box center [1106, 459] width 84 height 19
click at [1115, 479] on button "Yes / OK" at bounding box center [1106, 488] width 84 height 19
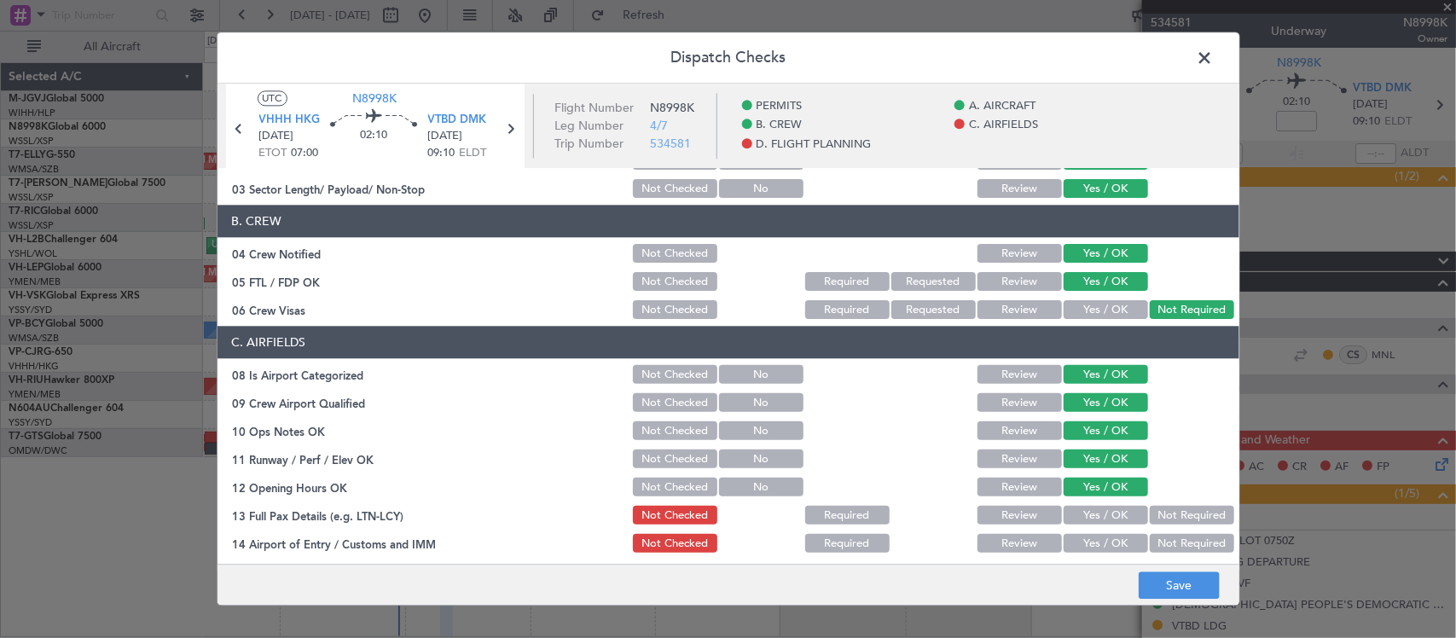
click at [1110, 510] on button "Yes / OK" at bounding box center [1106, 516] width 84 height 19
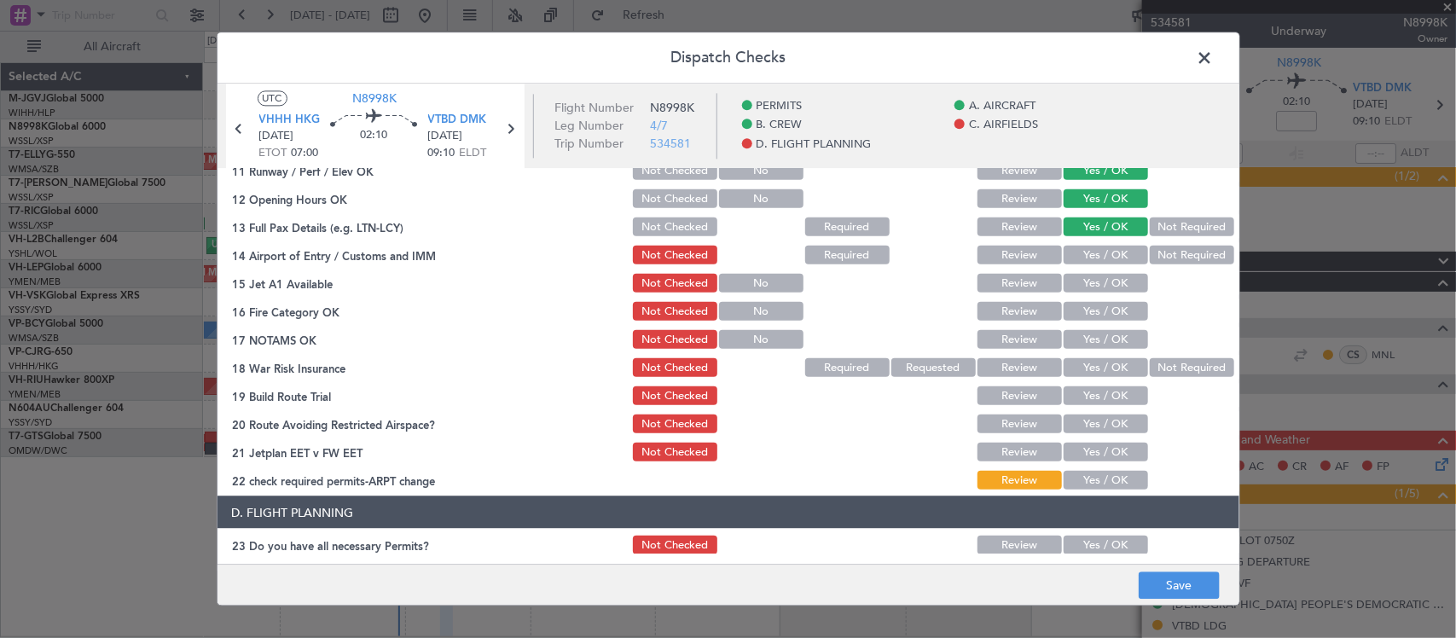
scroll to position [533, 0]
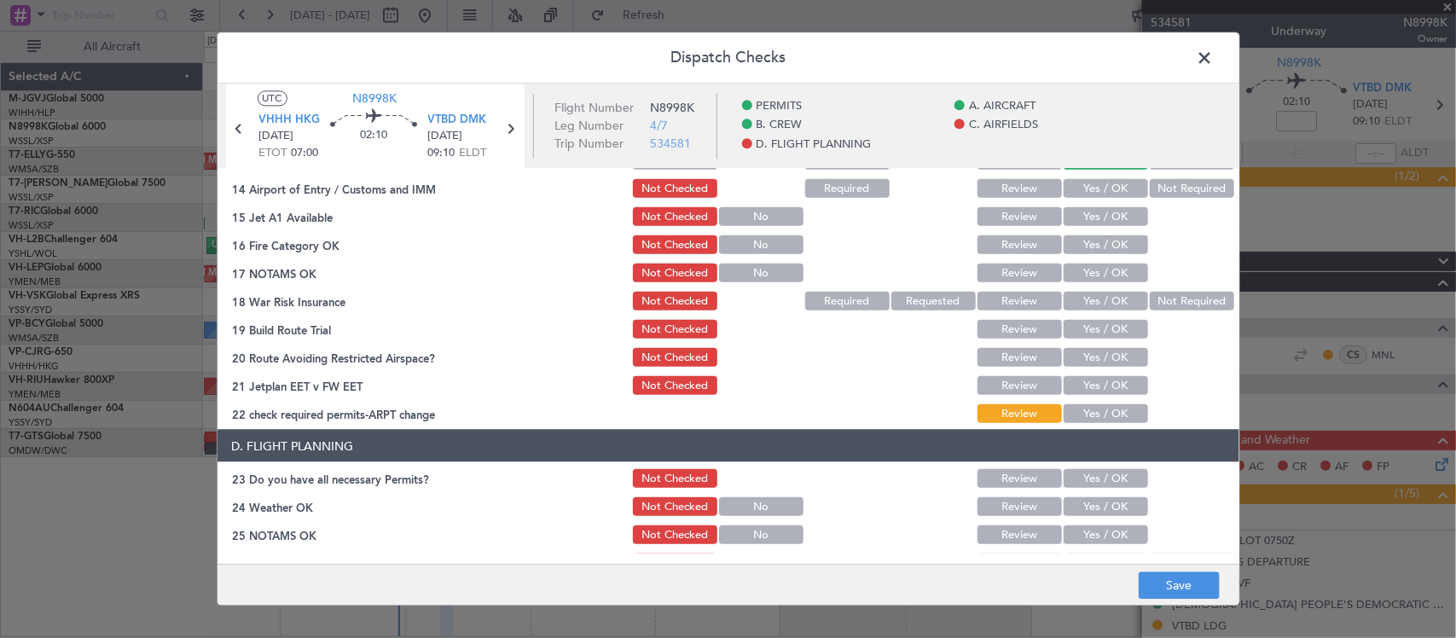
click at [1098, 194] on button "Yes / OK" at bounding box center [1106, 188] width 84 height 19
click at [1098, 215] on button "Yes / OK" at bounding box center [1106, 216] width 84 height 19
click at [1098, 240] on button "Yes / OK" at bounding box center [1106, 244] width 84 height 19
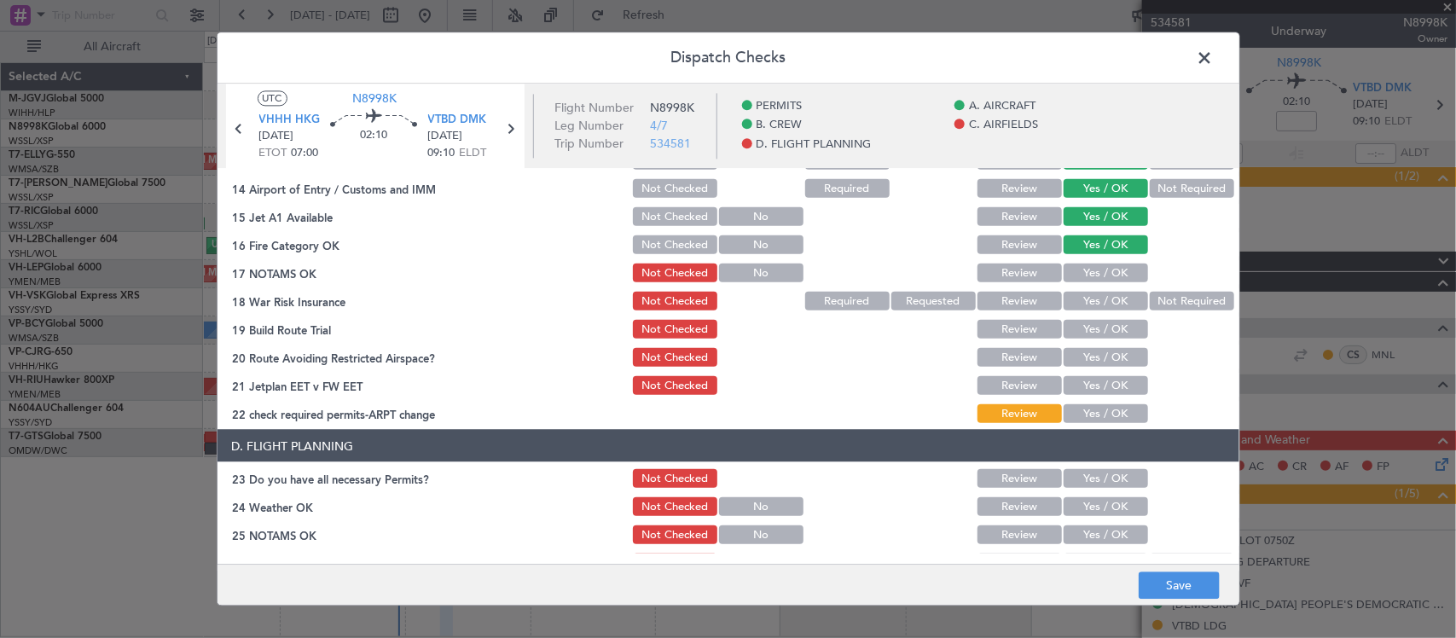
drag, startPoint x: 1098, startPoint y: 267, endPoint x: 1105, endPoint y: 273, distance: 9.1
click at [1098, 269] on button "Yes / OK" at bounding box center [1106, 273] width 84 height 19
click at [1203, 310] on div "Not Required" at bounding box center [1190, 301] width 86 height 24
click at [1193, 299] on button "Not Required" at bounding box center [1192, 301] width 84 height 19
drag, startPoint x: 1127, startPoint y: 325, endPoint x: 1115, endPoint y: 344, distance: 22.2
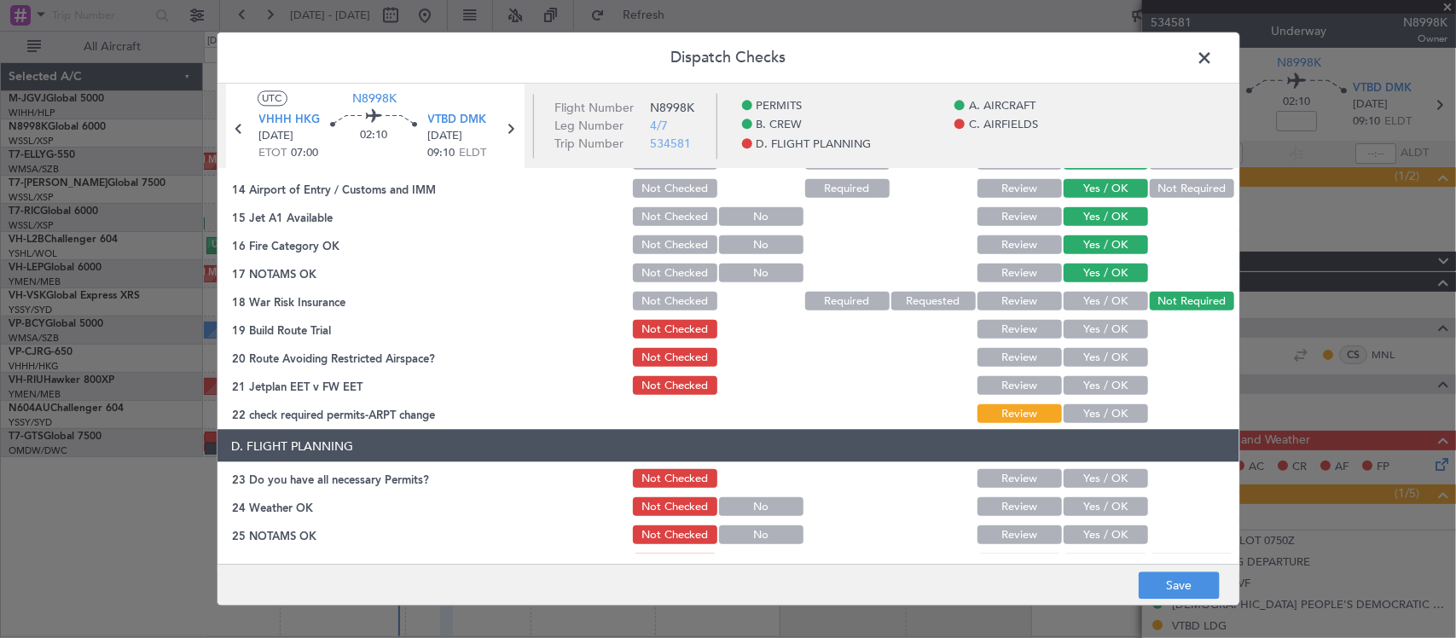
click at [1127, 326] on button "Yes / OK" at bounding box center [1106, 329] width 84 height 19
click at [1110, 351] on button "Yes / OK" at bounding box center [1106, 357] width 84 height 19
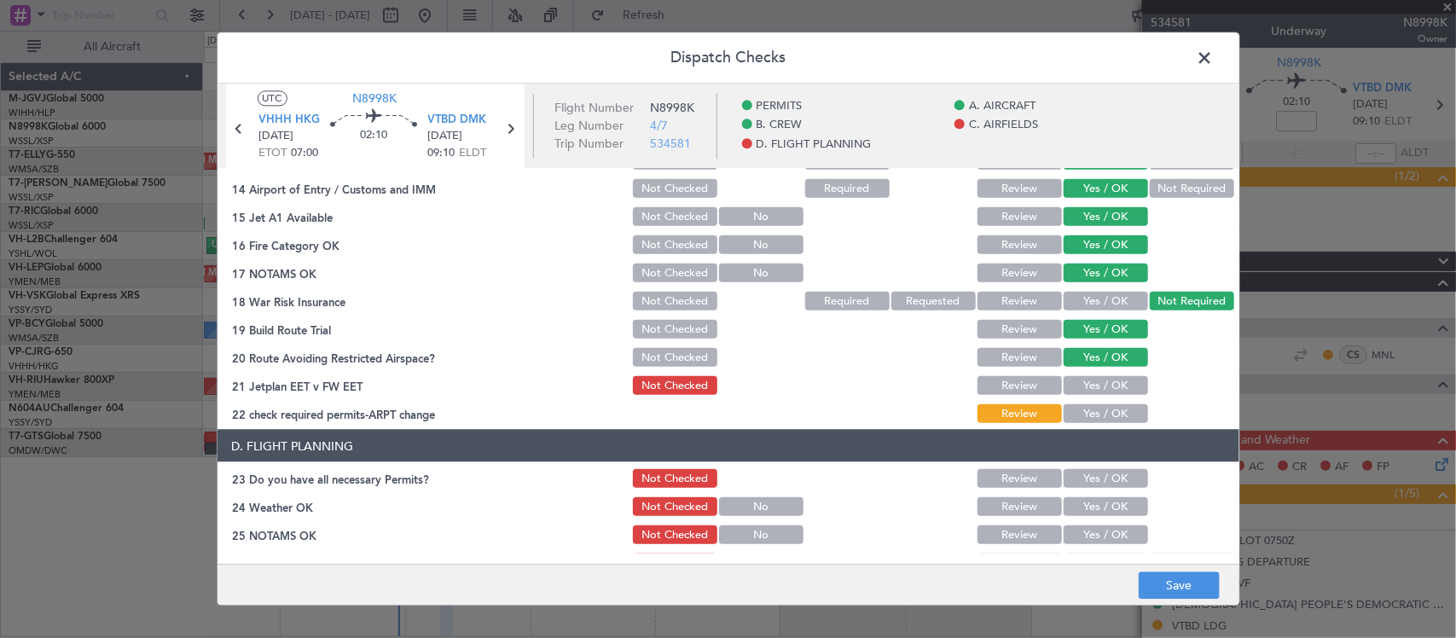
click at [1102, 380] on button "Yes / OK" at bounding box center [1106, 385] width 84 height 19
click at [1106, 404] on button "Yes / OK" at bounding box center [1106, 413] width 84 height 19
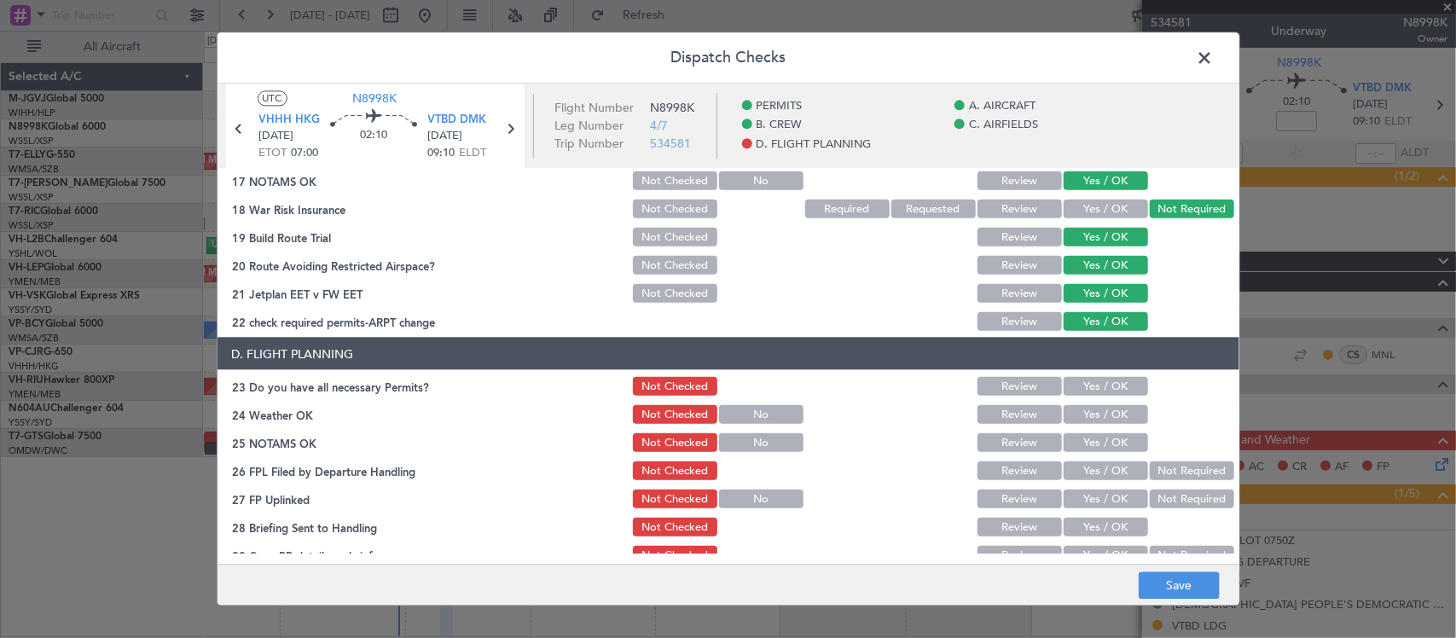
scroll to position [670, 0]
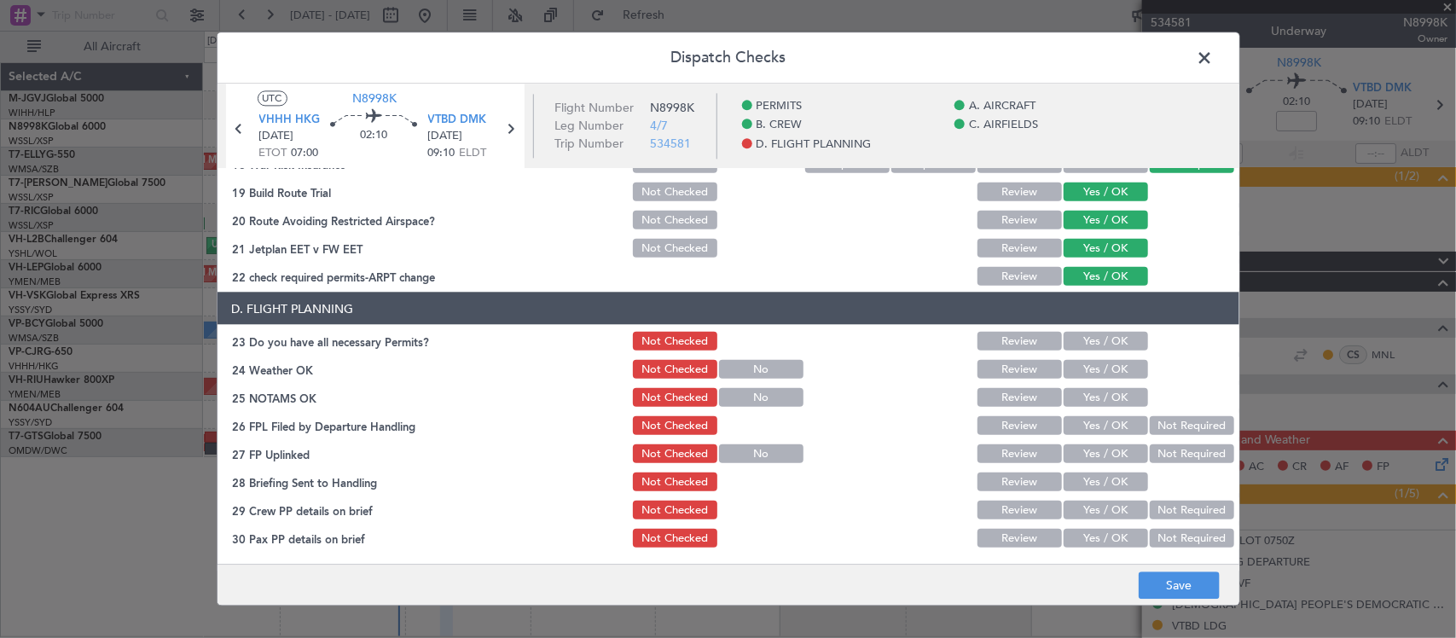
click at [1106, 372] on button "Yes / OK" at bounding box center [1106, 369] width 84 height 19
click at [1100, 401] on button "Yes / OK" at bounding box center [1106, 397] width 84 height 19
click at [1103, 449] on button "Yes / OK" at bounding box center [1106, 453] width 84 height 19
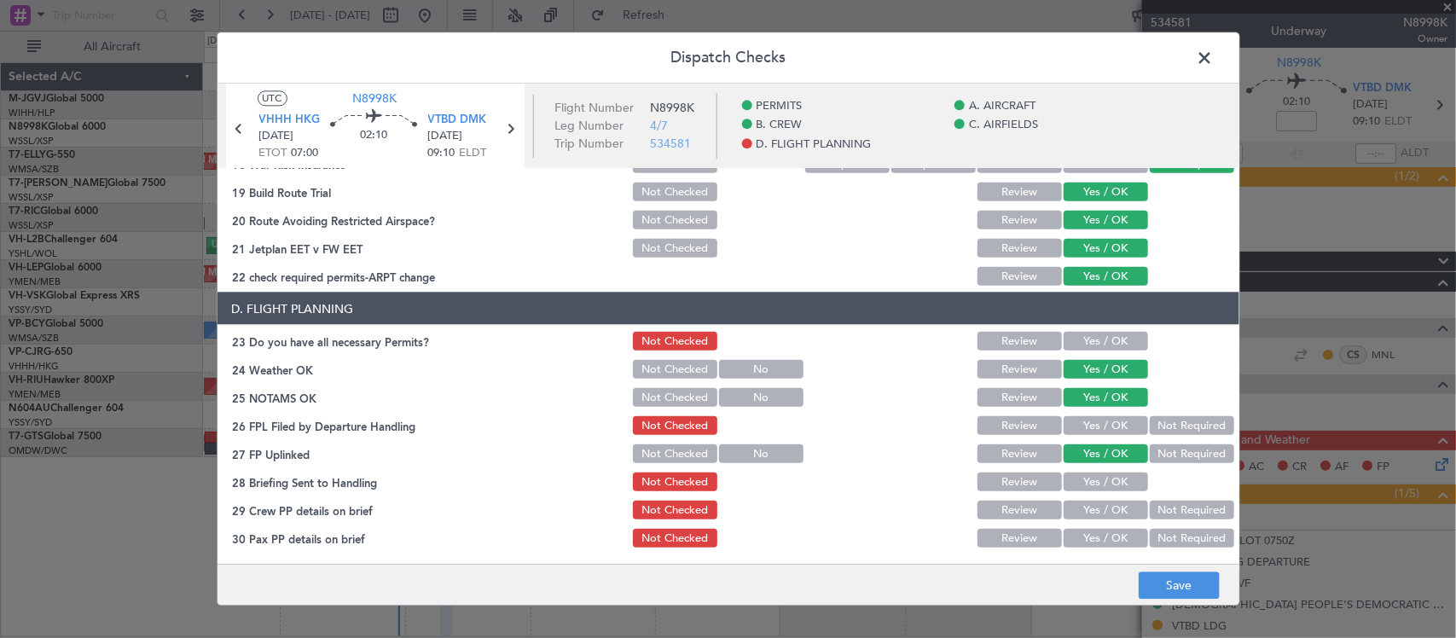
click at [1089, 482] on button "Yes / OK" at bounding box center [1106, 482] width 84 height 19
click at [1089, 505] on button "Yes / OK" at bounding box center [1106, 510] width 84 height 19
click at [1092, 531] on button "Yes / OK" at bounding box center [1106, 538] width 84 height 19
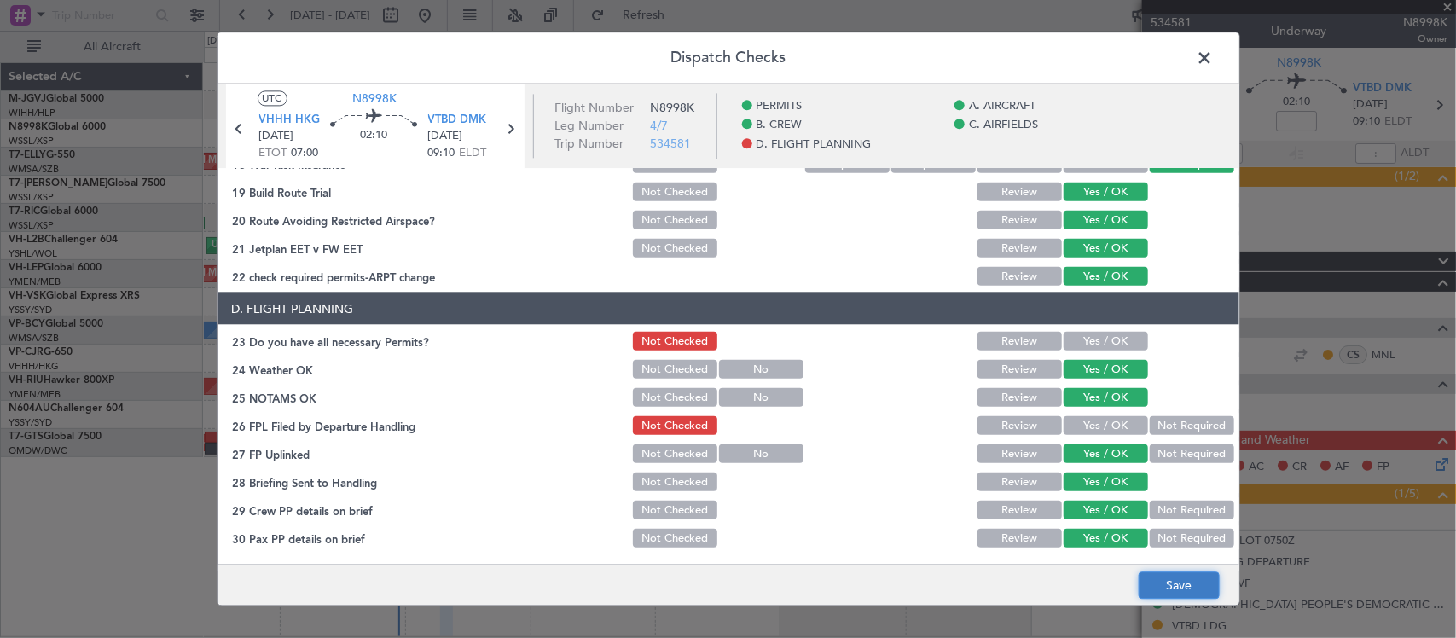
click at [1186, 576] on button "Save" at bounding box center [1179, 585] width 81 height 27
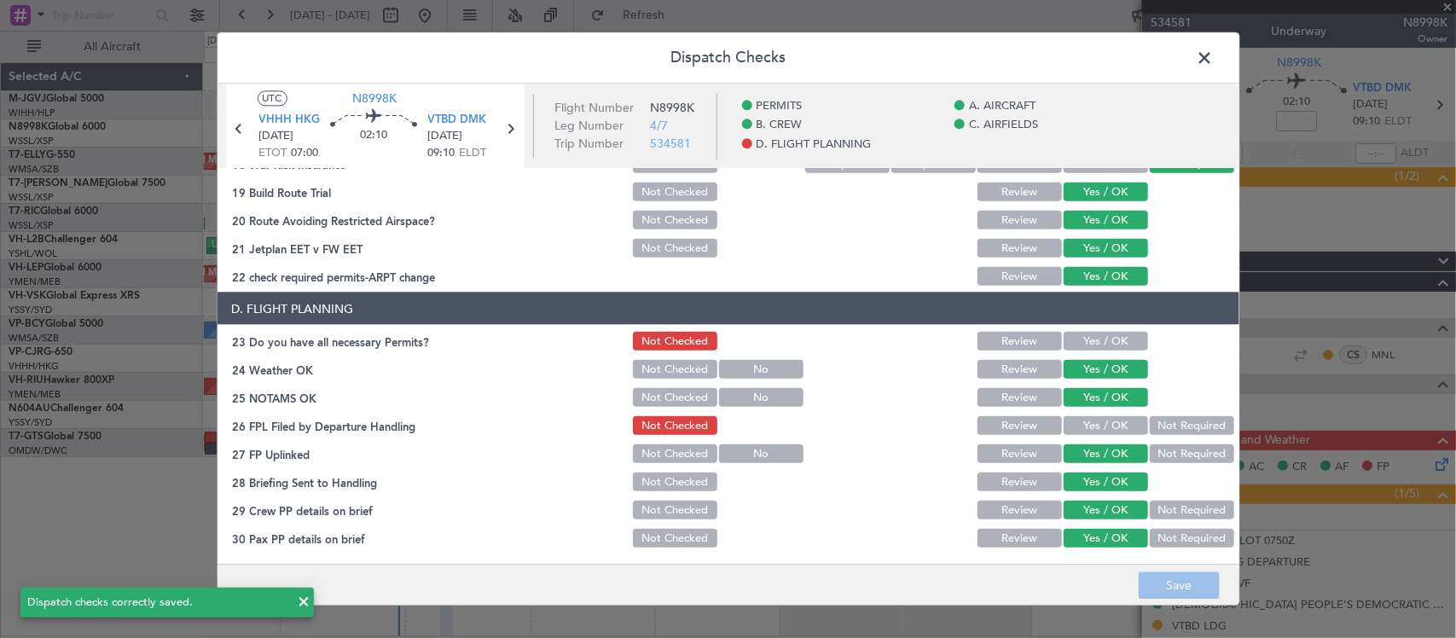
click at [1214, 55] on span at bounding box center [1214, 62] width 0 height 34
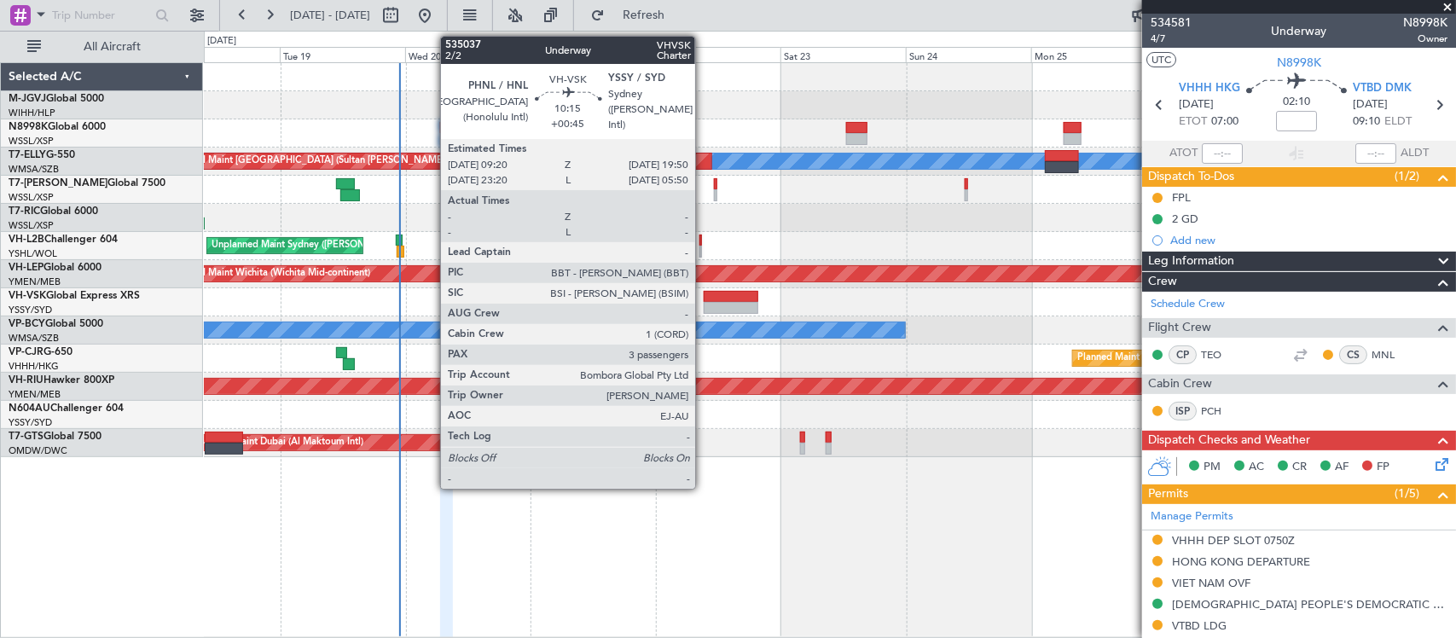
click at [704, 310] on div at bounding box center [731, 308] width 55 height 12
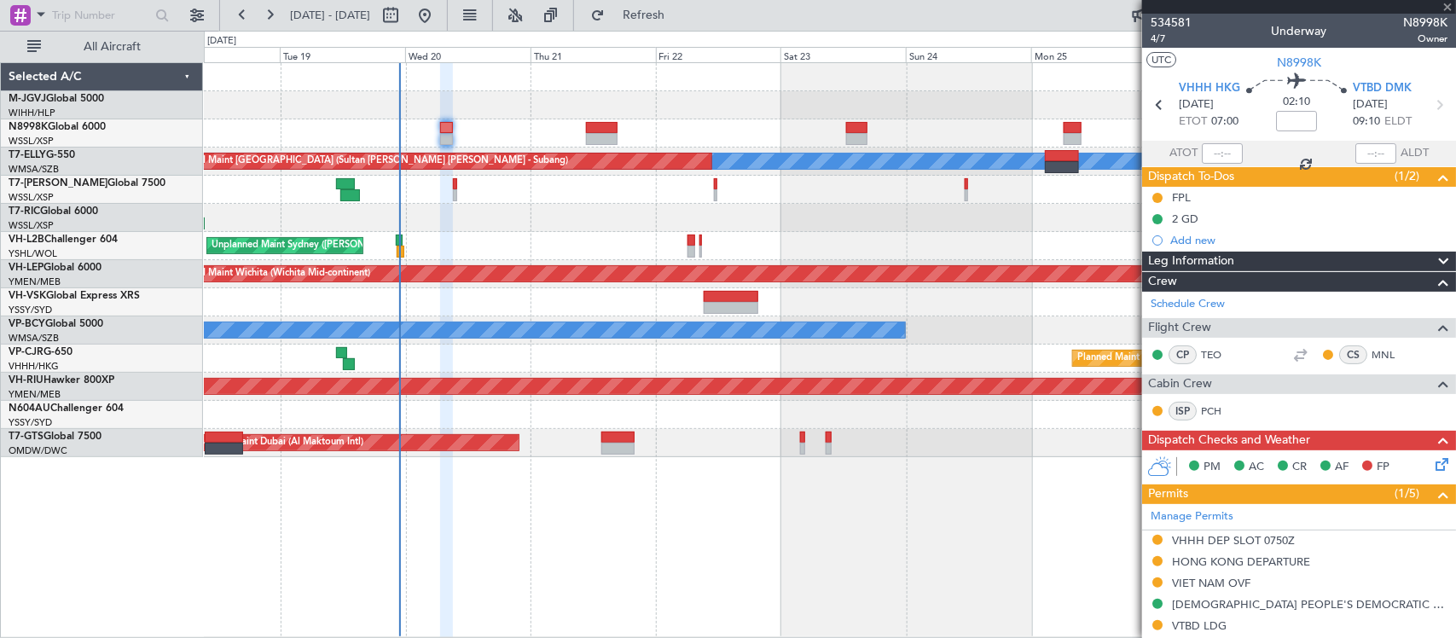
type input "+00:45"
type input "3"
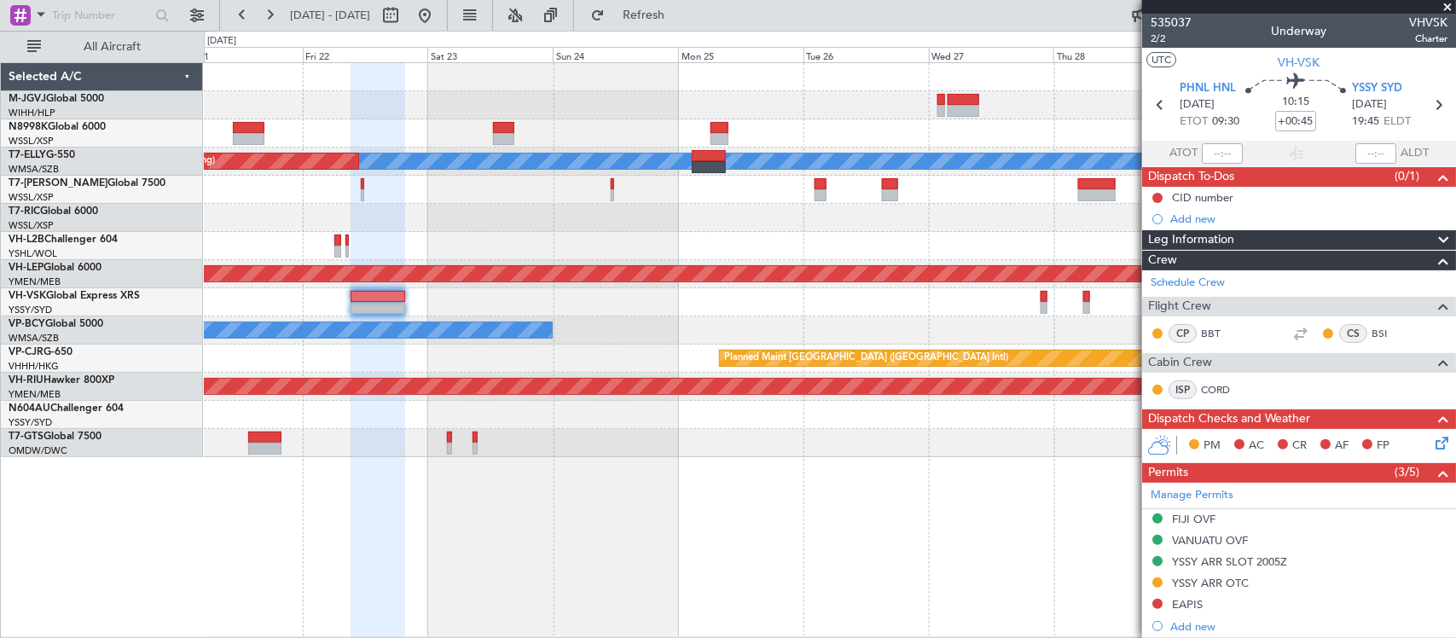
click at [585, 355] on div "Planned Maint [GEOGRAPHIC_DATA] ([GEOGRAPHIC_DATA] Intl)" at bounding box center [829, 359] width 1251 height 28
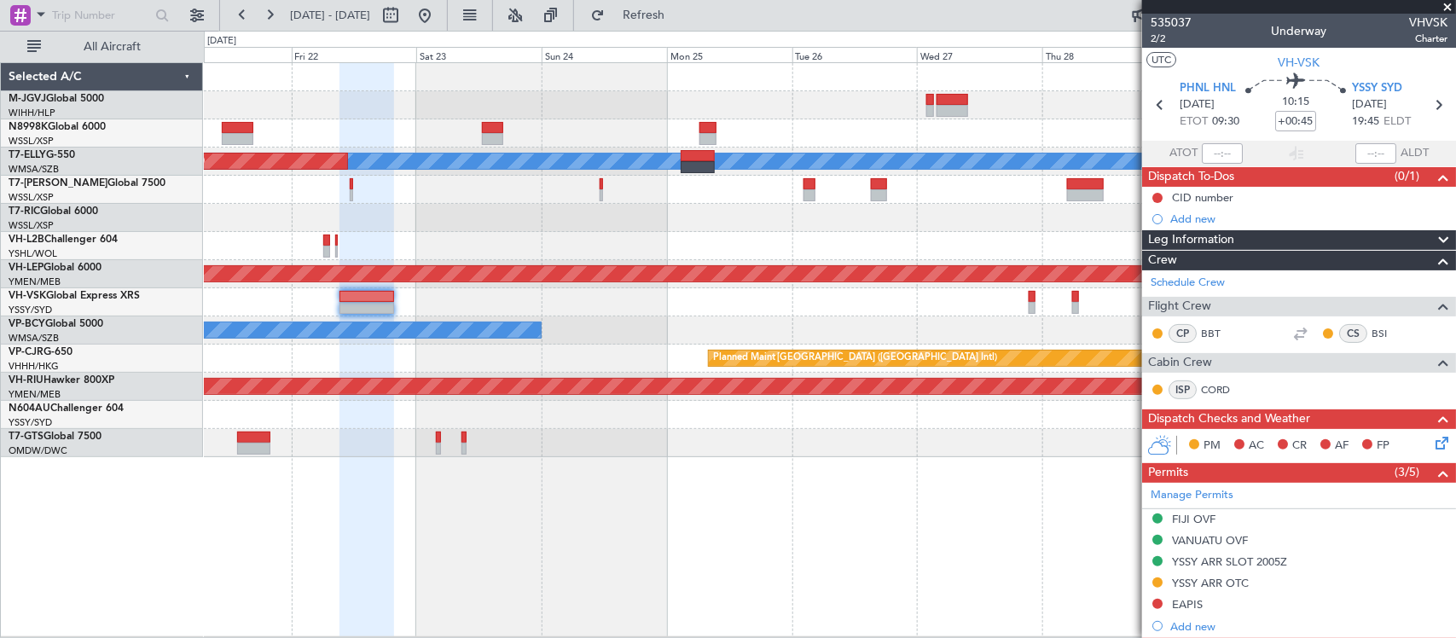
click at [977, 212] on div at bounding box center [829, 218] width 1251 height 28
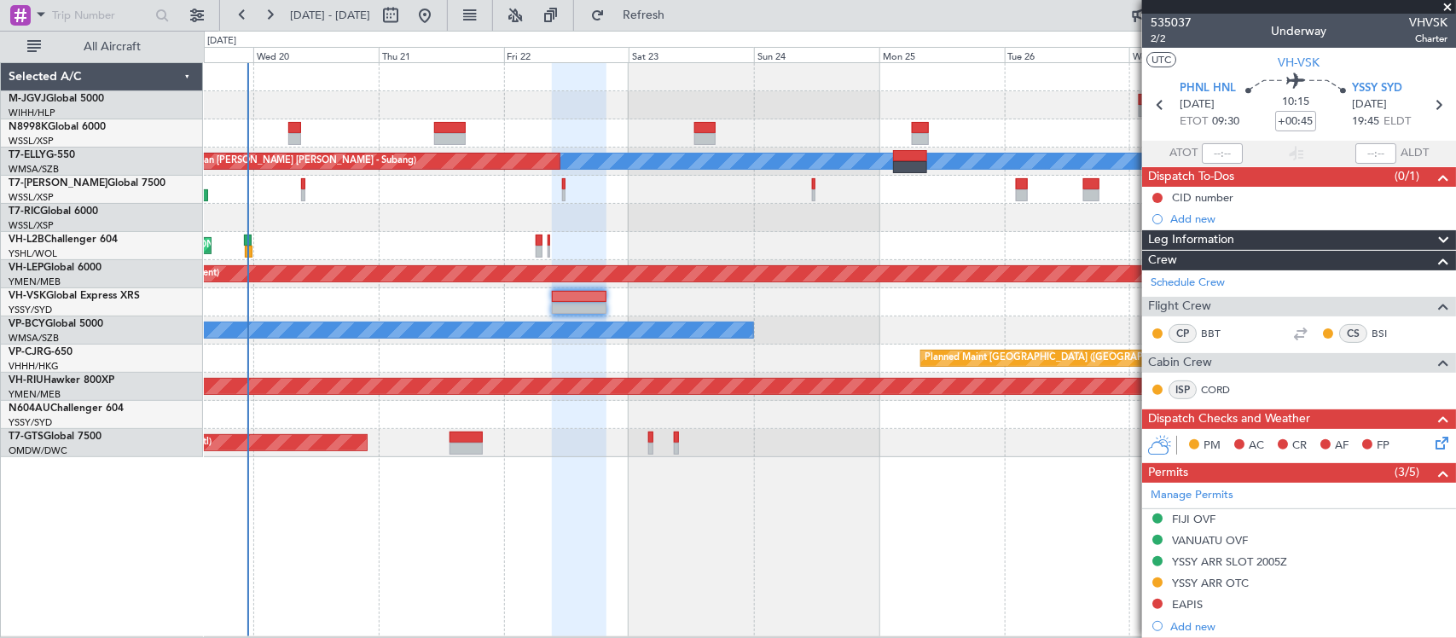
click at [977, 233] on div "Unplanned Maint Sydney ([PERSON_NAME] Intl)" at bounding box center [829, 246] width 1251 height 28
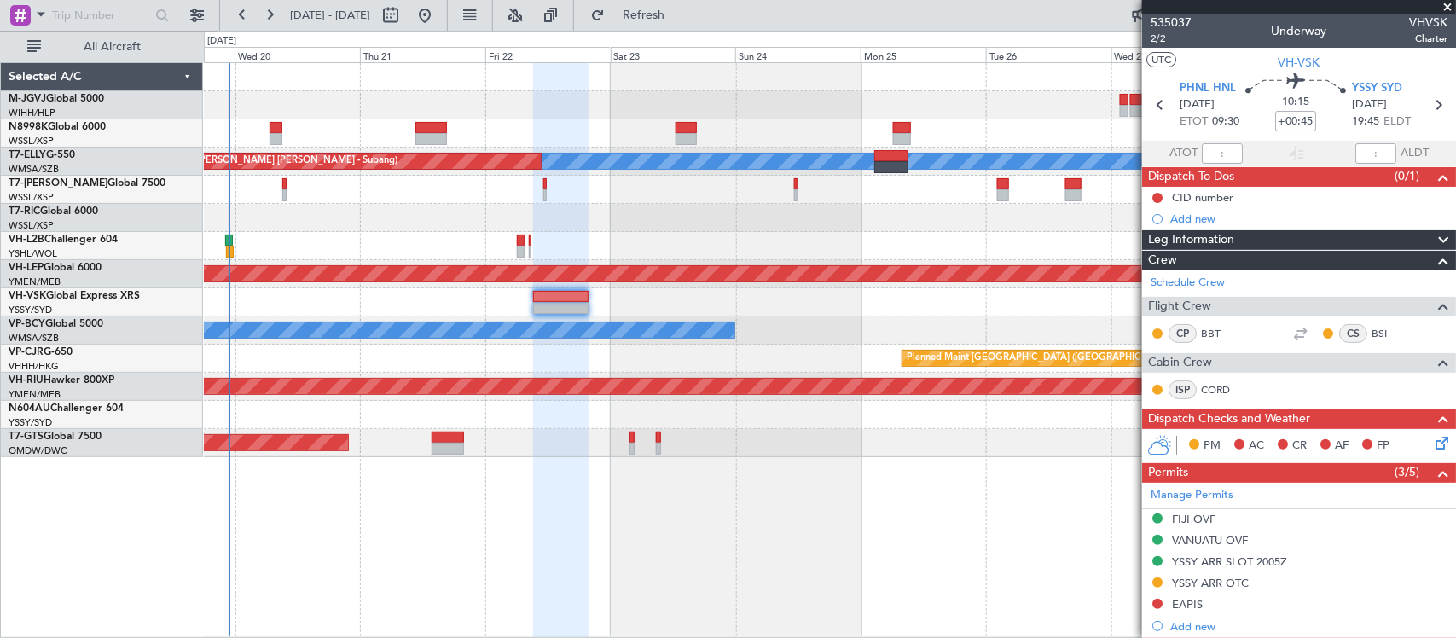
click at [931, 243] on div "Unplanned Maint Sydney ([PERSON_NAME] Intl)" at bounding box center [829, 246] width 1251 height 28
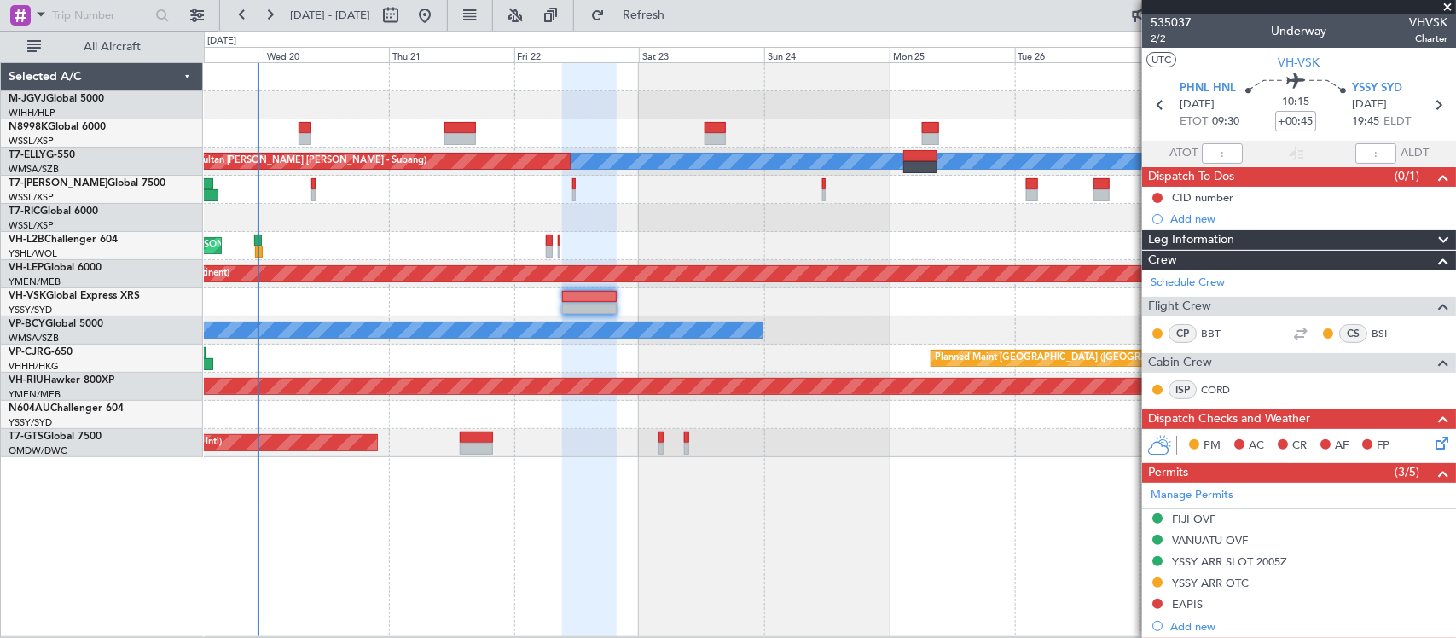
click at [998, 237] on div "Unplanned Maint Sydney ([PERSON_NAME] Intl)" at bounding box center [829, 246] width 1251 height 28
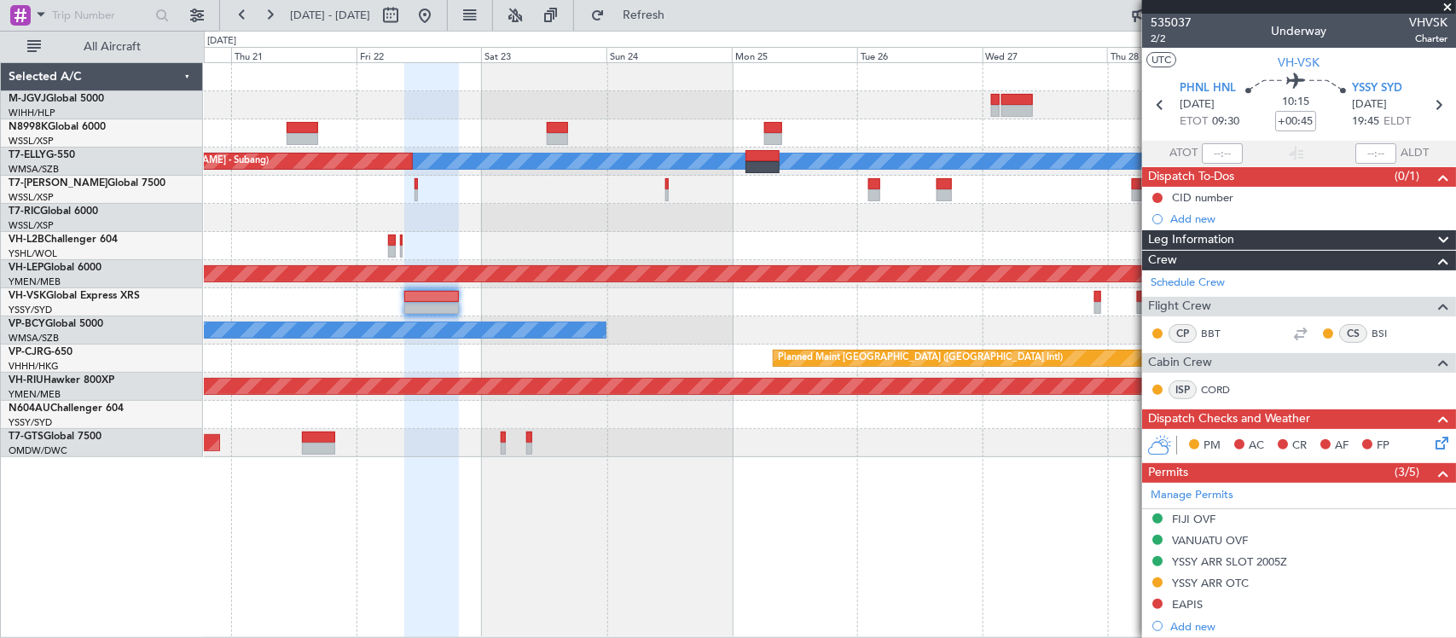
click at [813, 241] on div "Planned Maint [GEOGRAPHIC_DATA] (Seletar) [PERSON_NAME] Unplanned Maint [GEOGRA…" at bounding box center [829, 260] width 1251 height 394
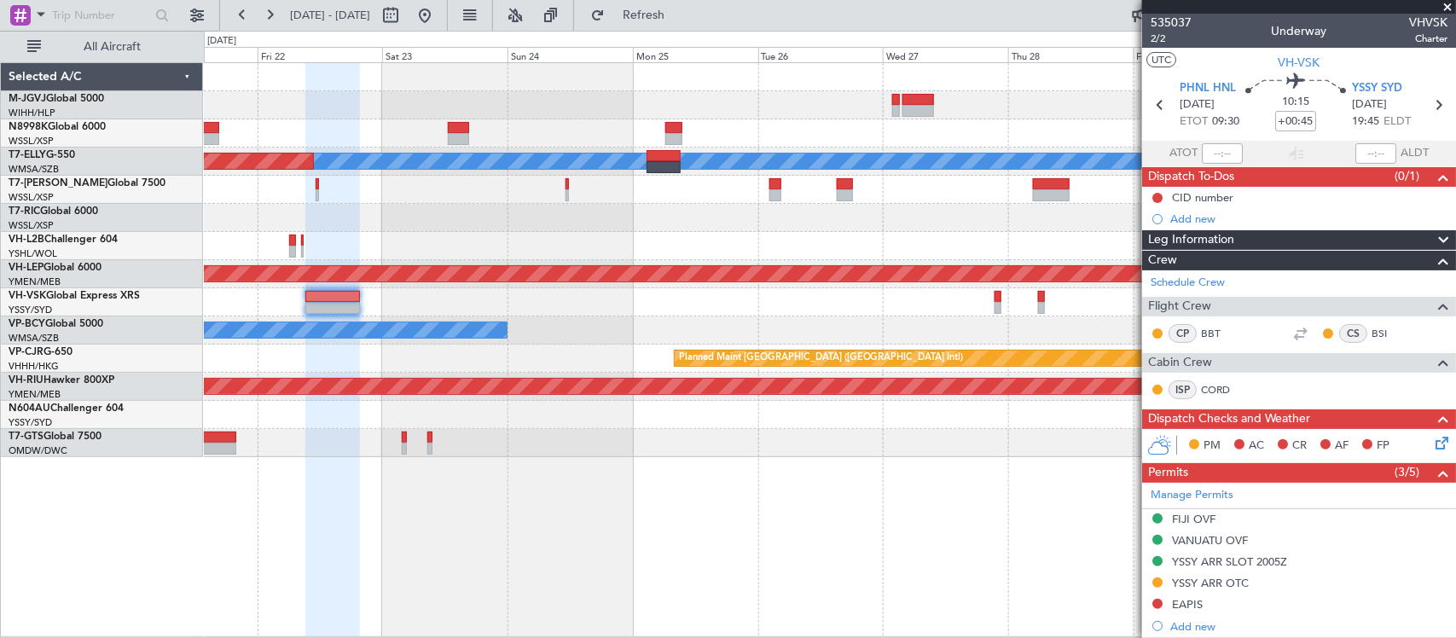
click at [905, 226] on div at bounding box center [829, 218] width 1251 height 28
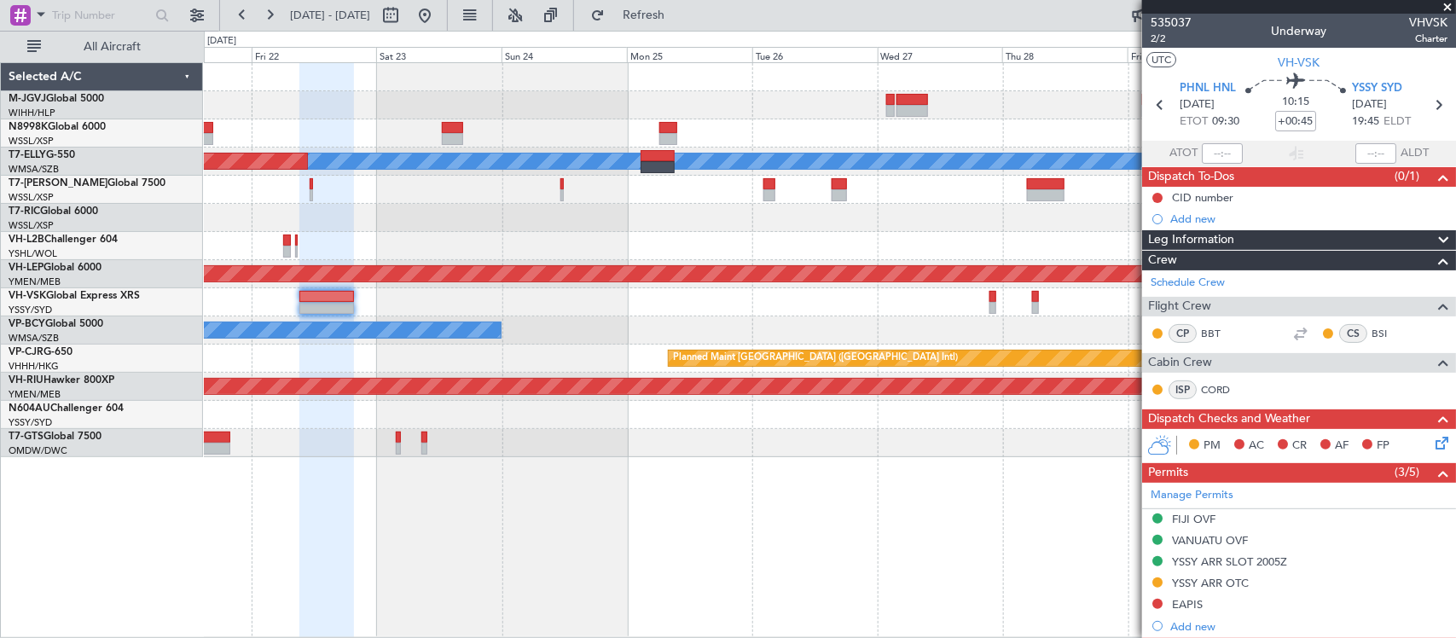
click at [826, 212] on div at bounding box center [829, 218] width 1251 height 28
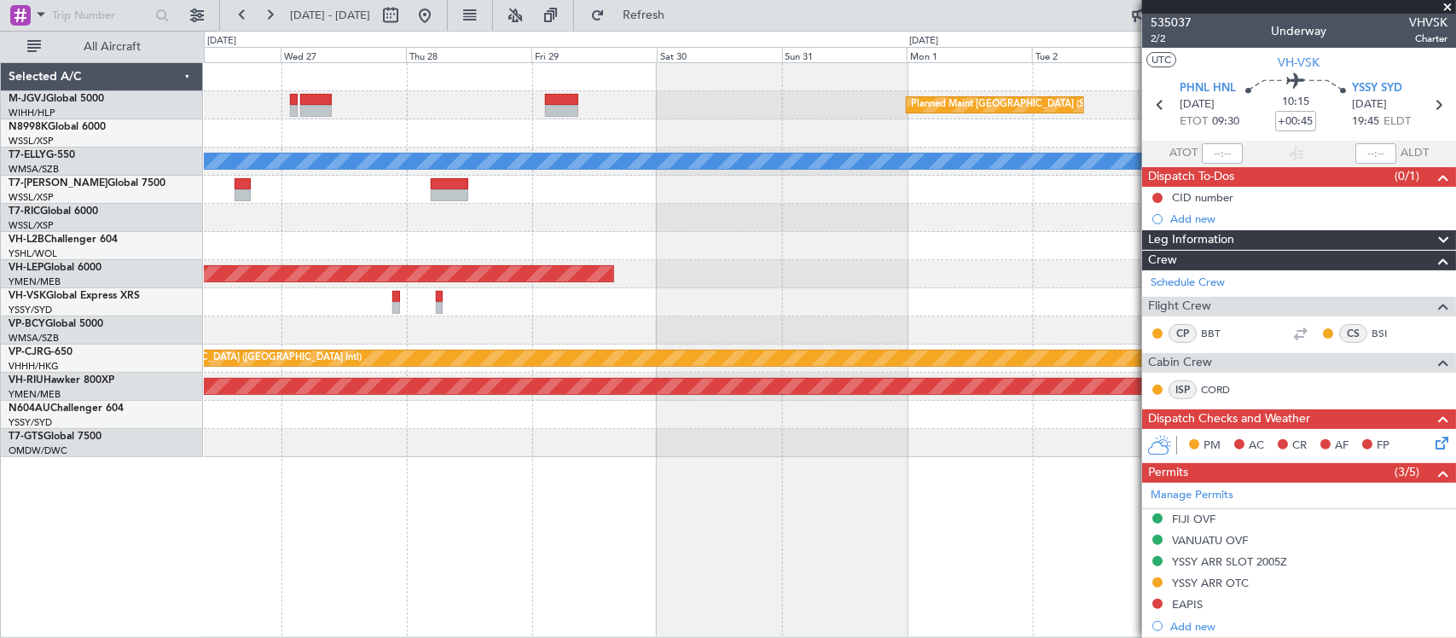
click at [309, 135] on div at bounding box center [829, 133] width 1251 height 28
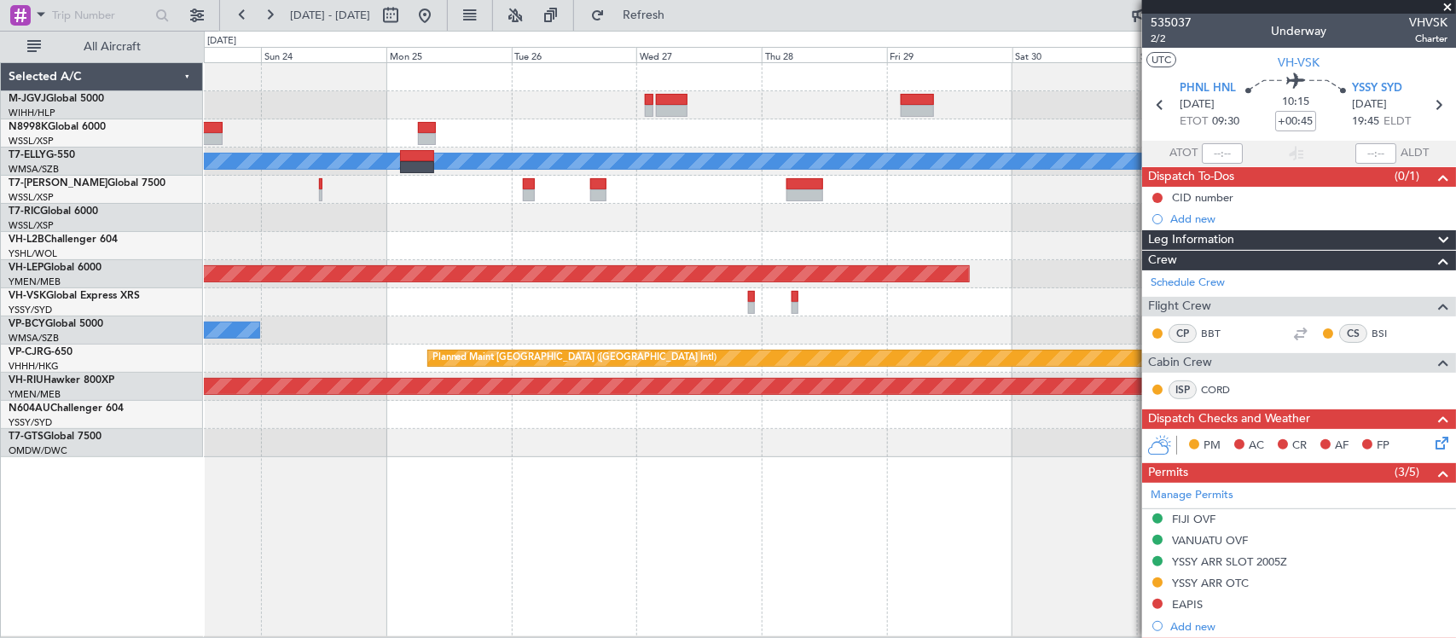
click at [945, 473] on div "Planned Maint [GEOGRAPHIC_DATA] (Seletar) [PERSON_NAME] Unplanned Maint [GEOGRA…" at bounding box center [830, 349] width 1252 height 575
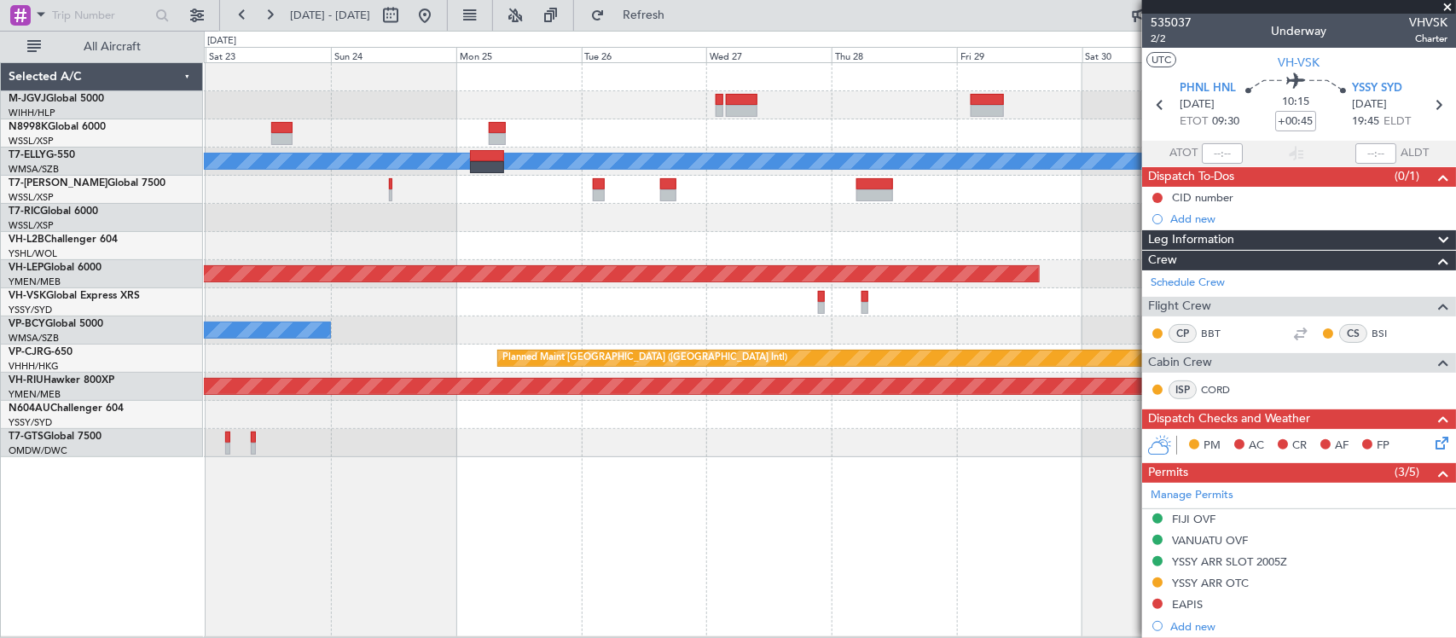
click at [960, 450] on div "Planned Maint [GEOGRAPHIC_DATA] (Seletar) [PERSON_NAME] Unplanned Maint [GEOGRA…" at bounding box center [830, 349] width 1252 height 575
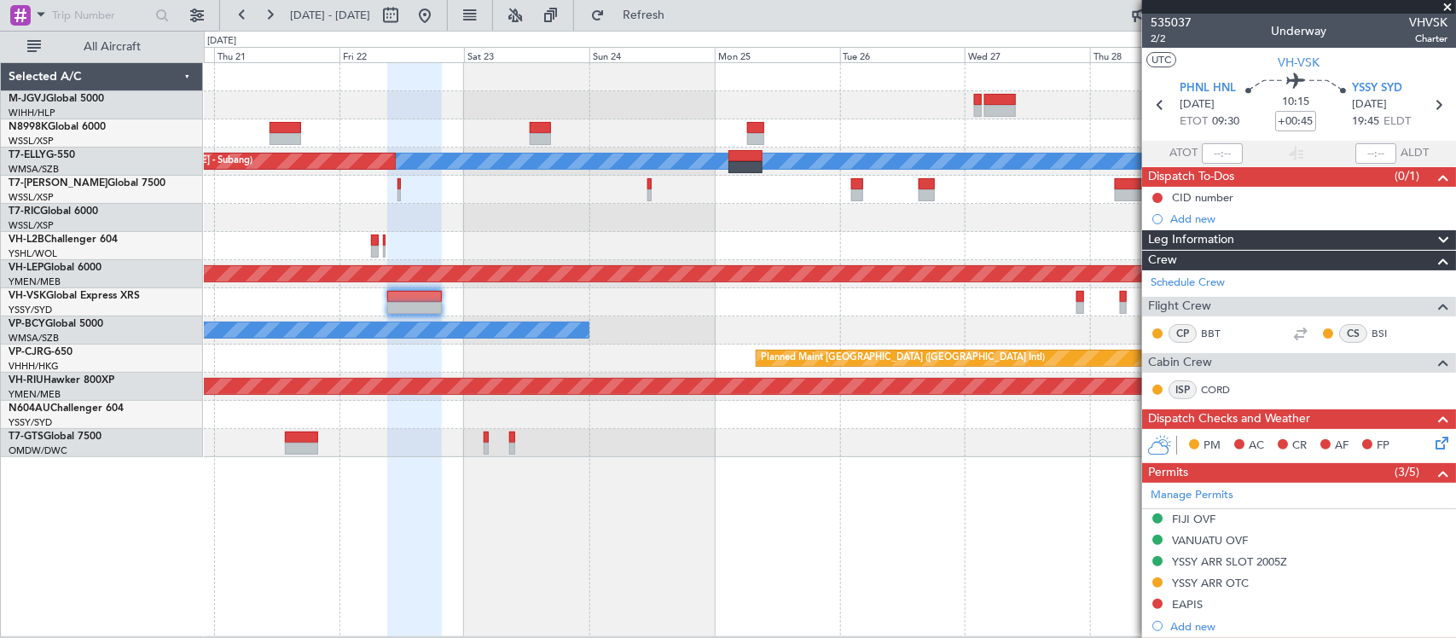
click at [966, 333] on div "[PERSON_NAME] [GEOGRAPHIC_DATA] (Sultan [PERSON_NAME] [PERSON_NAME] - Subang)" at bounding box center [829, 330] width 1251 height 28
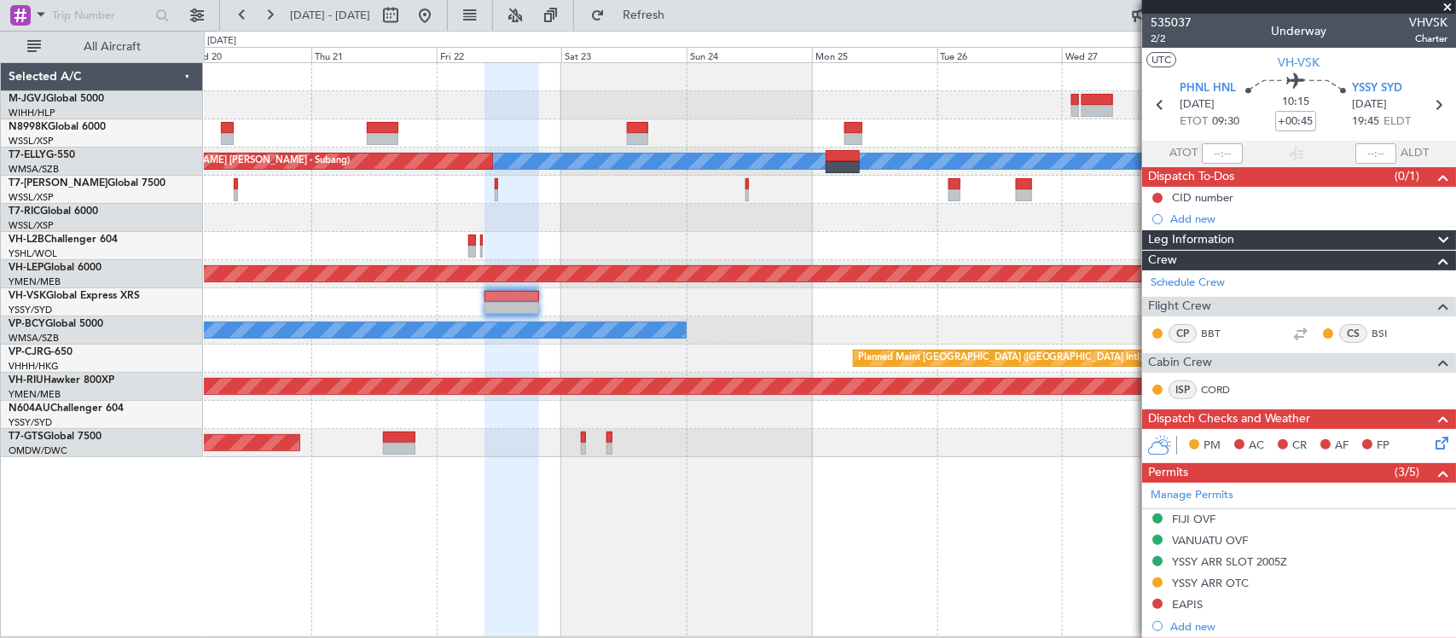
click at [851, 240] on div "Unplanned Maint Sydney ([PERSON_NAME] Intl)" at bounding box center [829, 246] width 1251 height 28
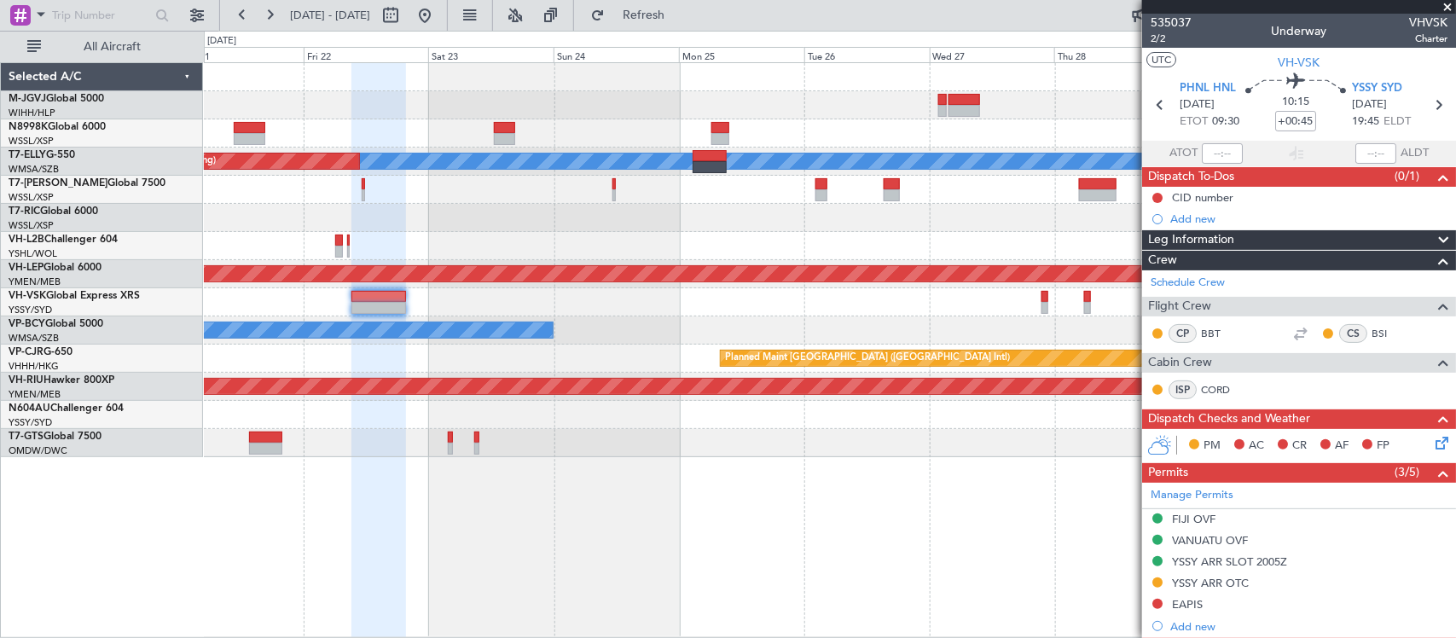
click at [624, 226] on div at bounding box center [829, 218] width 1251 height 28
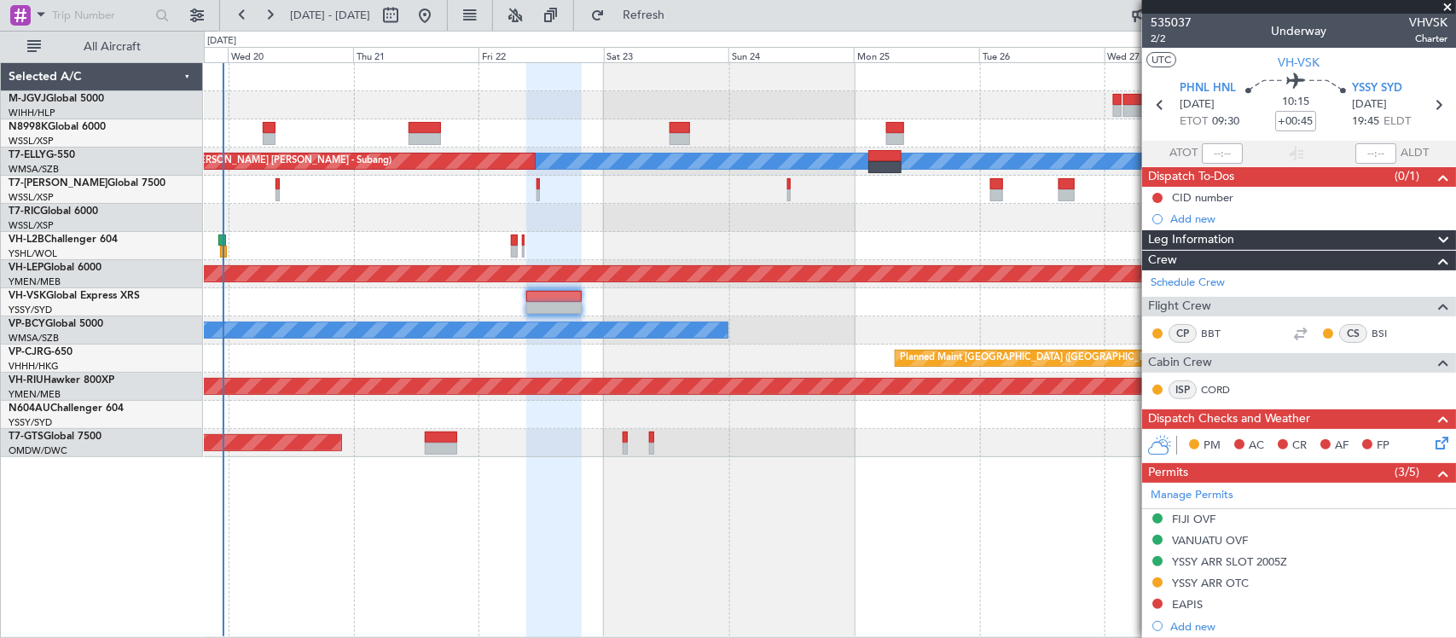
click at [921, 294] on div at bounding box center [829, 302] width 1251 height 28
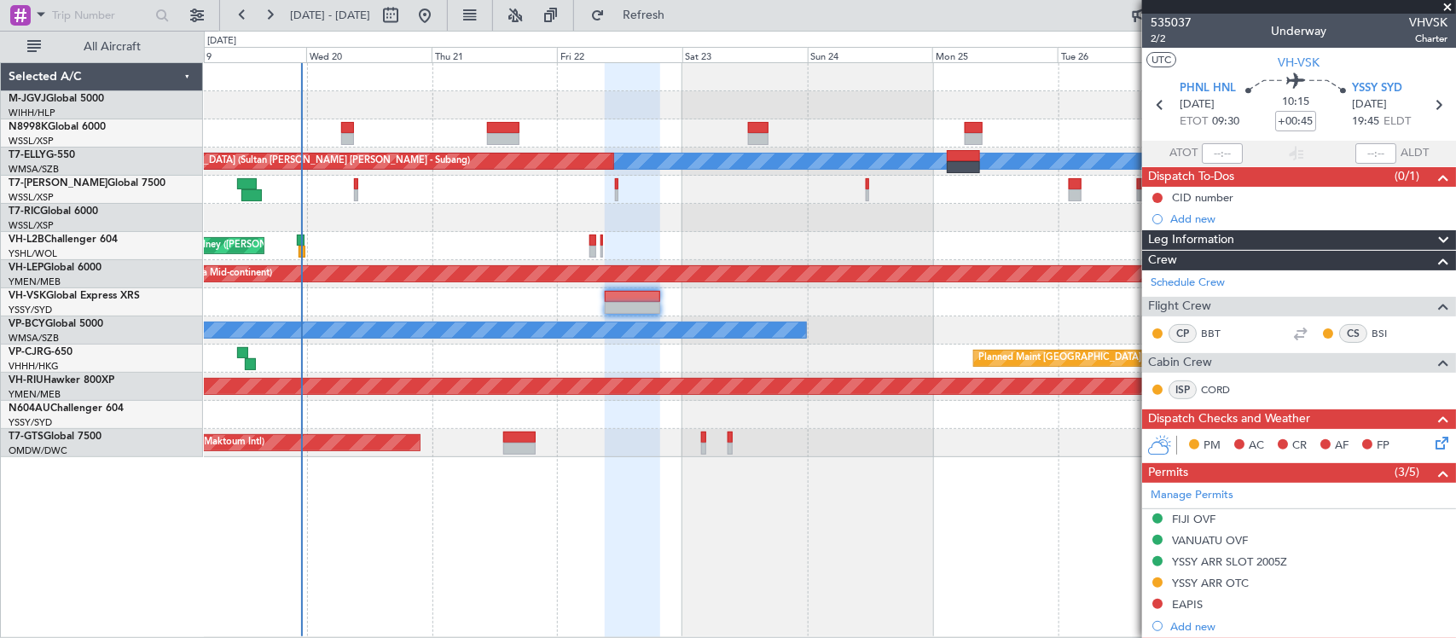
click at [966, 322] on div "[PERSON_NAME] [GEOGRAPHIC_DATA] (Sultan [PERSON_NAME] [PERSON_NAME] - Subang)" at bounding box center [829, 330] width 1251 height 28
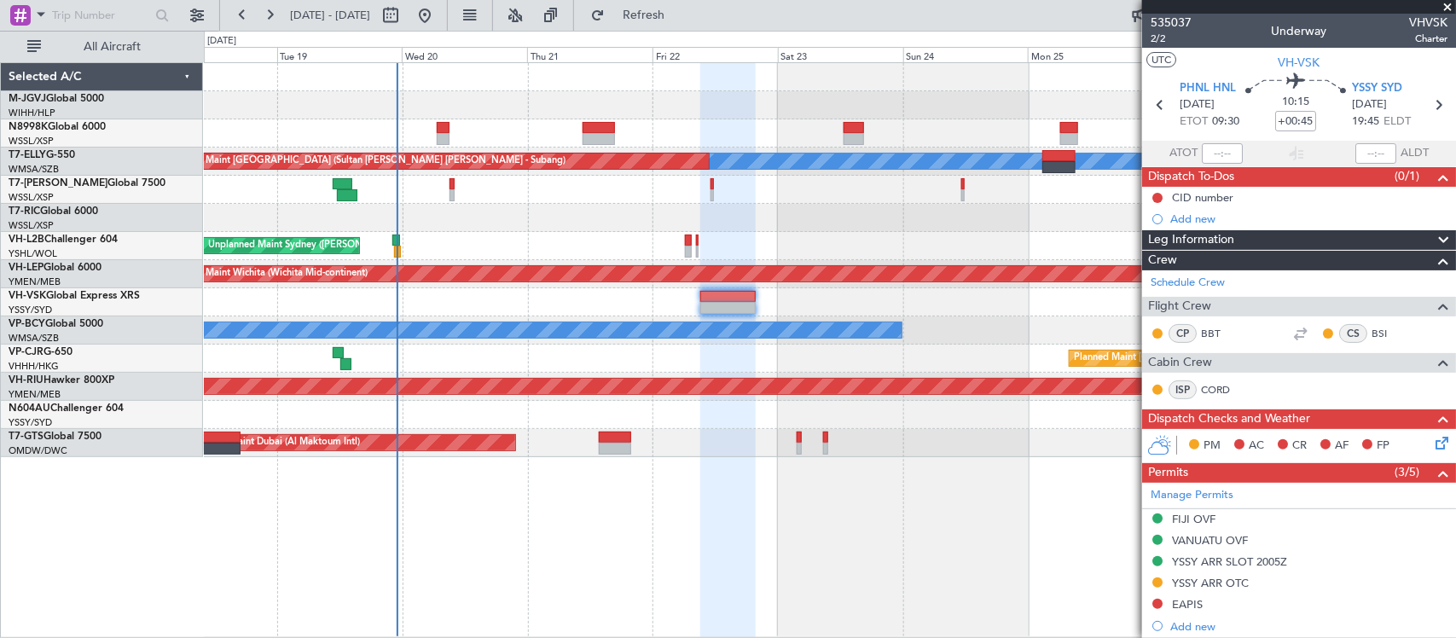
click at [900, 339] on div "[PERSON_NAME] [GEOGRAPHIC_DATA] (Sultan [PERSON_NAME] [PERSON_NAME] - Subang)" at bounding box center [829, 330] width 1251 height 28
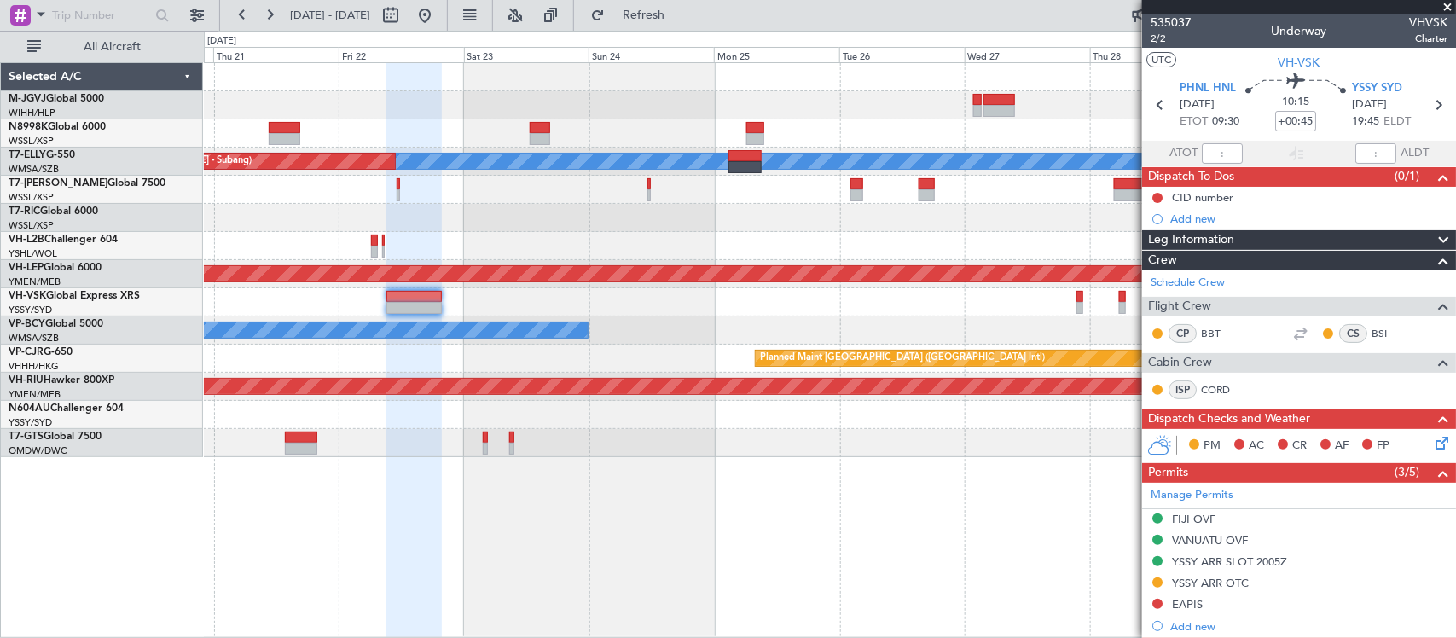
click at [668, 330] on div "[PERSON_NAME] [GEOGRAPHIC_DATA] (Sultan [PERSON_NAME] [PERSON_NAME] - Subang)" at bounding box center [829, 330] width 1251 height 28
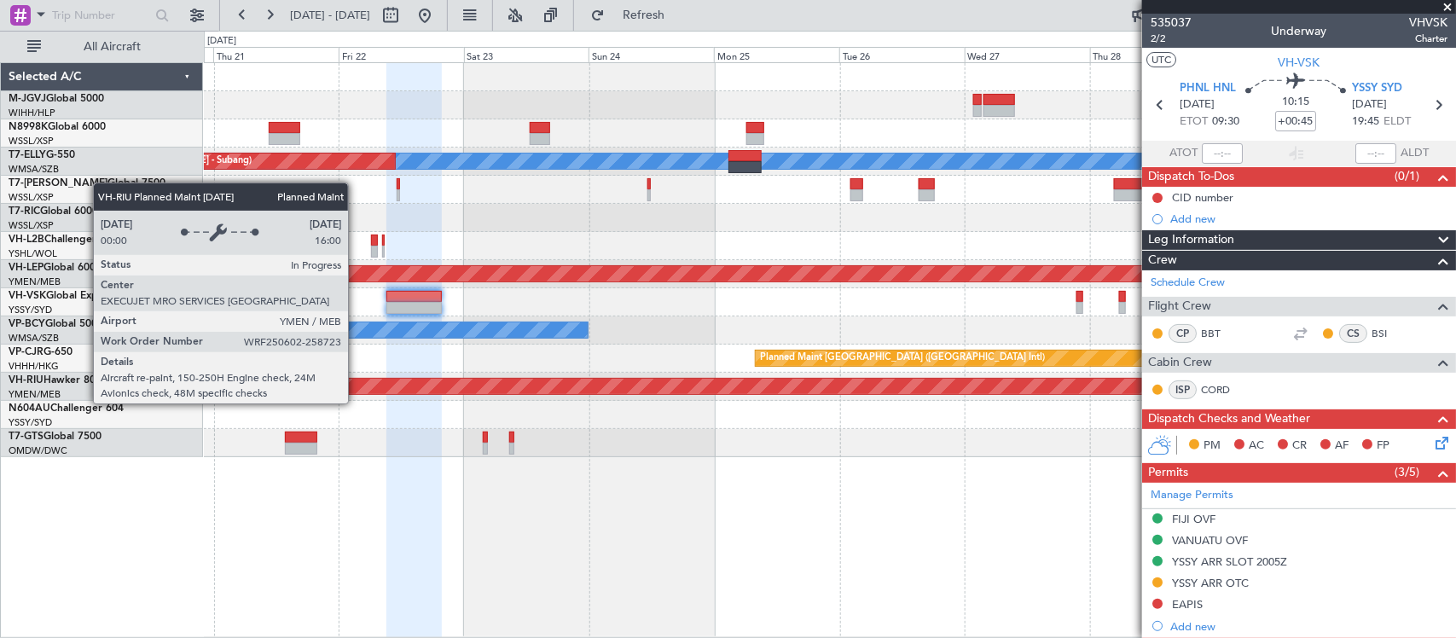
click at [798, 408] on div "Planned Maint [GEOGRAPHIC_DATA] (Seletar) [PERSON_NAME] Unplanned Maint [GEOGRA…" at bounding box center [829, 260] width 1251 height 394
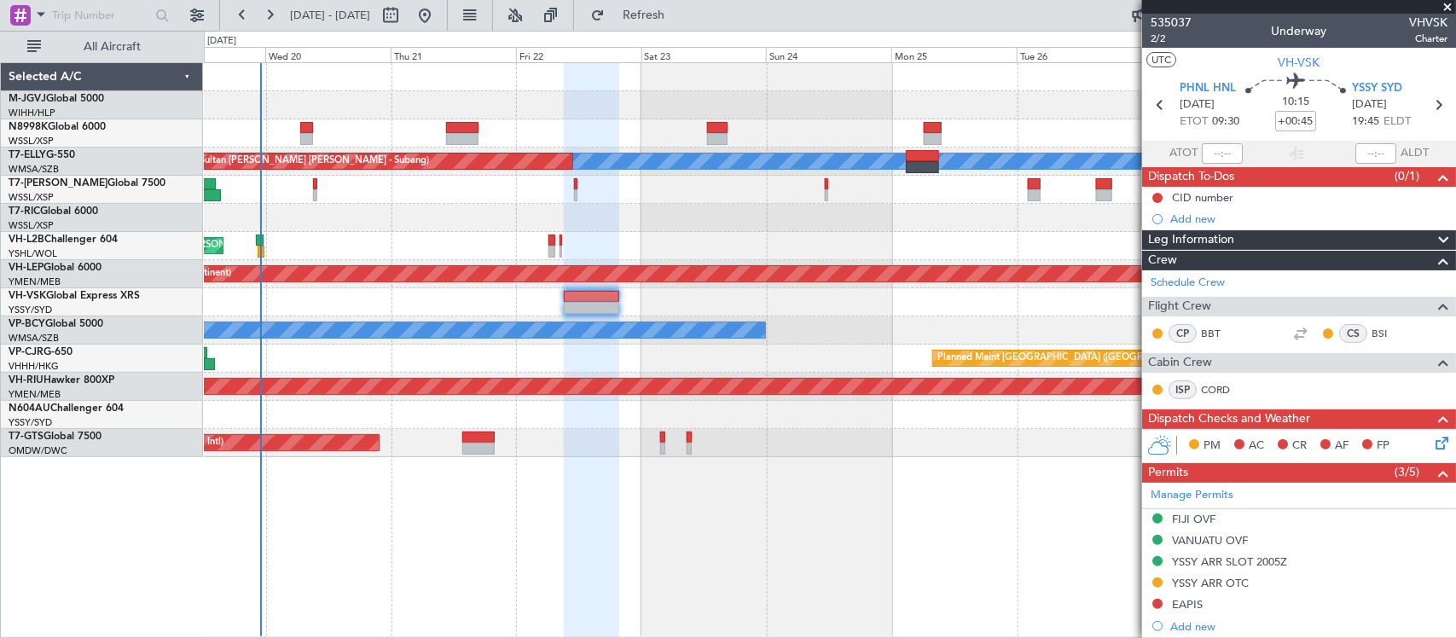
click at [461, 465] on div "Planned Maint [GEOGRAPHIC_DATA] (Seletar) Planned Maint [GEOGRAPHIC_DATA] (Sele…" at bounding box center [830, 350] width 1252 height 576
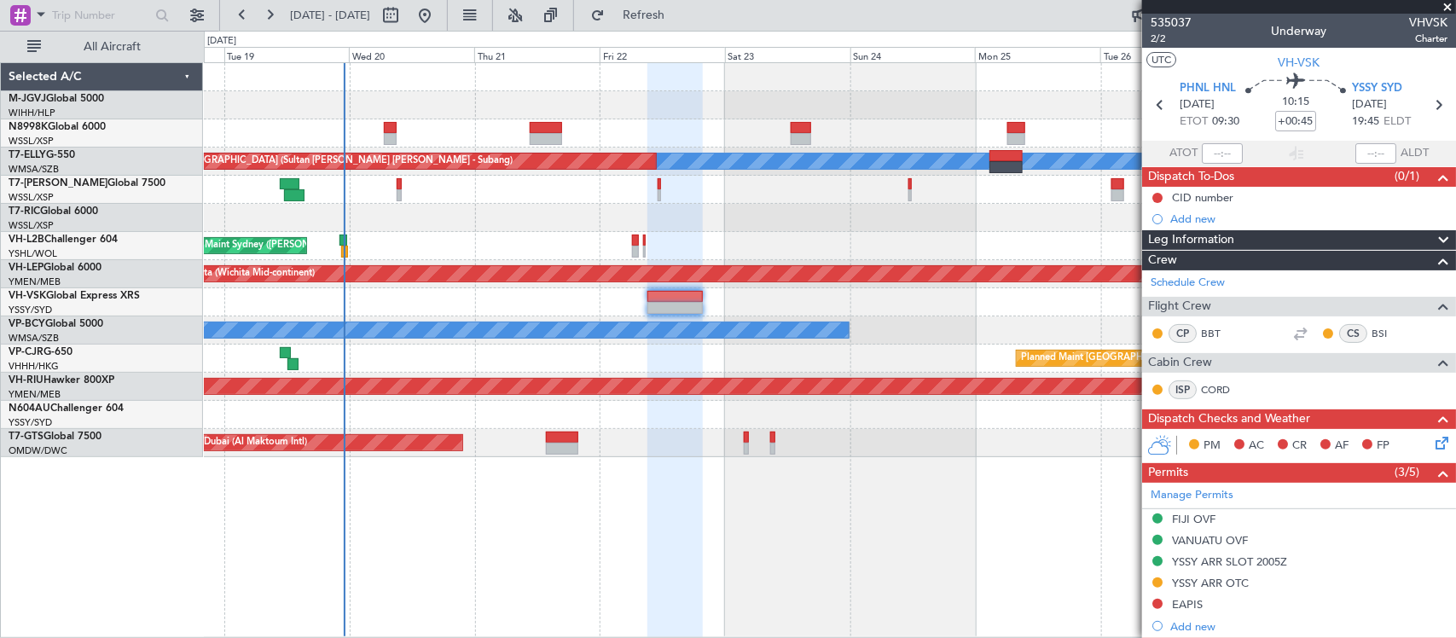
click at [551, 469] on div "Planned Maint [GEOGRAPHIC_DATA] (Seletar) [PERSON_NAME] Unplanned Maint [GEOGRA…" at bounding box center [830, 350] width 1252 height 576
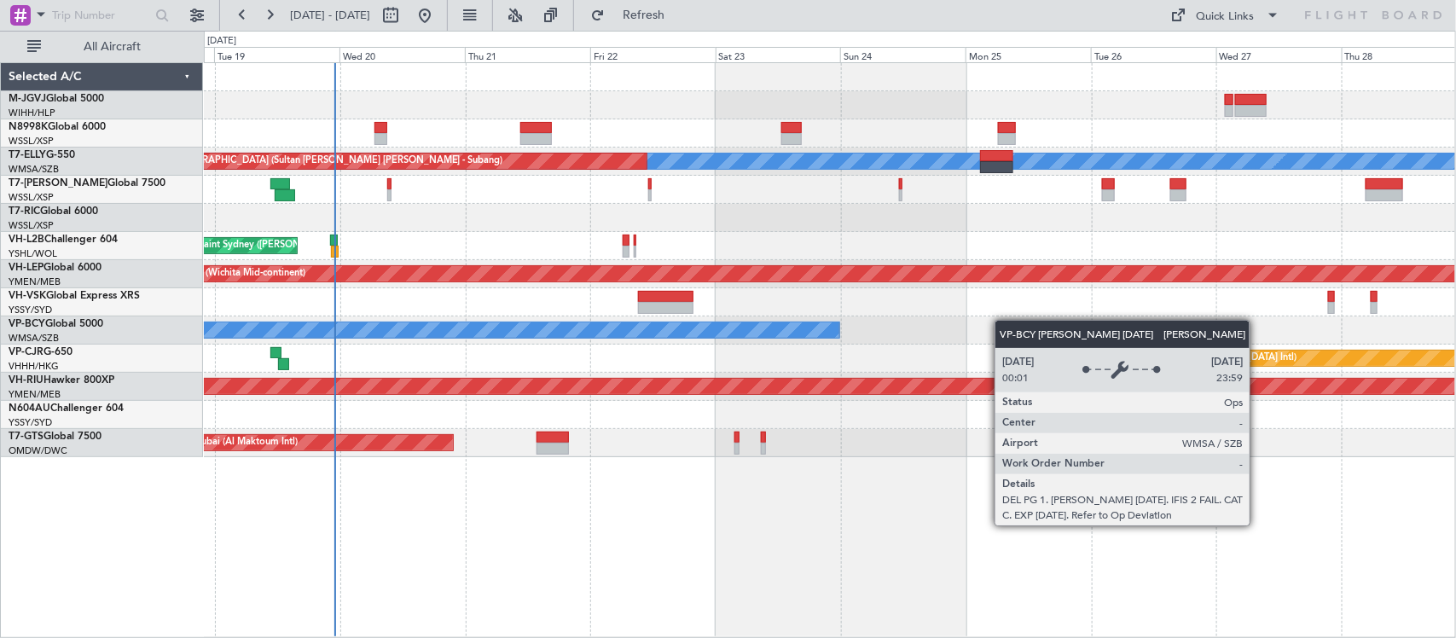
click at [617, 329] on div "Planned Maint Singapore (Seletar) MEL Unplanned Maint Kuala Lumpur (Sultan Abdu…" at bounding box center [829, 260] width 1251 height 394
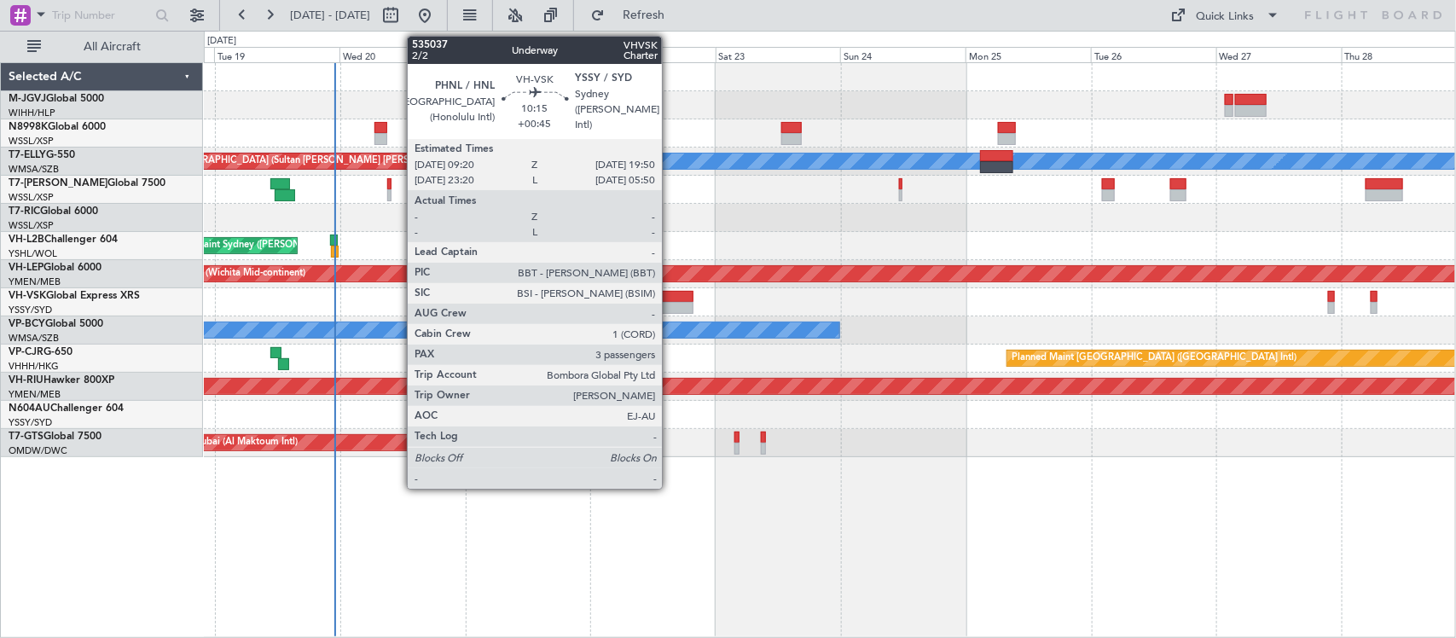
click at [670, 303] on div at bounding box center [665, 308] width 55 height 12
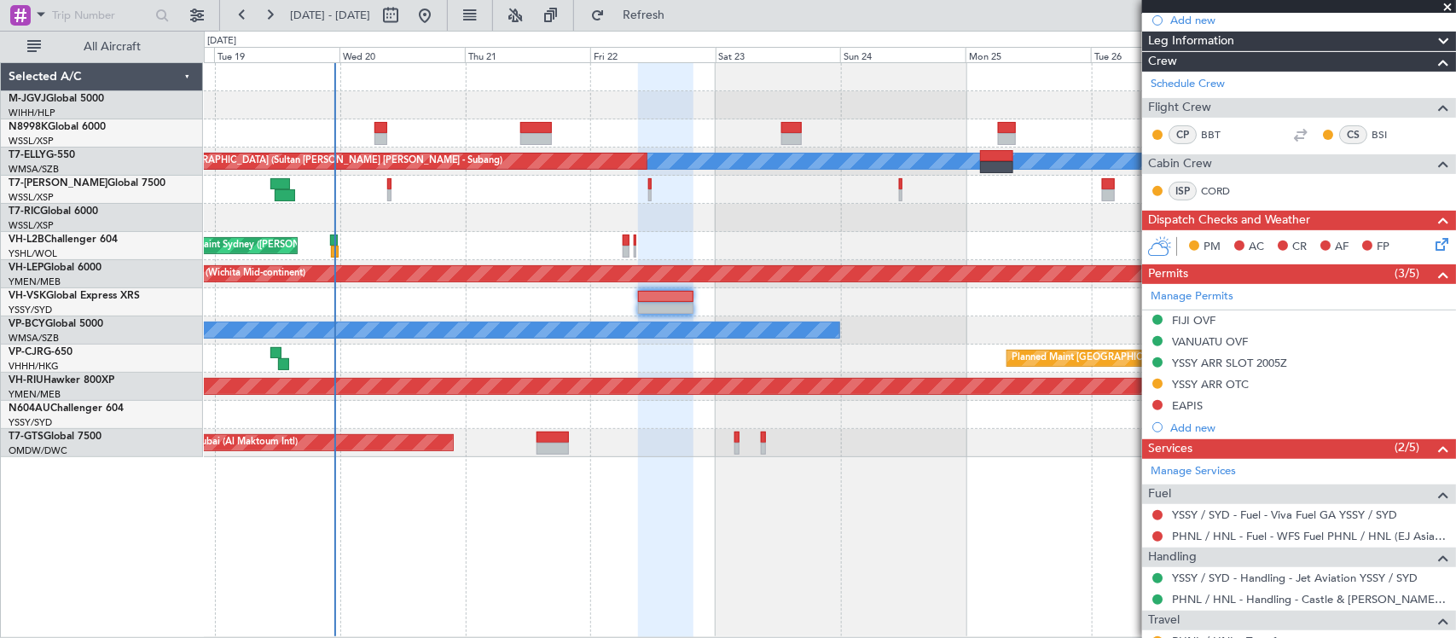
scroll to position [355, 0]
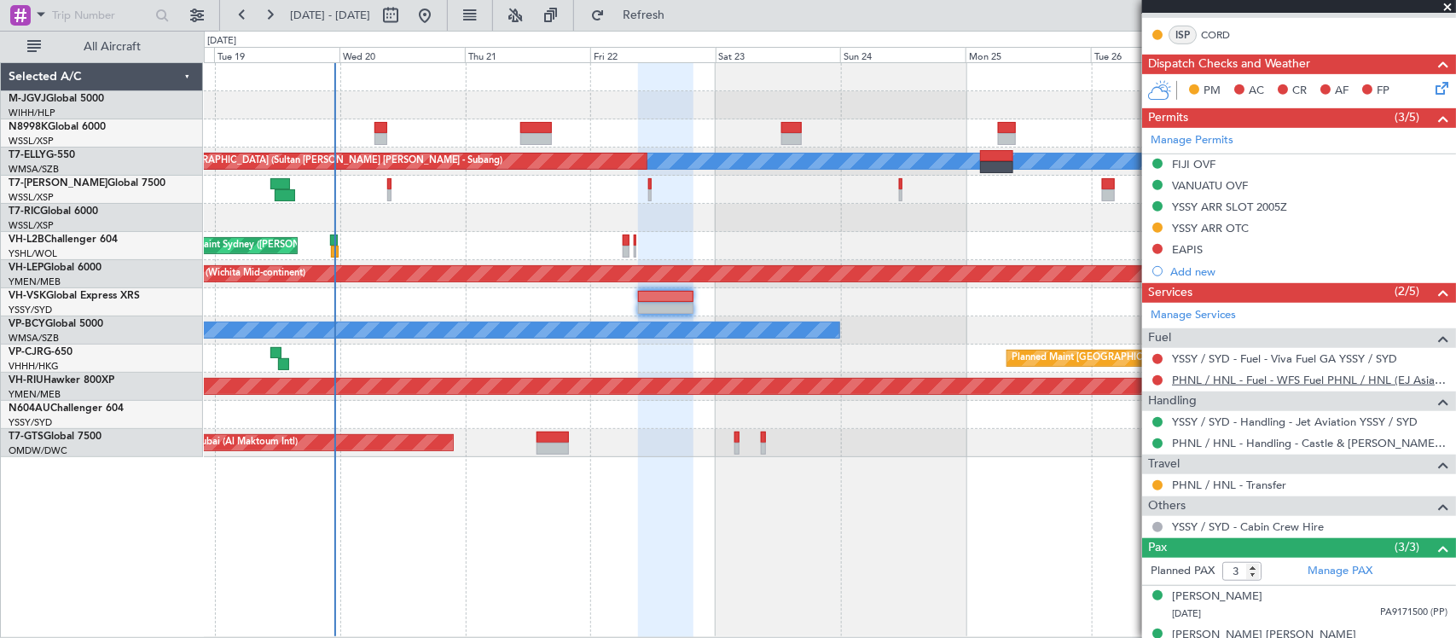
click at [1412, 378] on link "PHNL / HNL - Fuel - WFS Fuel PHNL / HNL (EJ Asia Only)" at bounding box center [1310, 380] width 276 height 15
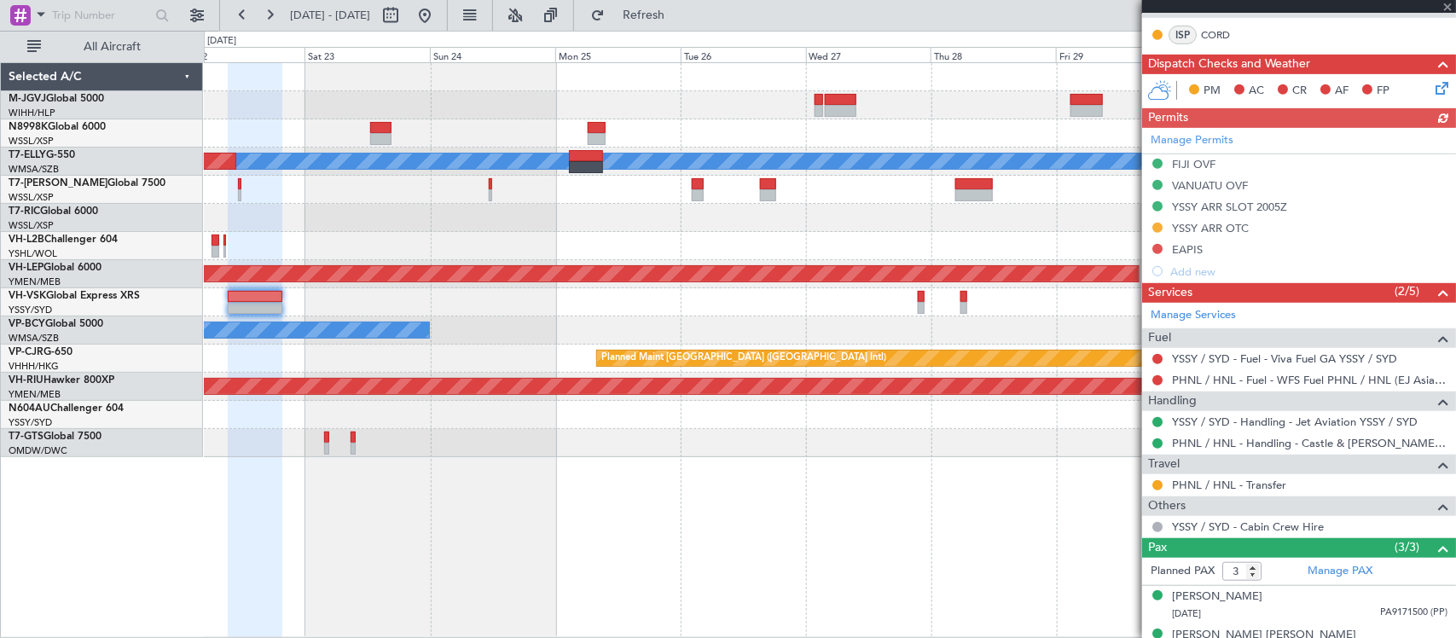
click at [688, 241] on div at bounding box center [829, 246] width 1251 height 28
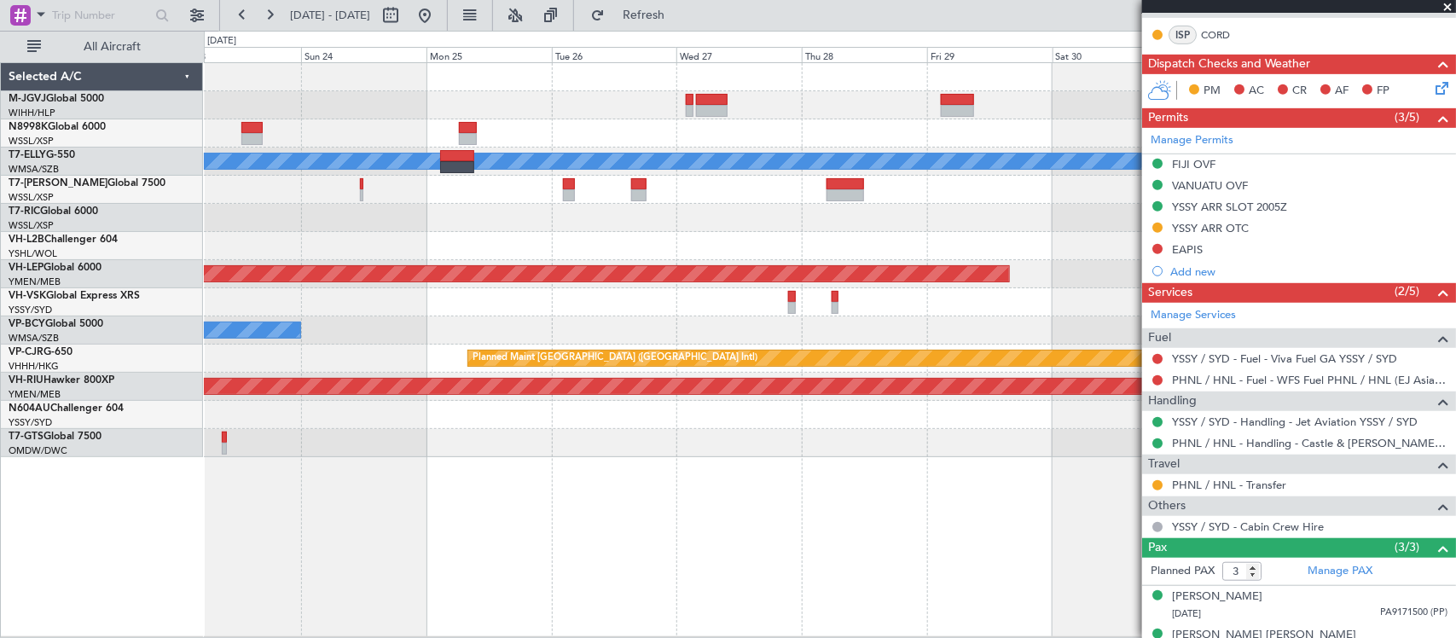
click at [757, 233] on div "Planned Maint [GEOGRAPHIC_DATA] (Seletar) [PERSON_NAME] Unplanned Maint [GEOGRA…" at bounding box center [829, 260] width 1251 height 394
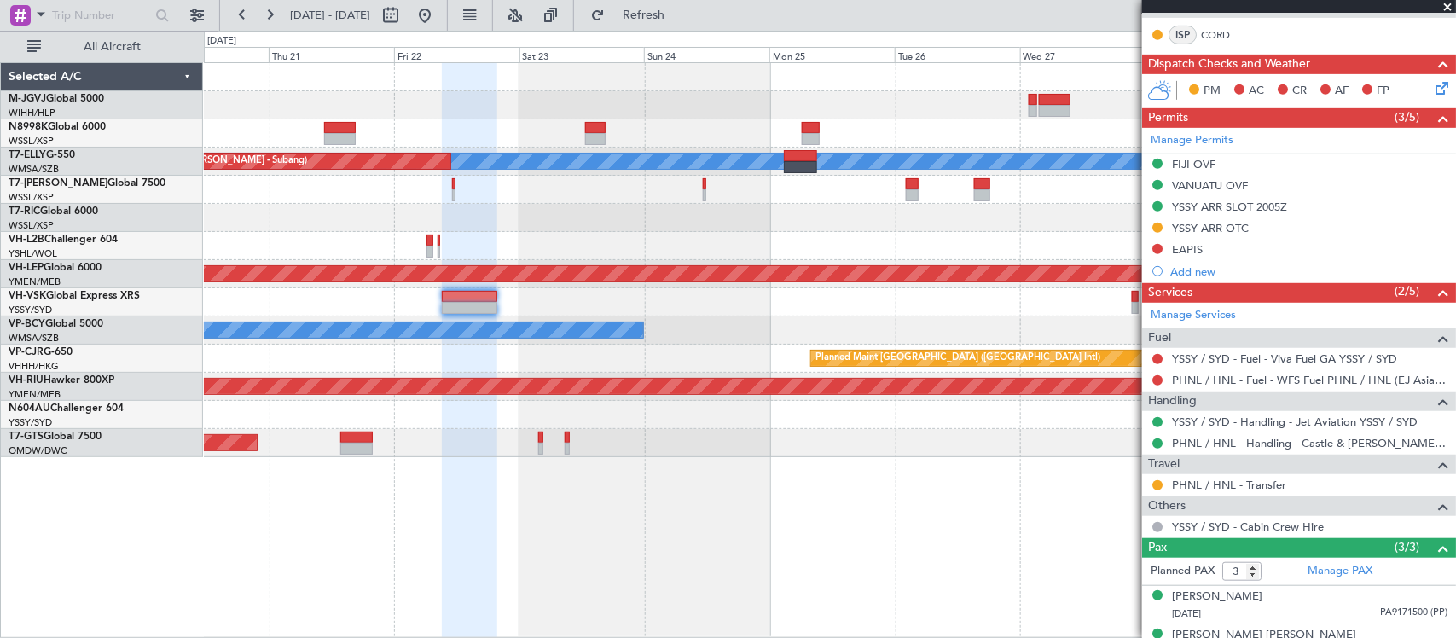
click at [884, 224] on div "Planned Maint Singapore (Seletar) MEL Unplanned Maint Kuala Lumpur (Sultan Abdu…" at bounding box center [829, 260] width 1251 height 394
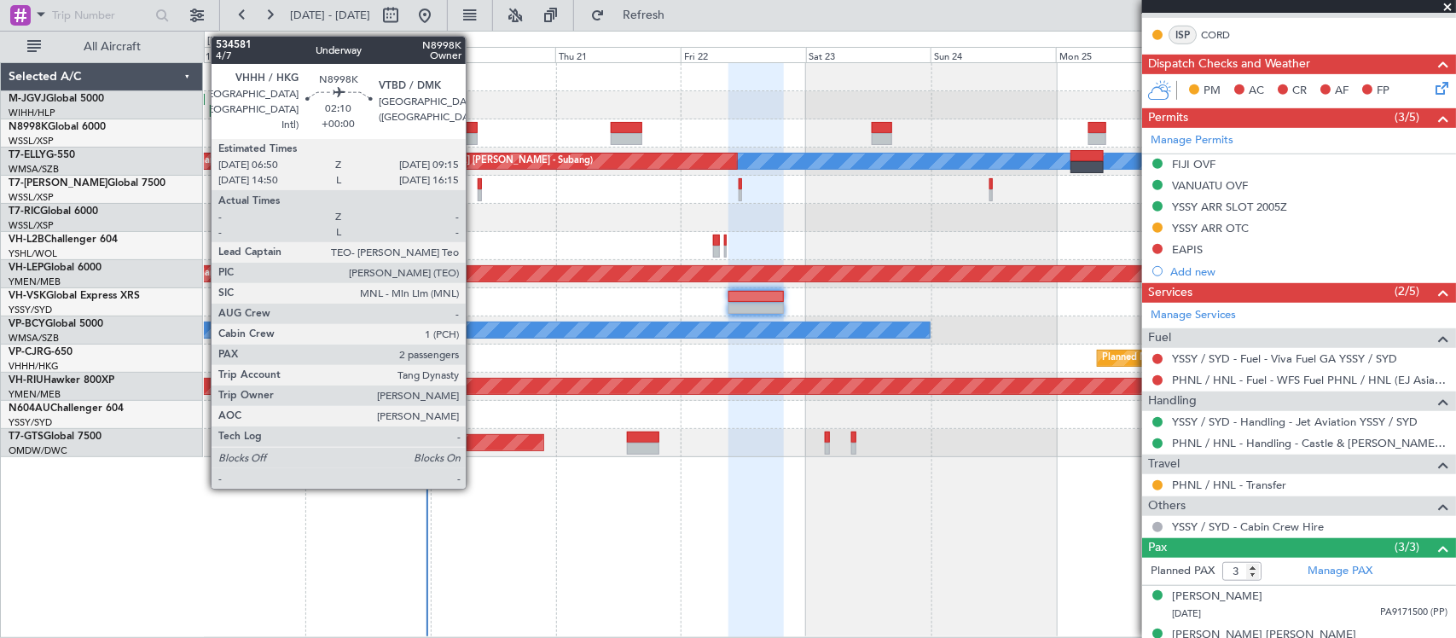
click at [474, 134] on div at bounding box center [471, 139] width 13 height 12
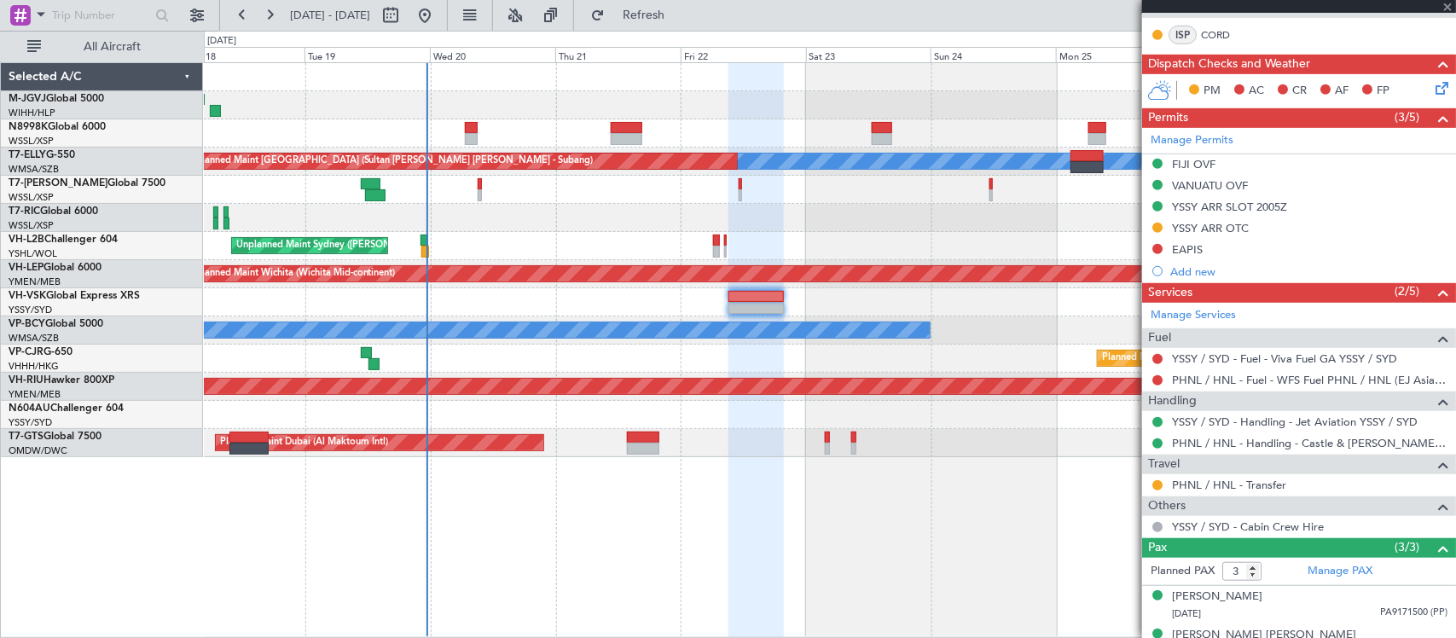
type input "2"
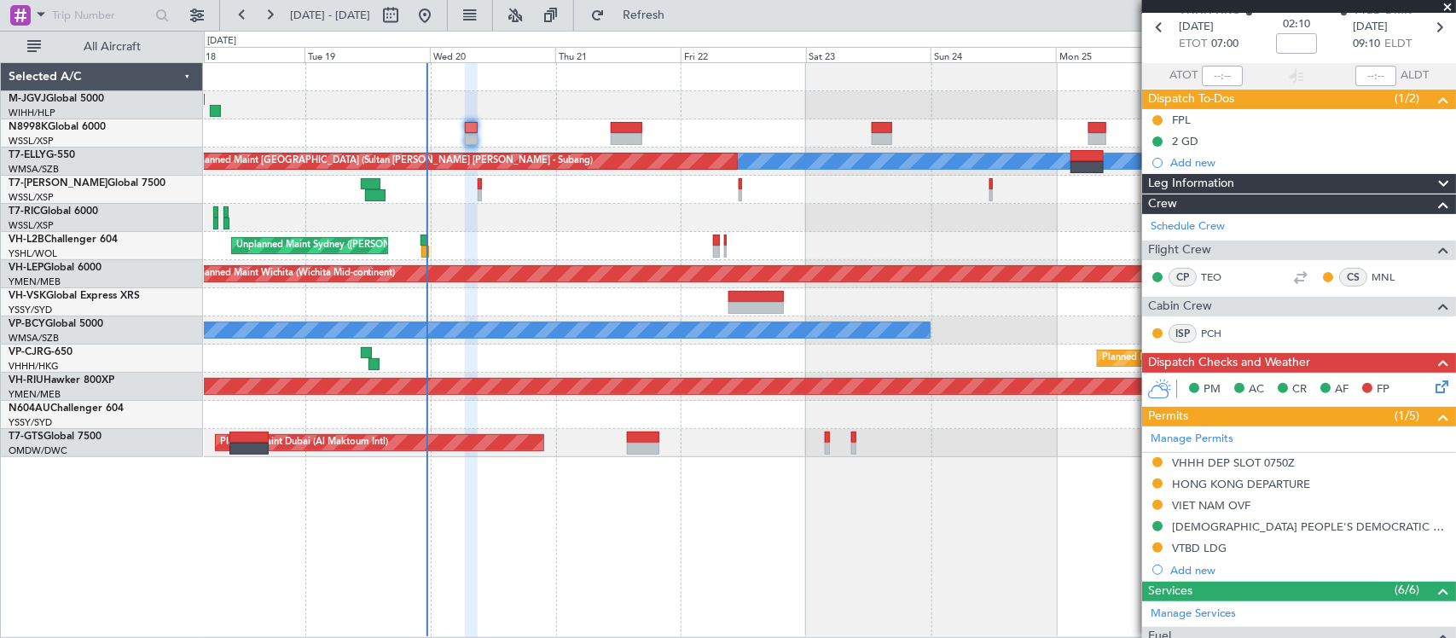
scroll to position [0, 0]
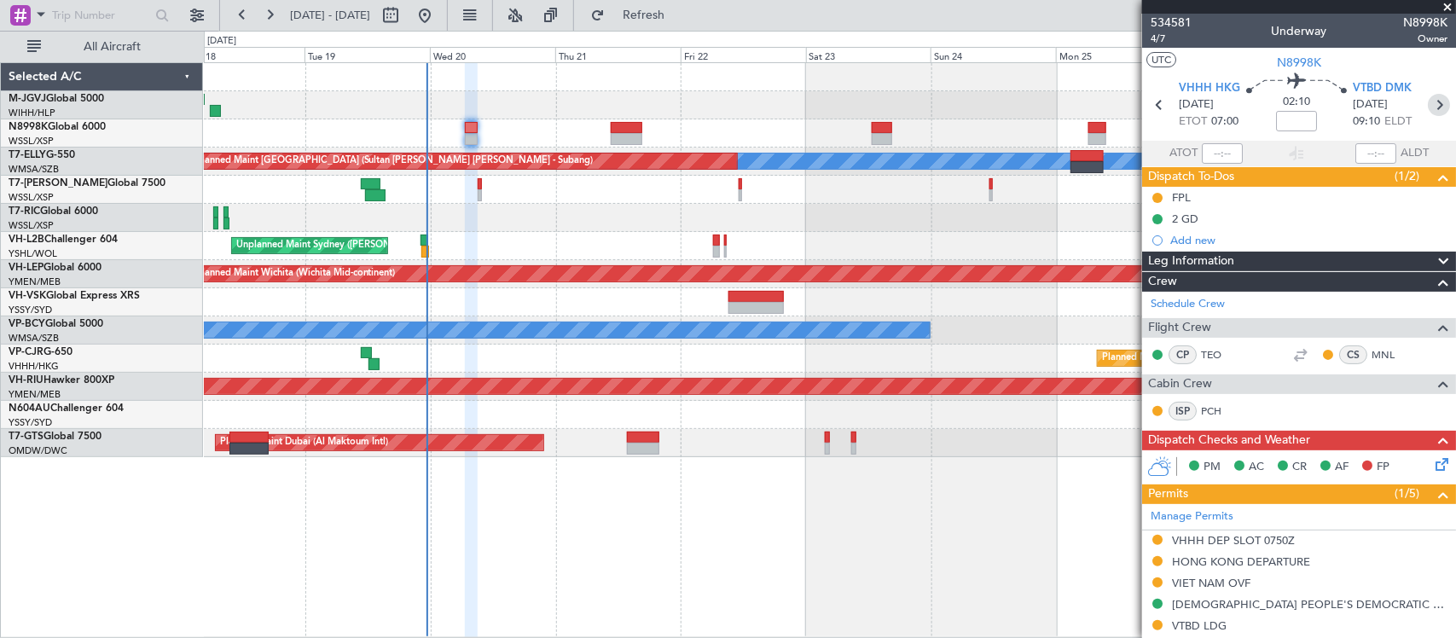
click at [1428, 100] on icon at bounding box center [1439, 105] width 22 height 22
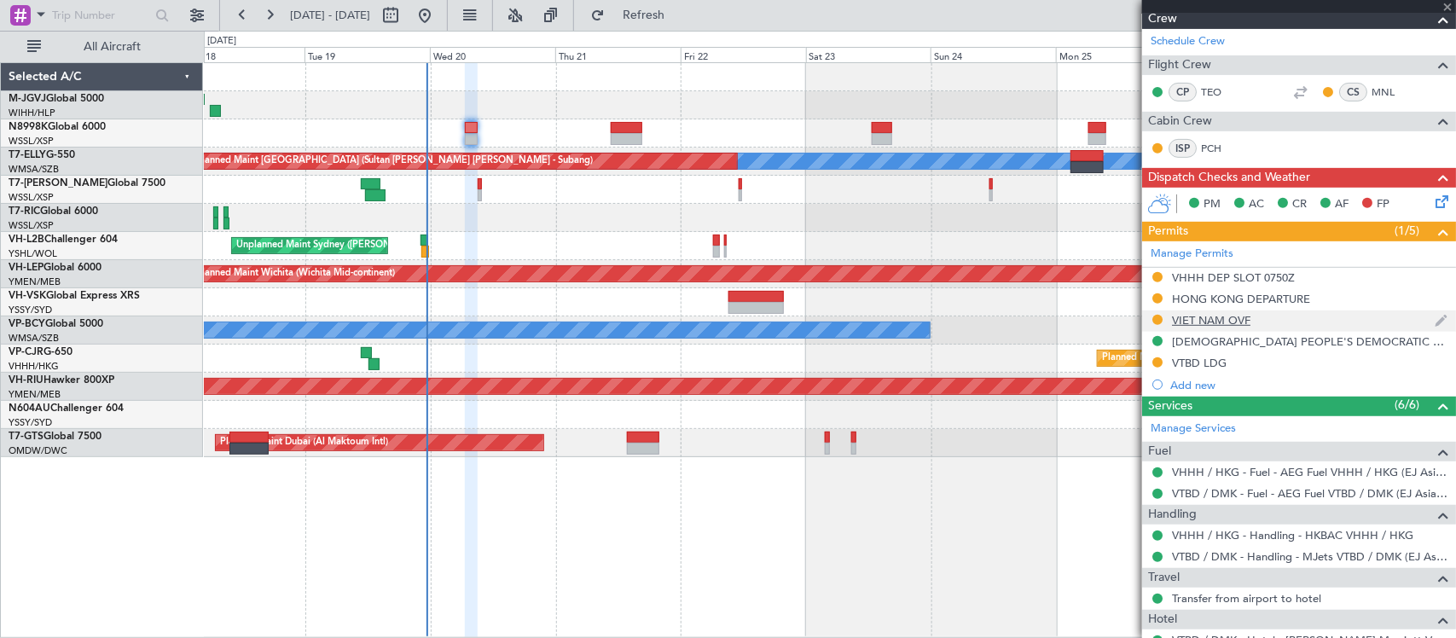
scroll to position [403, 0]
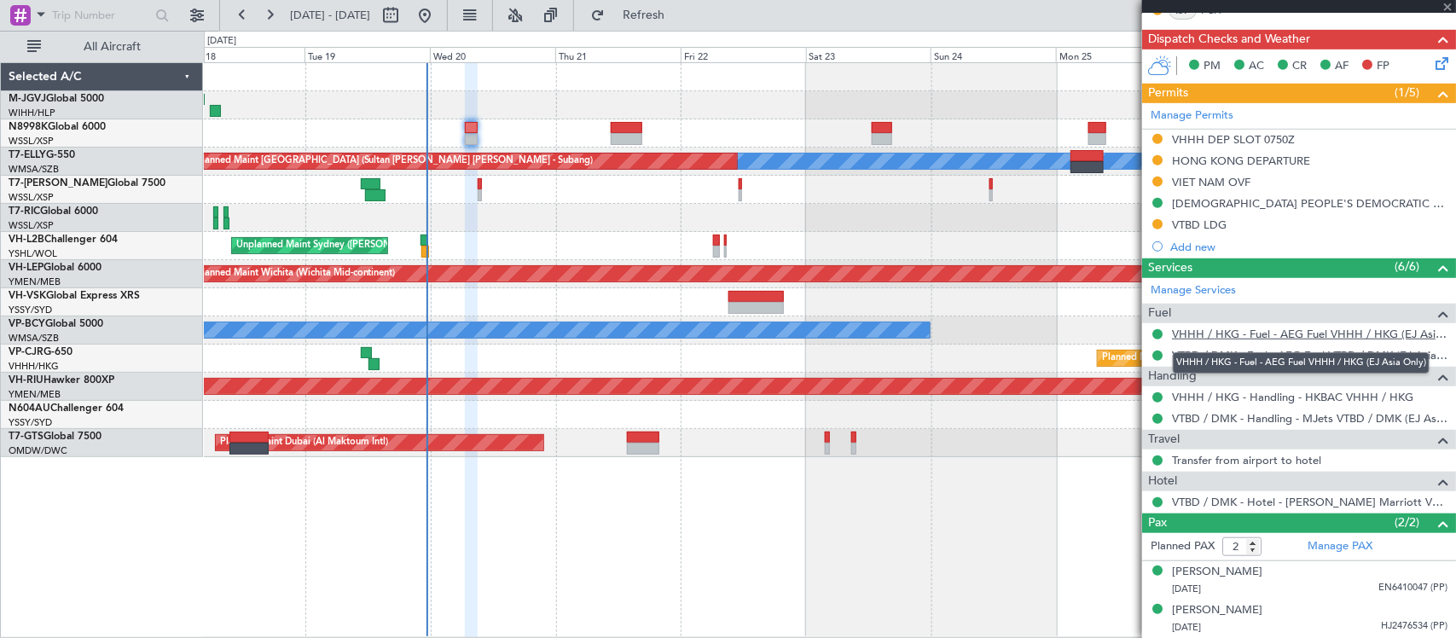
type input "+00:15"
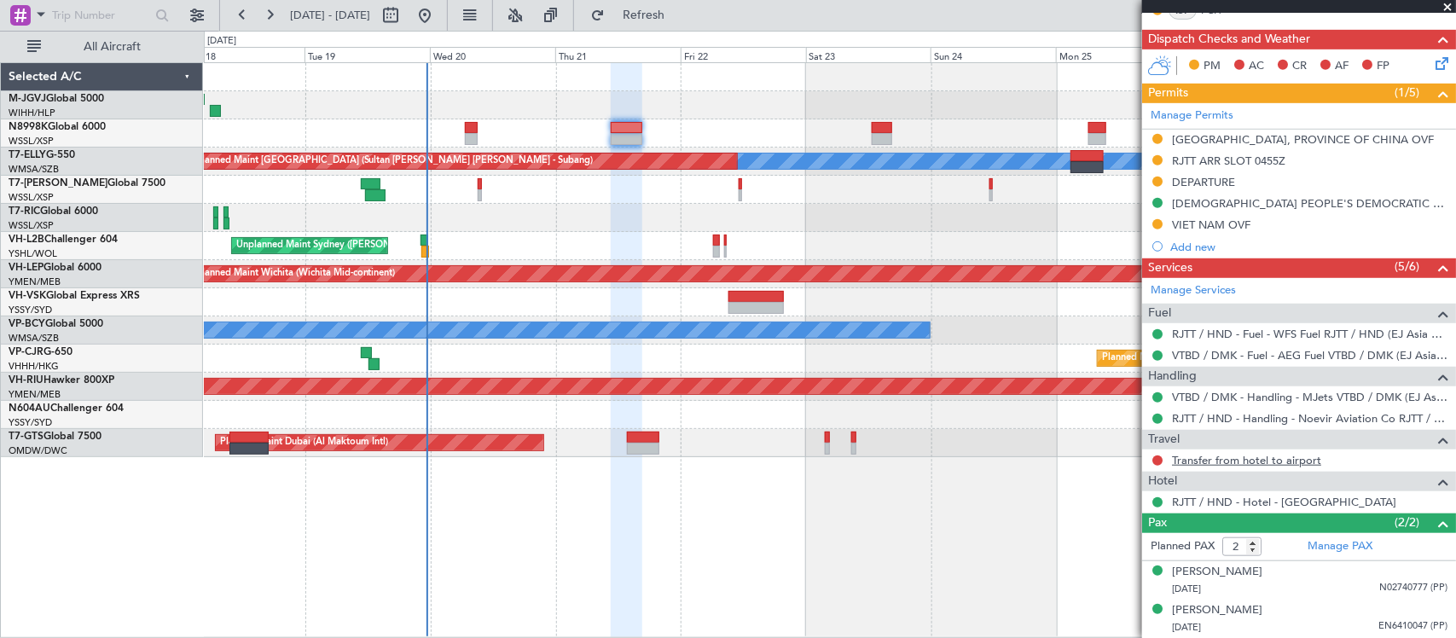
click at [1182, 461] on link "Transfer from hotel to airport" at bounding box center [1246, 460] width 149 height 15
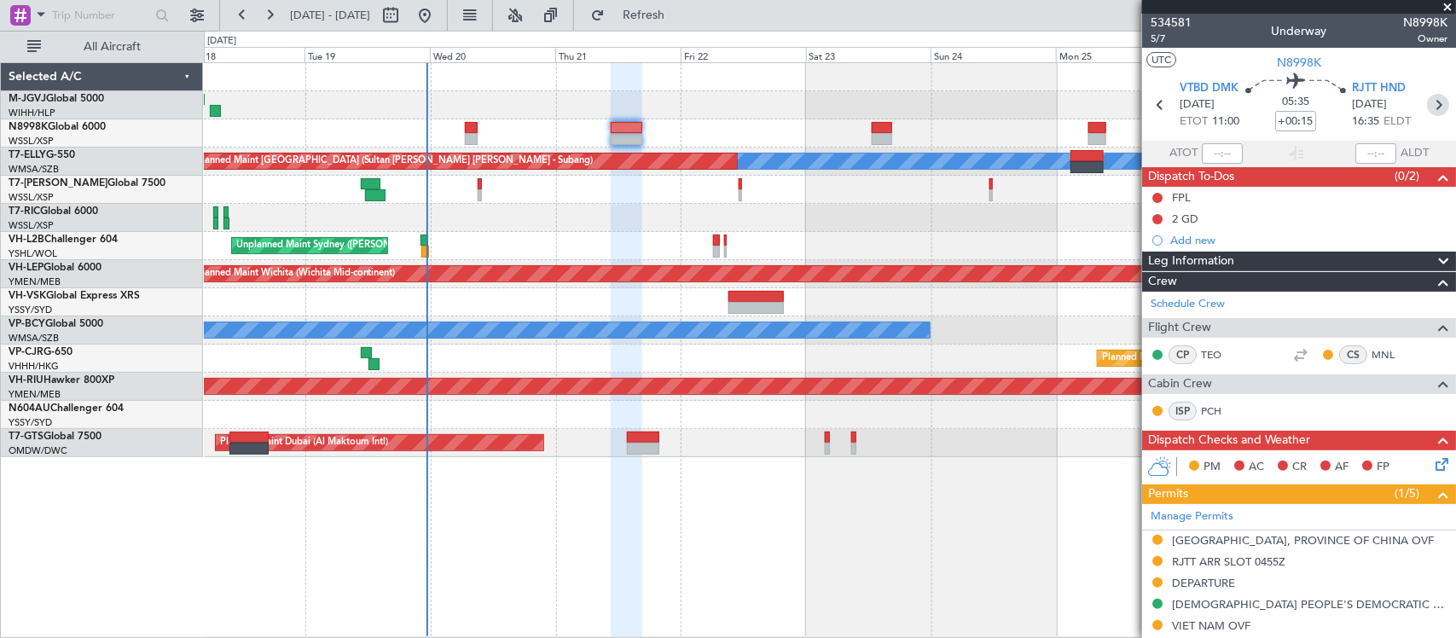
click at [1427, 107] on icon at bounding box center [1438, 105] width 22 height 22
type input "0"
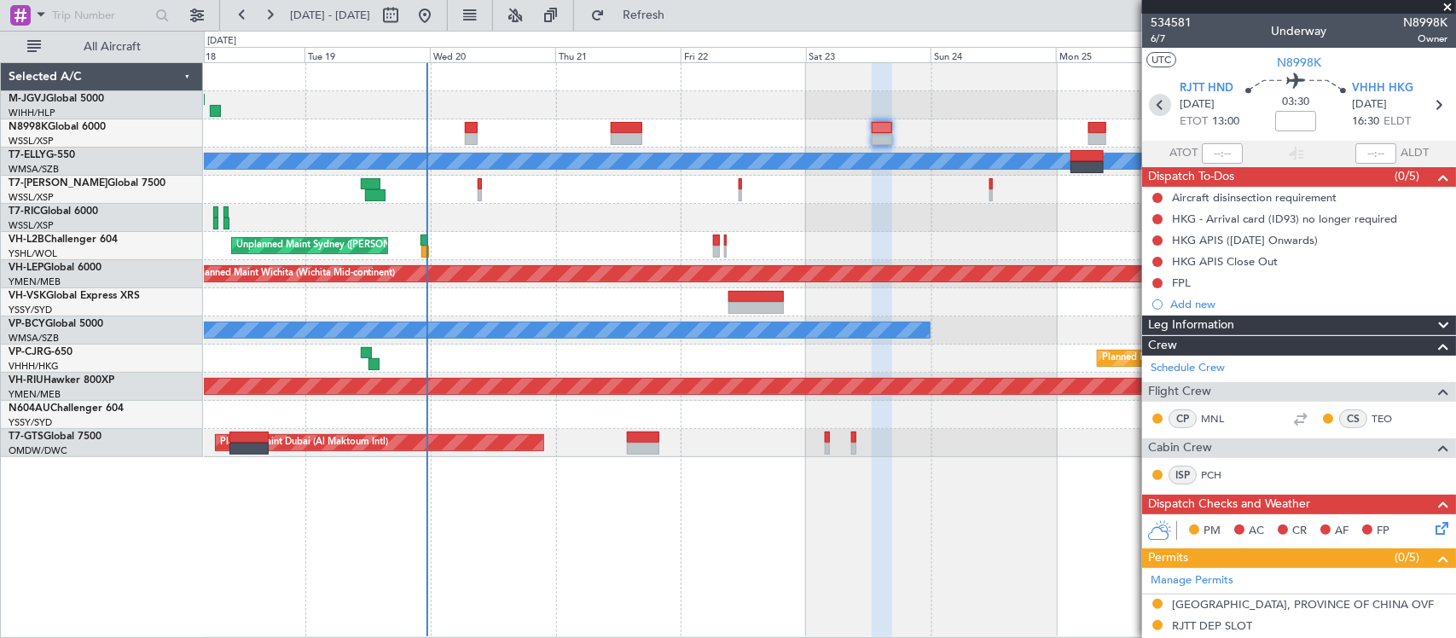
click at [1160, 101] on icon at bounding box center [1160, 105] width 22 height 22
type input "+00:15"
type input "2"
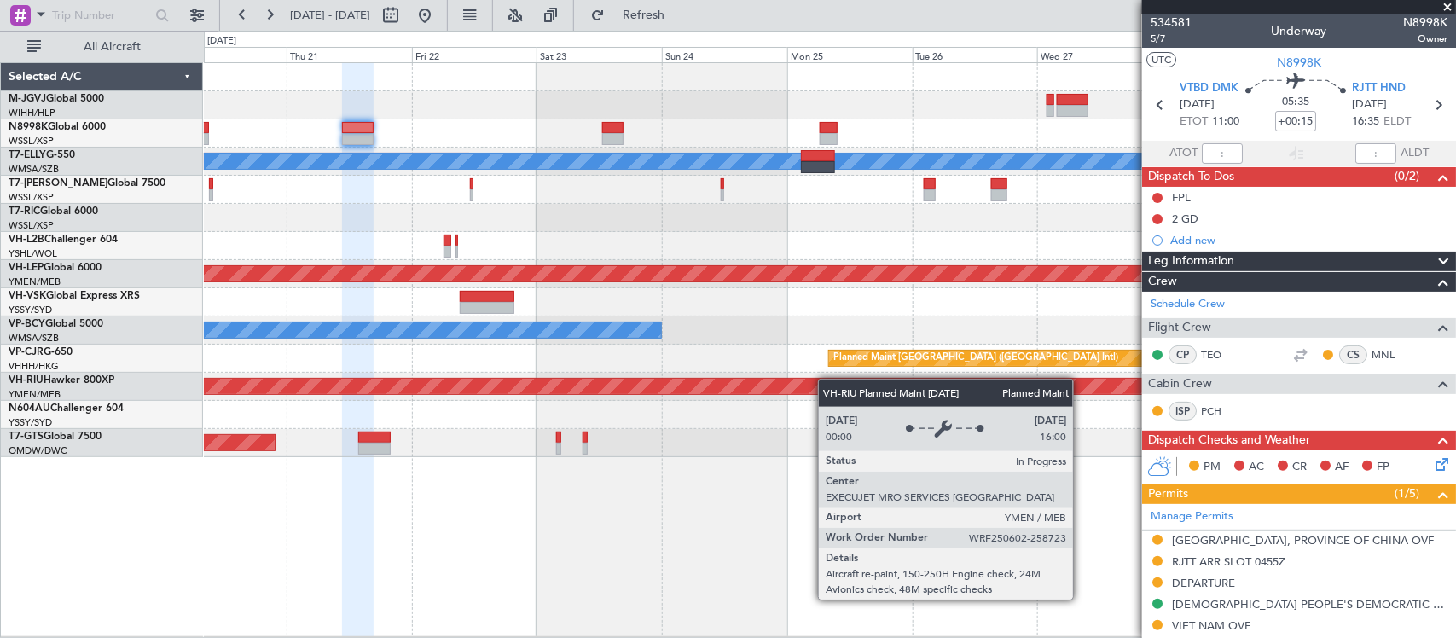
click at [700, 391] on div "Planned Maint Singapore (Seletar) Unplanned Maint Kuala Lumpur (Sultan Abdul Az…" at bounding box center [829, 260] width 1251 height 394
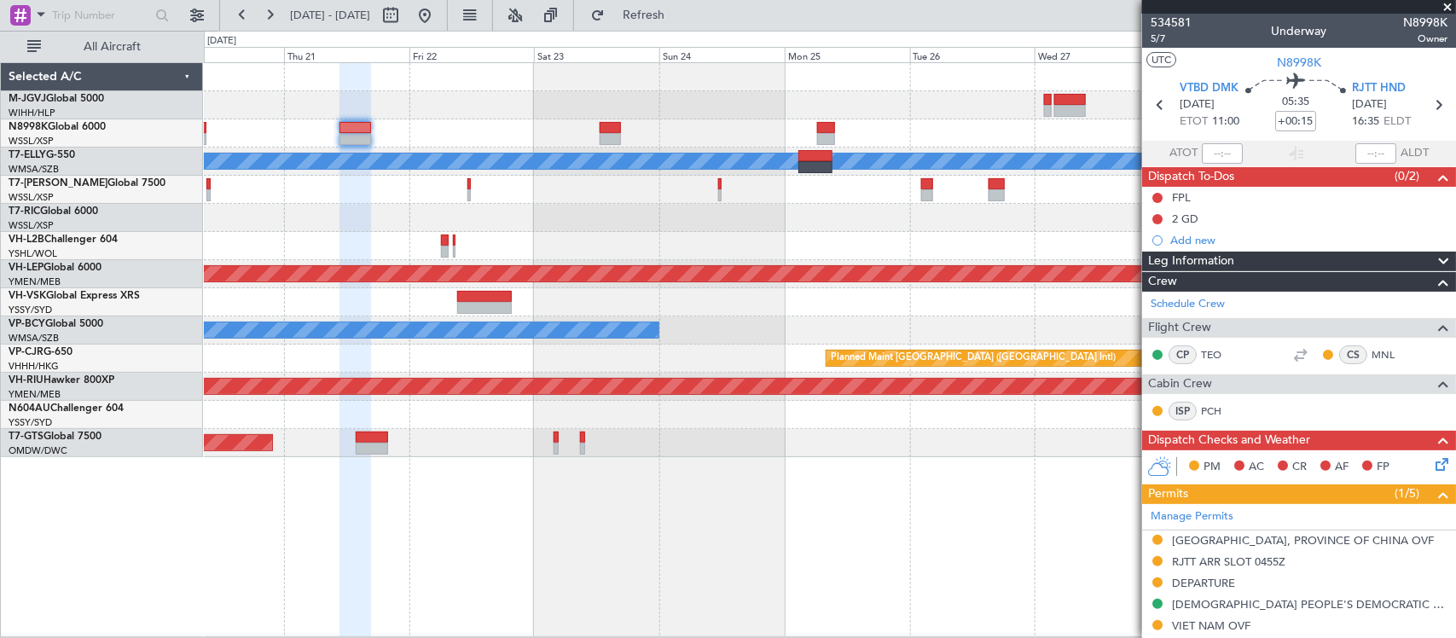
click at [847, 214] on div "Planned Maint Singapore (Seletar) Unplanned Maint Kuala Lumpur (Sultan Abdul Az…" at bounding box center [829, 260] width 1251 height 394
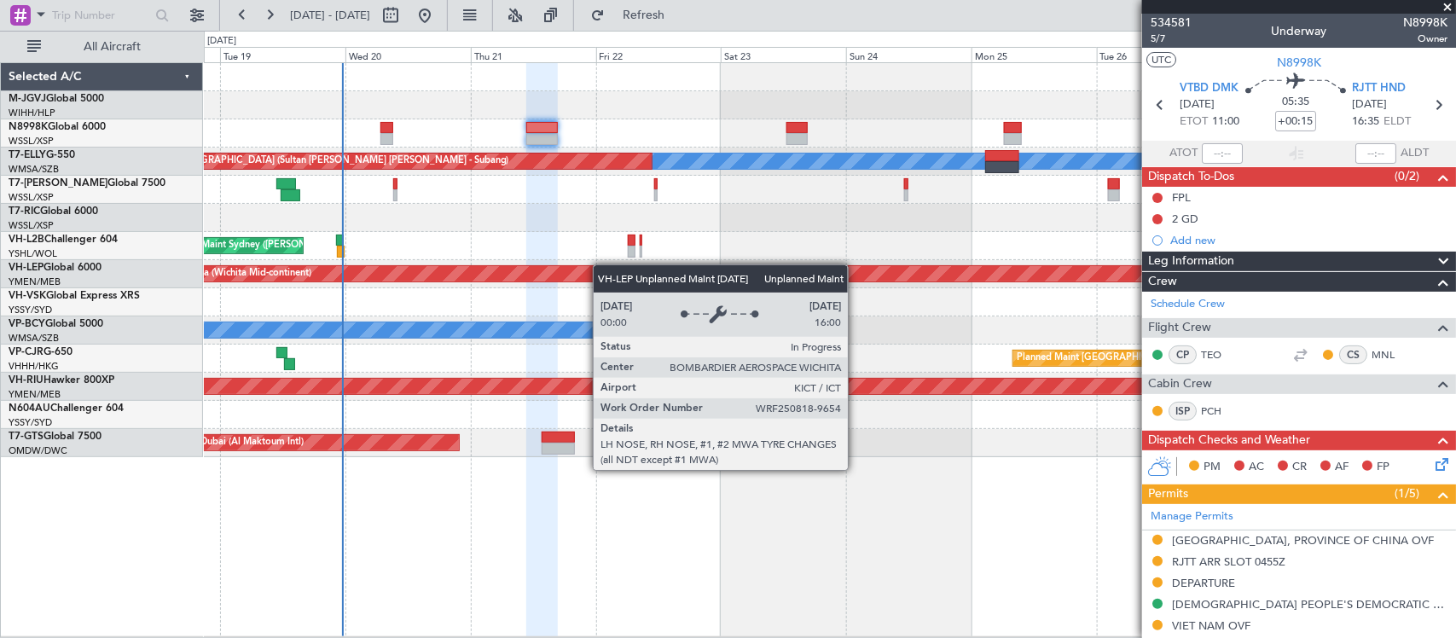
click at [470, 278] on div "Planned Maint Singapore (Seletar) MEL Unplanned Maint Kuala Lumpur (Sultan Abdu…" at bounding box center [829, 260] width 1251 height 394
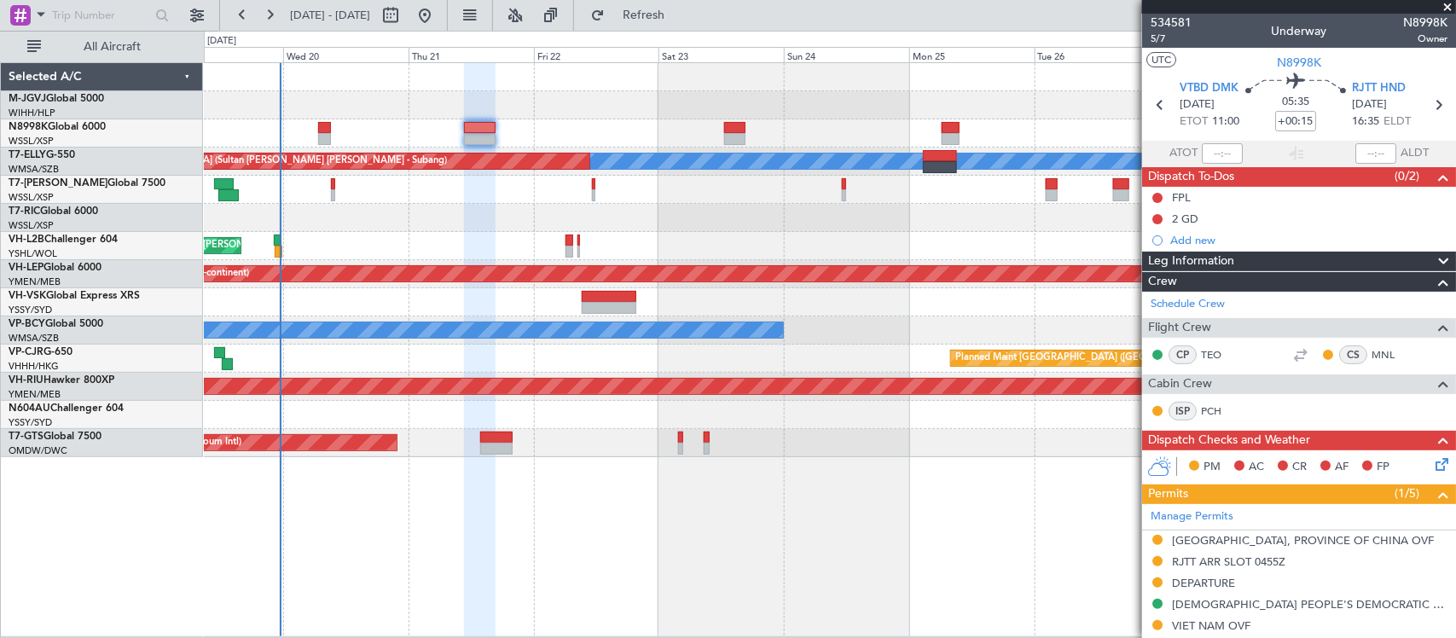
click at [796, 218] on div "Unplanned Maint [GEOGRAPHIC_DATA] (Seletar)" at bounding box center [829, 218] width 1251 height 28
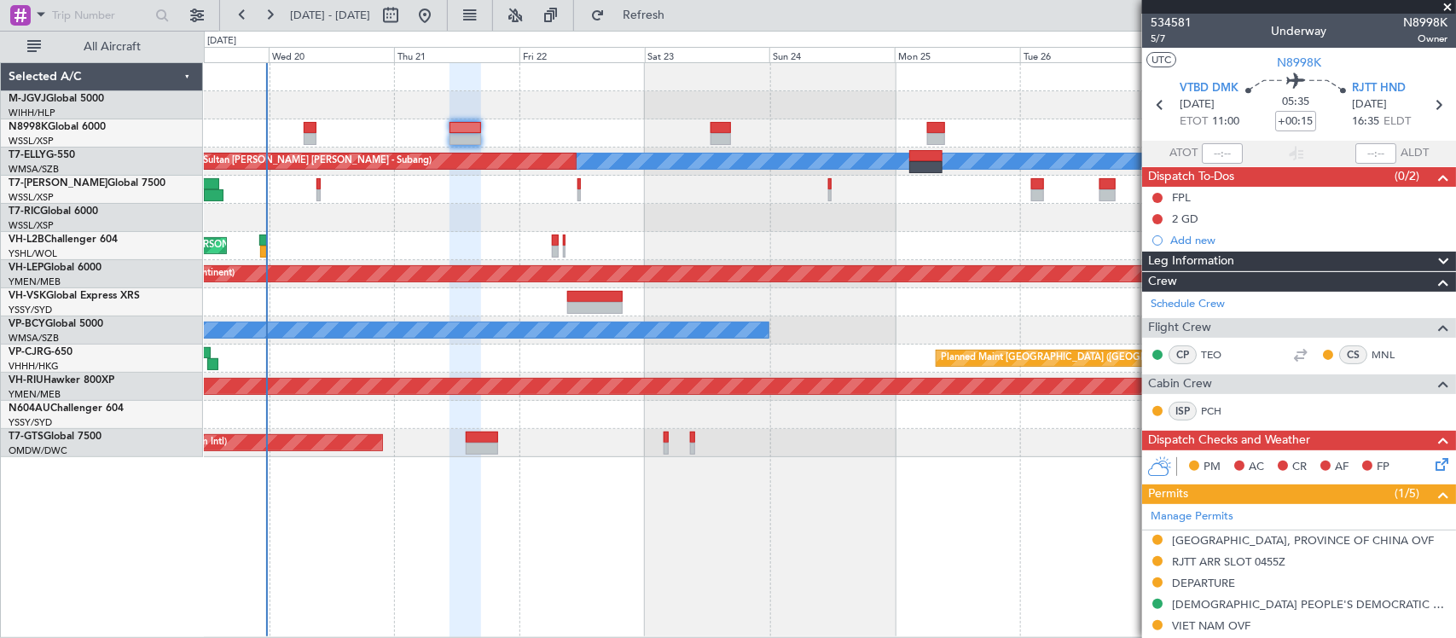
click at [927, 226] on div "Planned Maint Singapore (Seletar) MEL Unplanned Maint Kuala Lumpur (Sultan Abdu…" at bounding box center [829, 260] width 1251 height 394
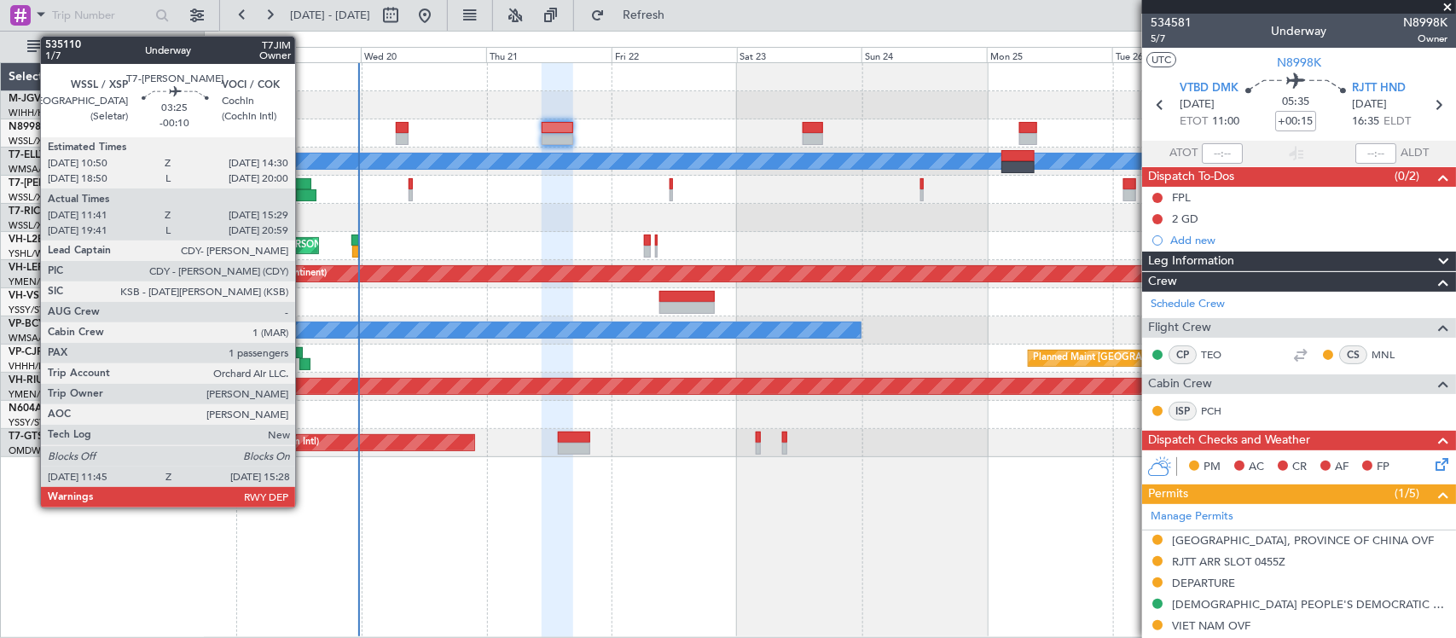
click at [303, 183] on div at bounding box center [302, 184] width 20 height 12
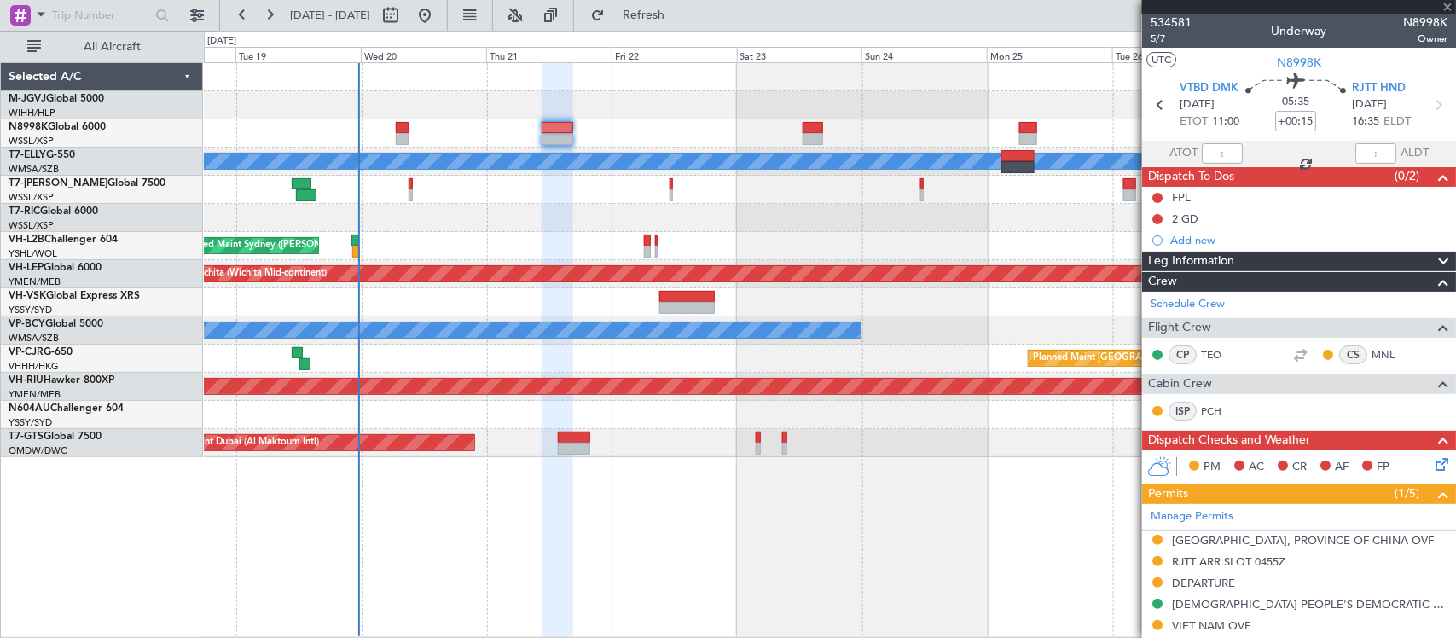
type input "-00:10"
type input "11:51"
type input "15:24"
type input "1"
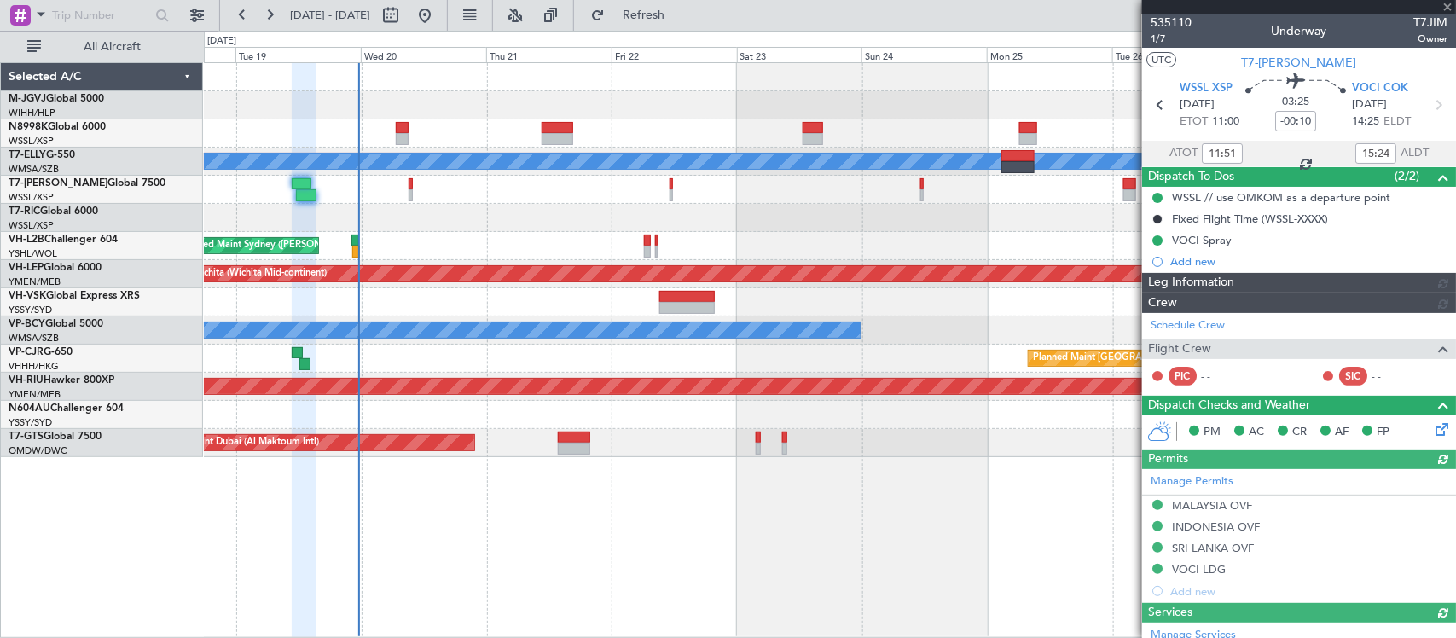
type input "Edmond Yuen (EYU)"
type input "F0251"
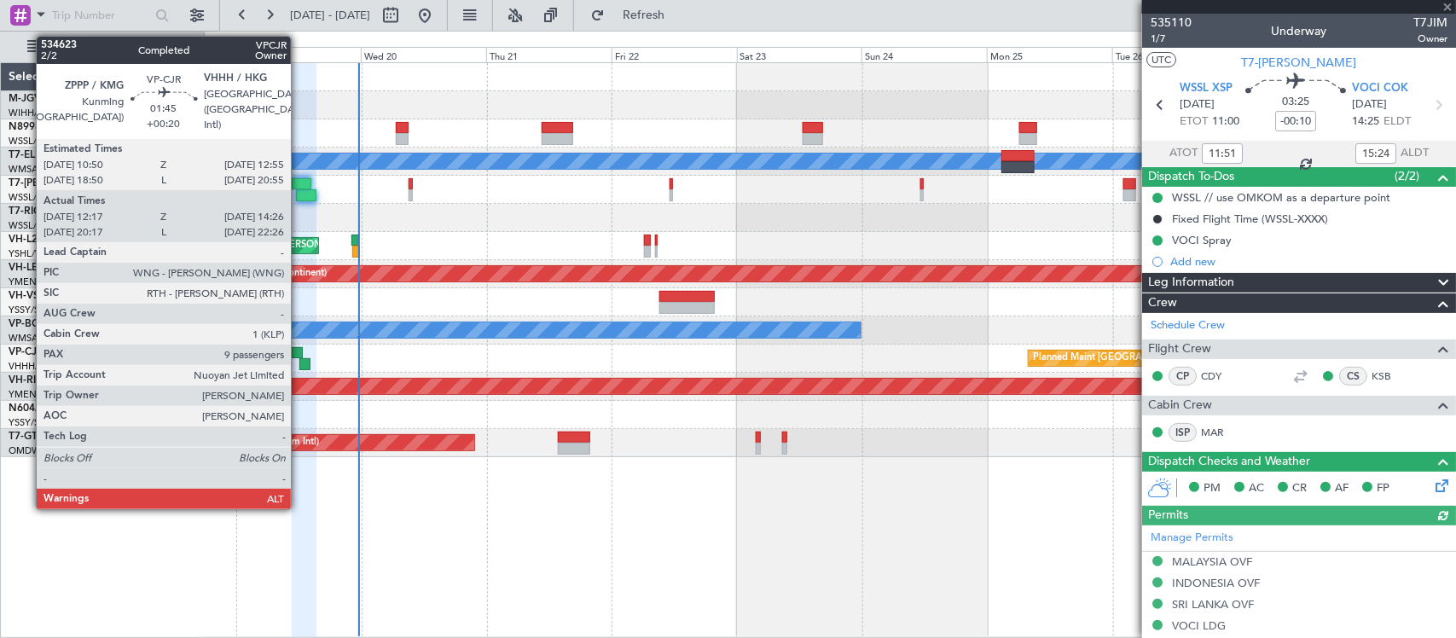
click at [300, 355] on div at bounding box center [297, 353] width 11 height 12
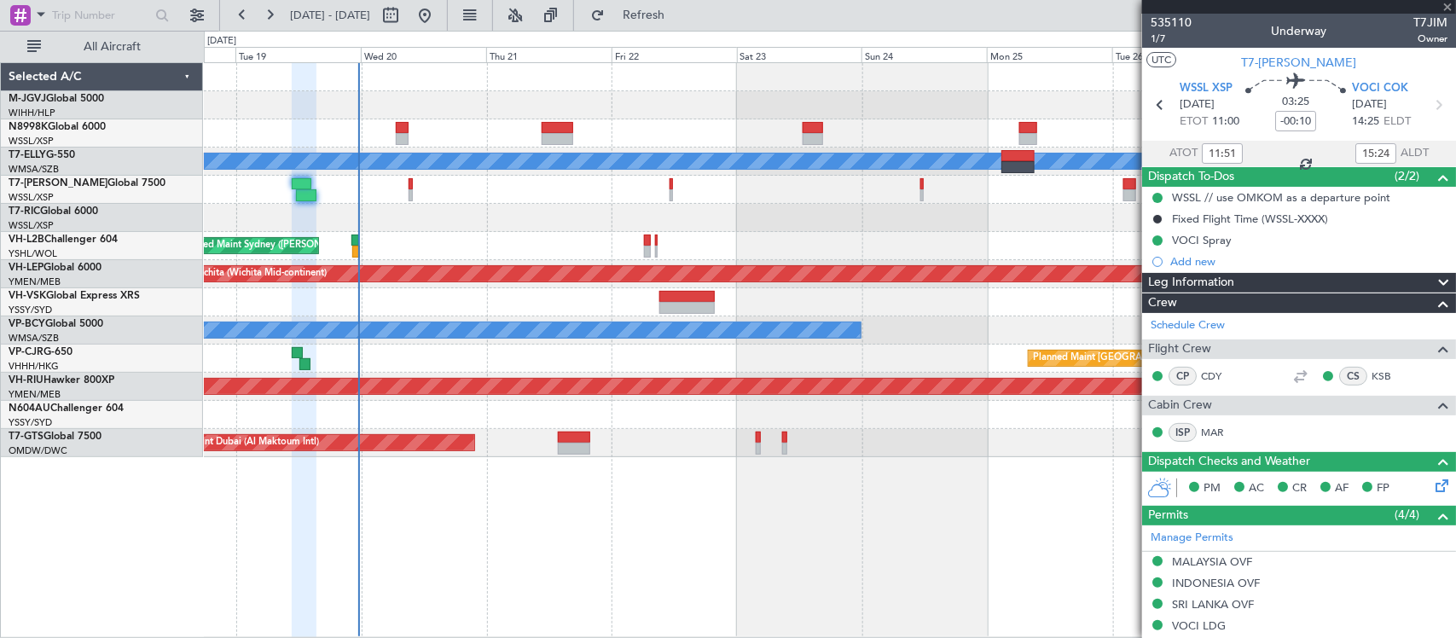
type input "+00:20"
type input "12:27"
type input "14:16"
type input "9"
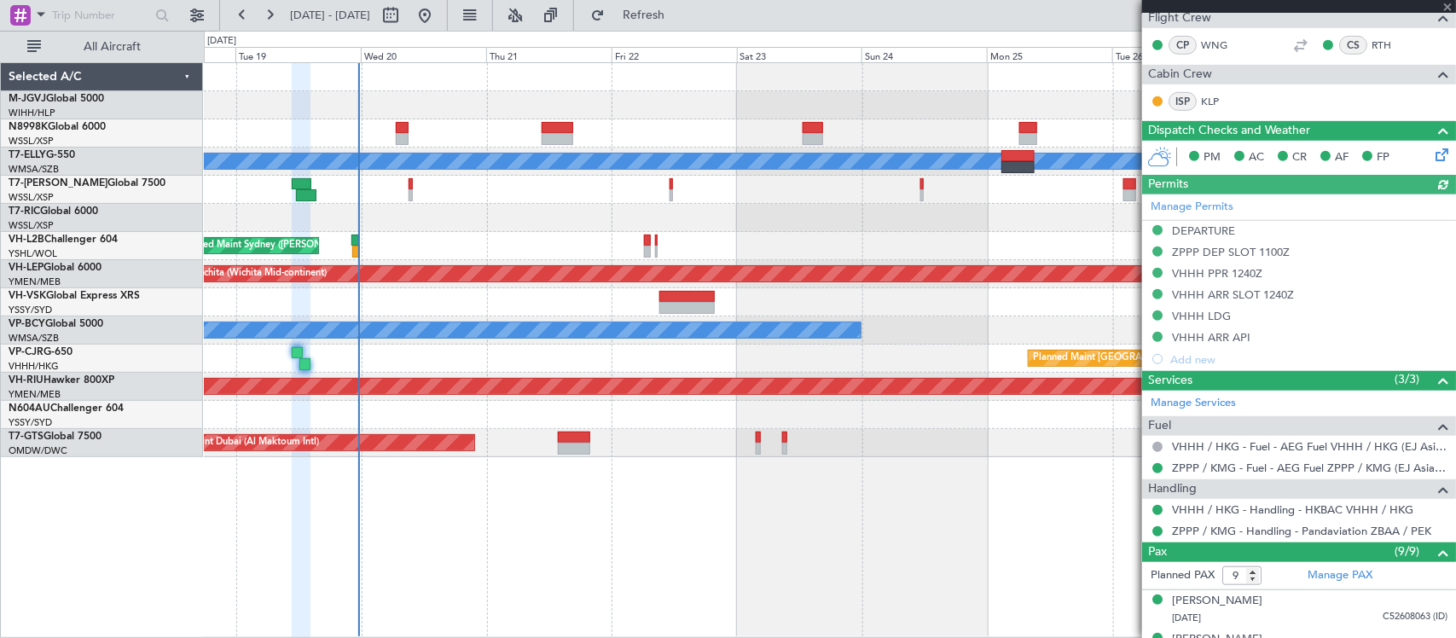
scroll to position [694, 0]
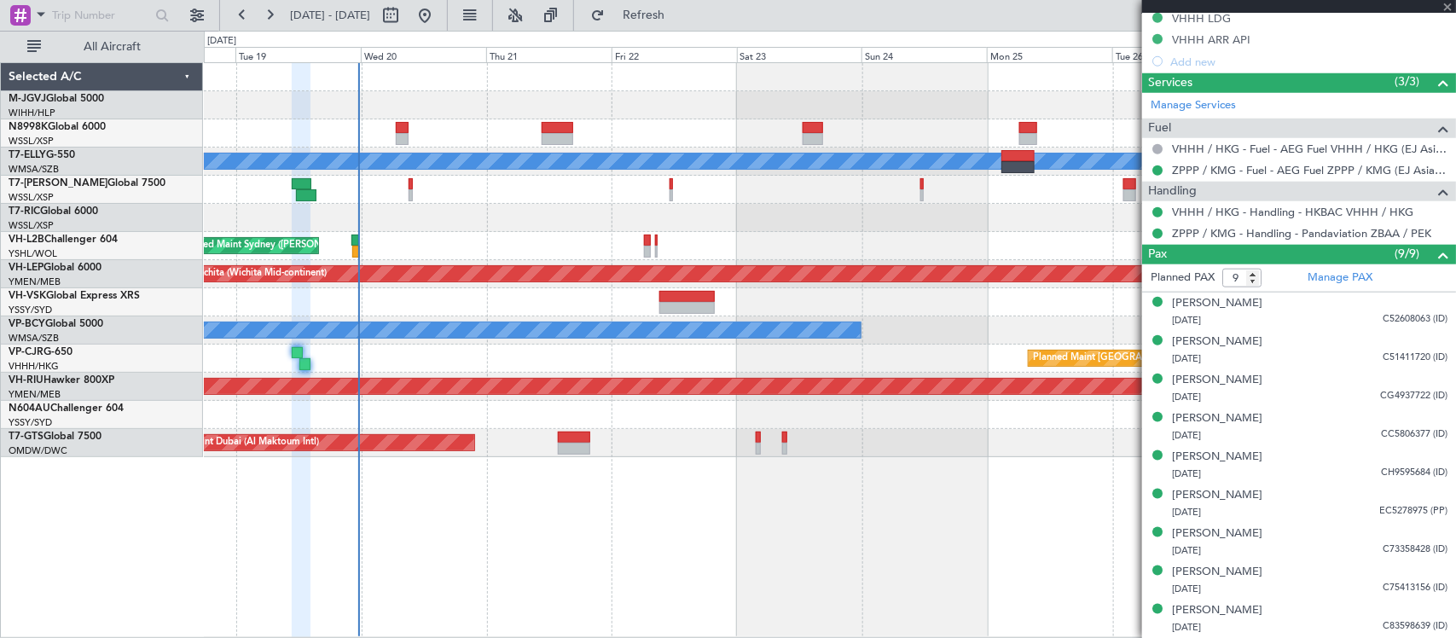
type input "Edmond Yuen (EYU)"
type input "F0181"
type input "Edmond Yuen (EYU)"
type input "F0181"
click at [1323, 278] on mat-tooltip-component "ZPPP / KMG - Handling - Pandaviation ZBAA / PEK" at bounding box center [1302, 263] width 252 height 45
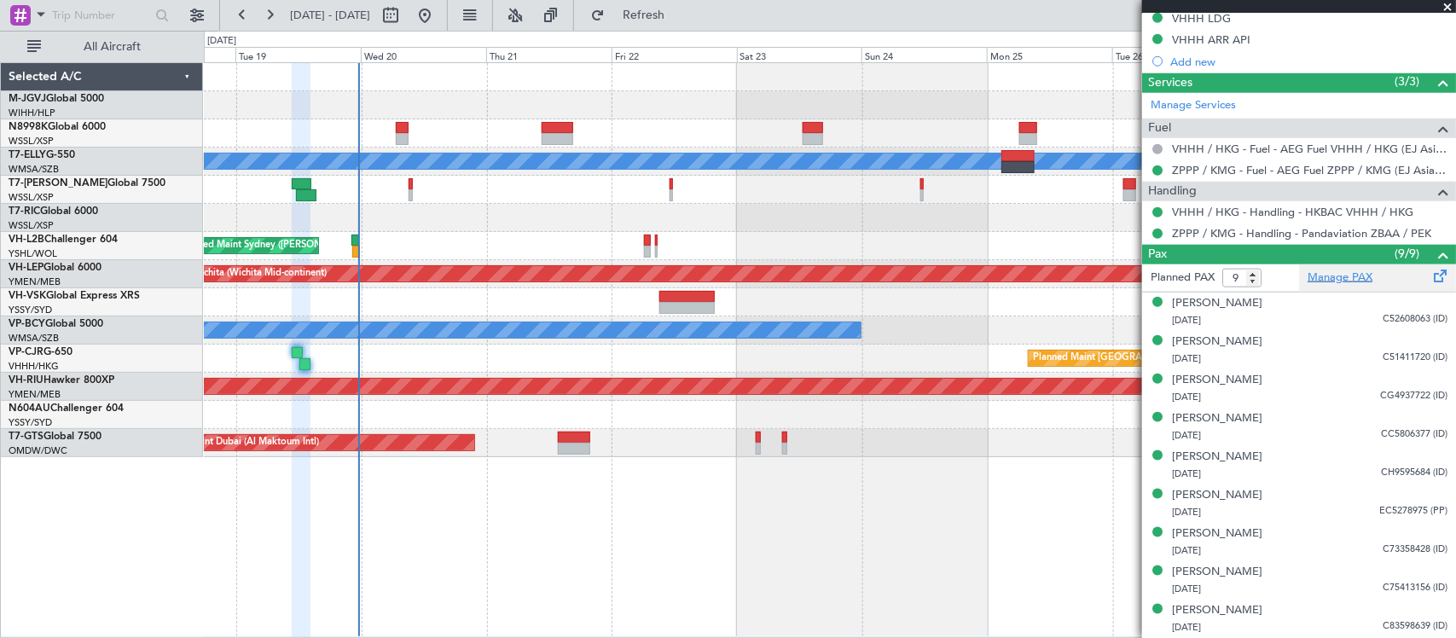
click at [1340, 277] on link "Manage PAX" at bounding box center [1340, 278] width 65 height 17
type input "Edmond Yuen (EYU)"
type input "F0181"
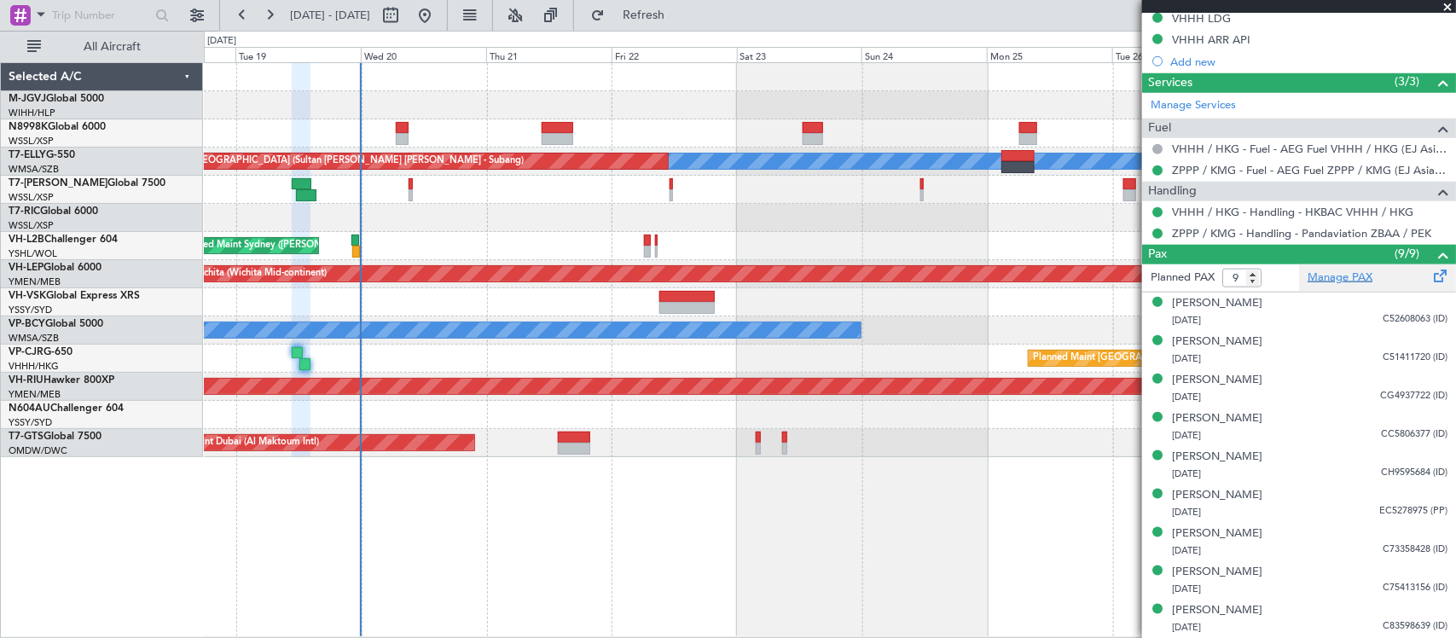
type input "Edmond Yuen (EYU)"
type input "F0181"
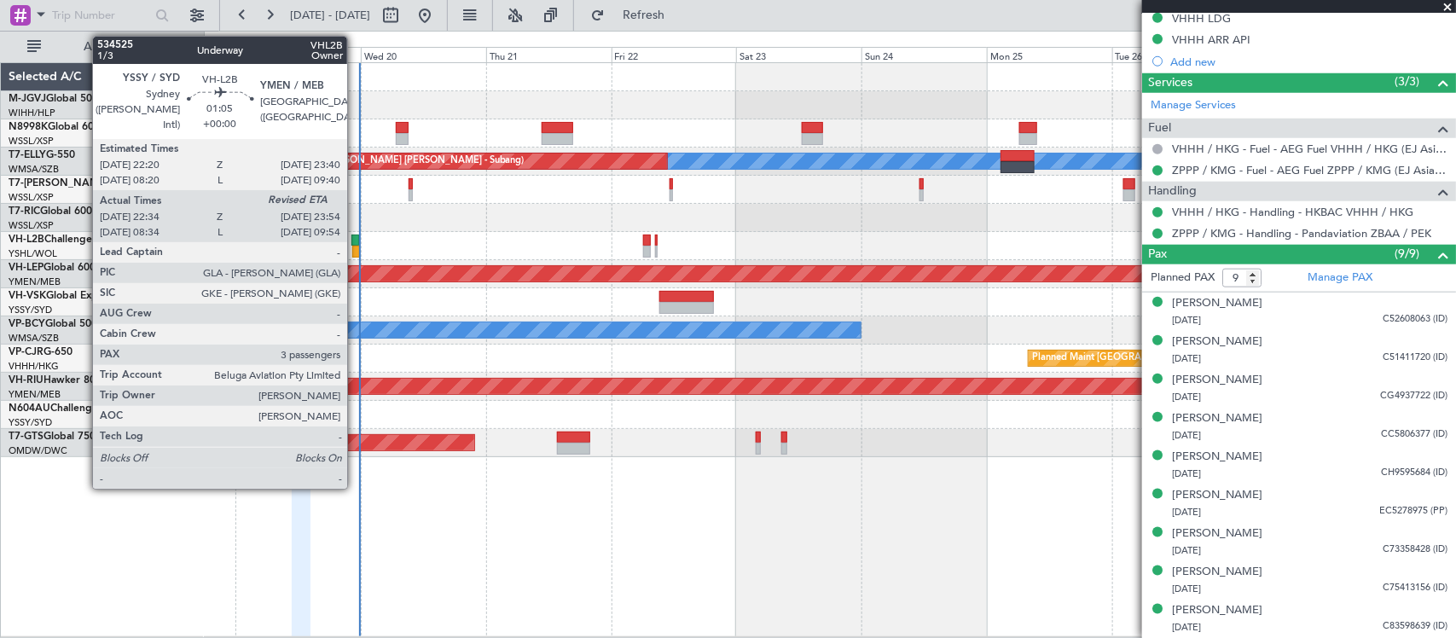
click at [356, 241] on div at bounding box center [355, 241] width 8 height 12
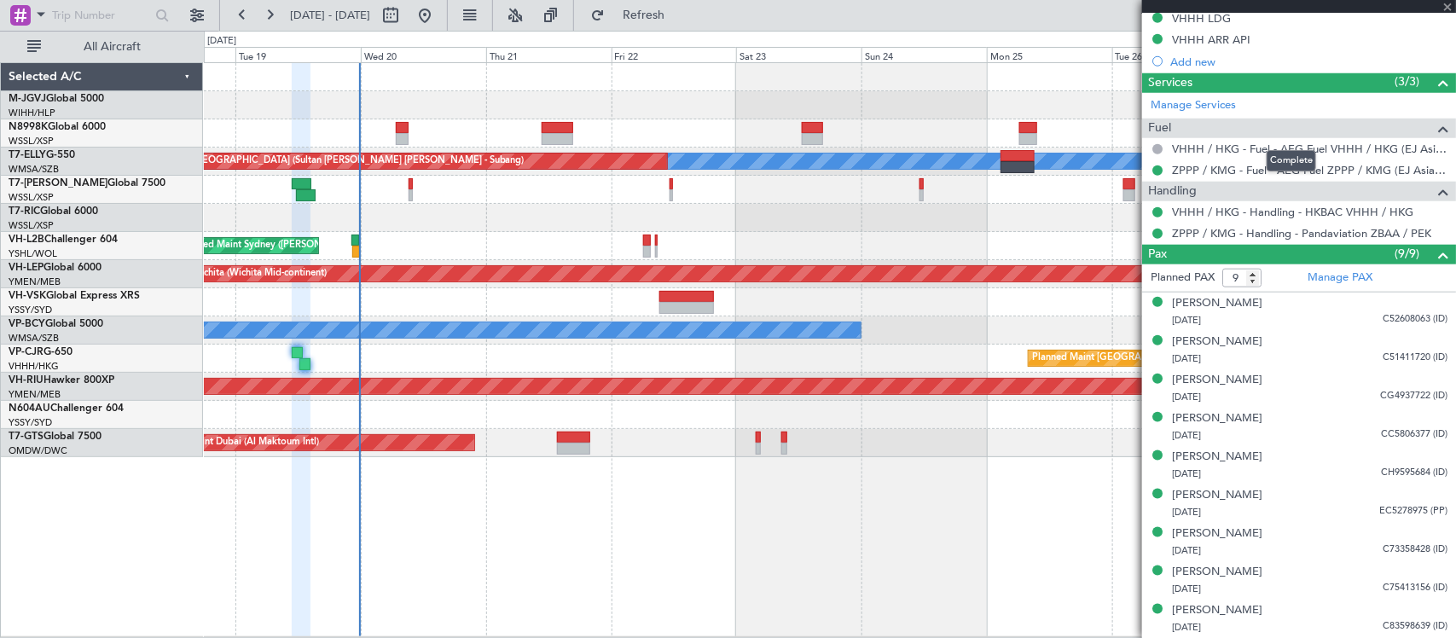
type input "22:44"
type input "3"
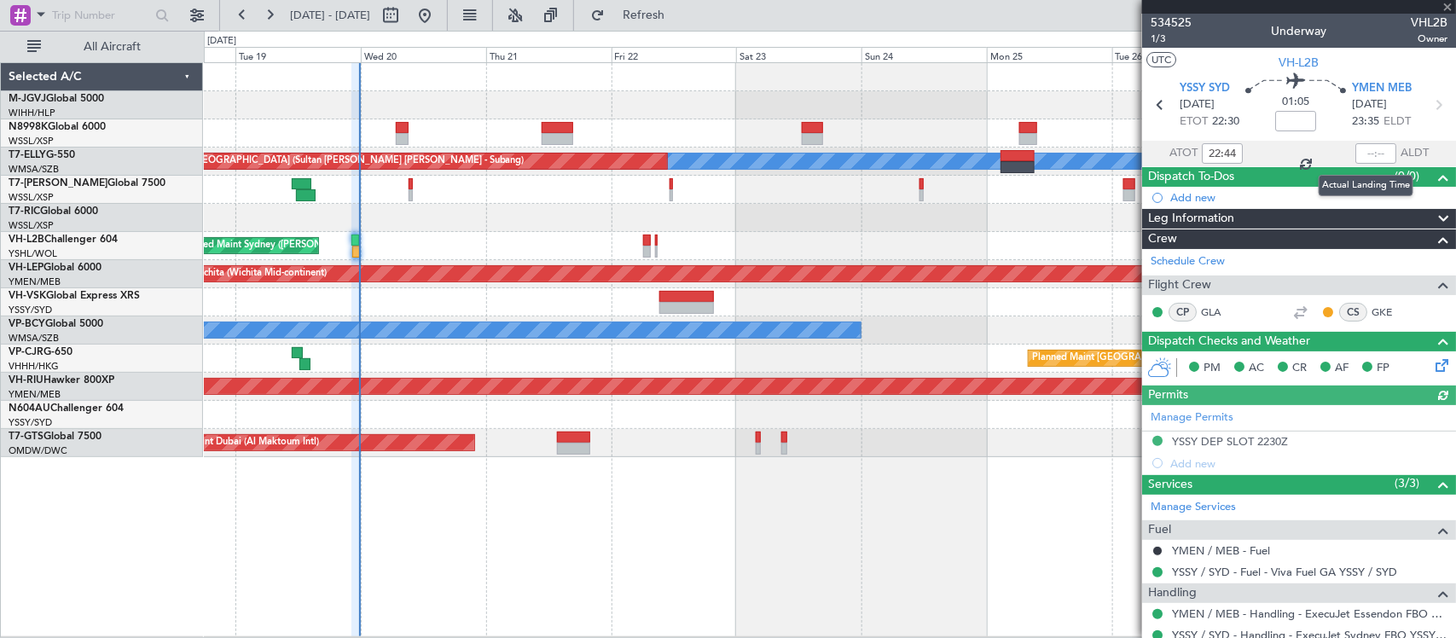
click at [1367, 151] on div at bounding box center [1375, 153] width 41 height 20
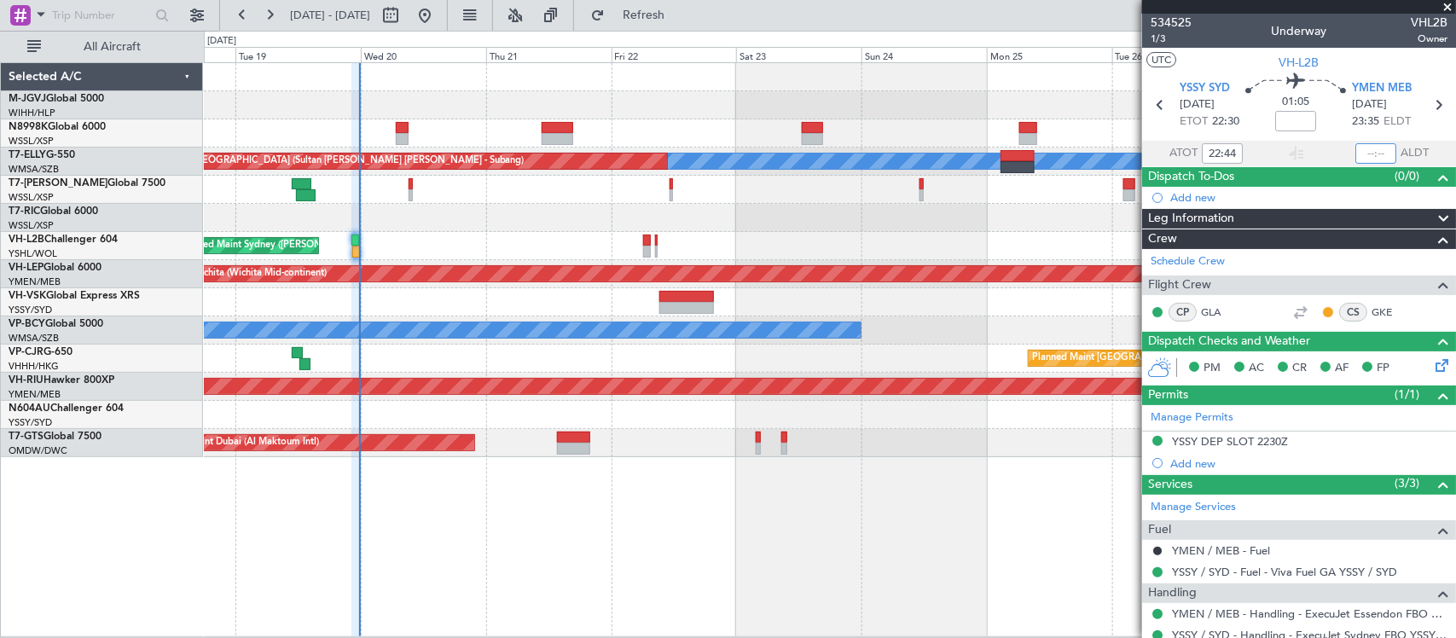
click at [1369, 154] on input "text" at bounding box center [1375, 153] width 41 height 20
type input "23:45"
